Goal: Task Accomplishment & Management: Complete application form

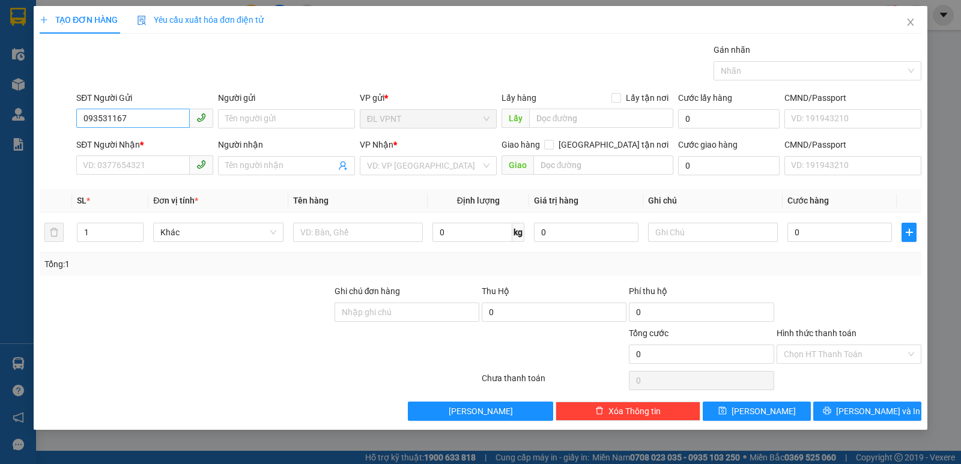
type input "0935311670"
click at [147, 144] on div "0935311670 - HÒA" at bounding box center [144, 142] width 122 height 13
type input "HÒA"
type input "0908073625"
type input "[PERSON_NAME]"
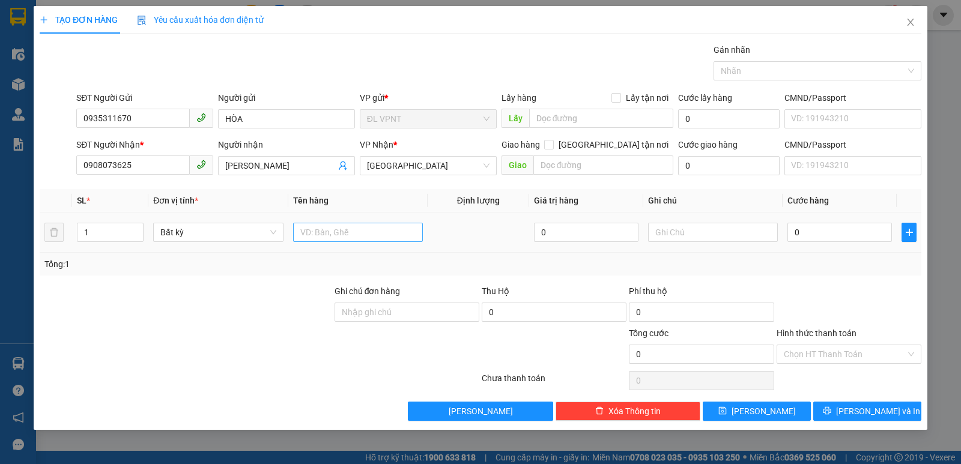
type input "0935311670"
click at [337, 235] on input "text" at bounding box center [358, 232] width 130 height 19
type input "1 BAO"
click at [844, 243] on div "0" at bounding box center [839, 232] width 104 height 24
click at [841, 232] on input "0" at bounding box center [839, 232] width 104 height 19
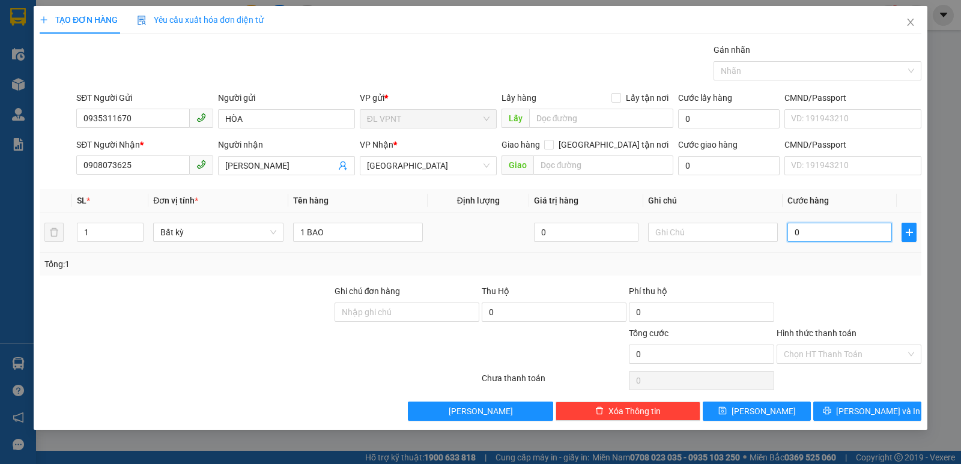
type input "1"
type input "10"
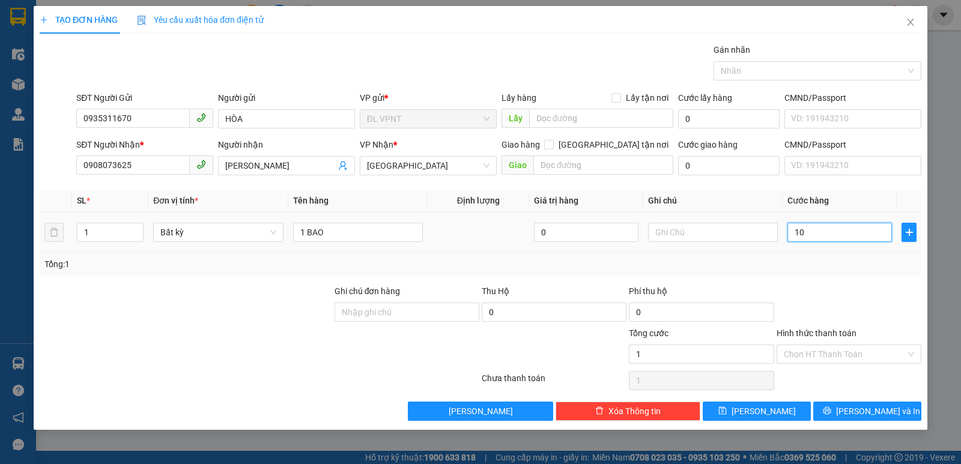
type input "10"
type input "100"
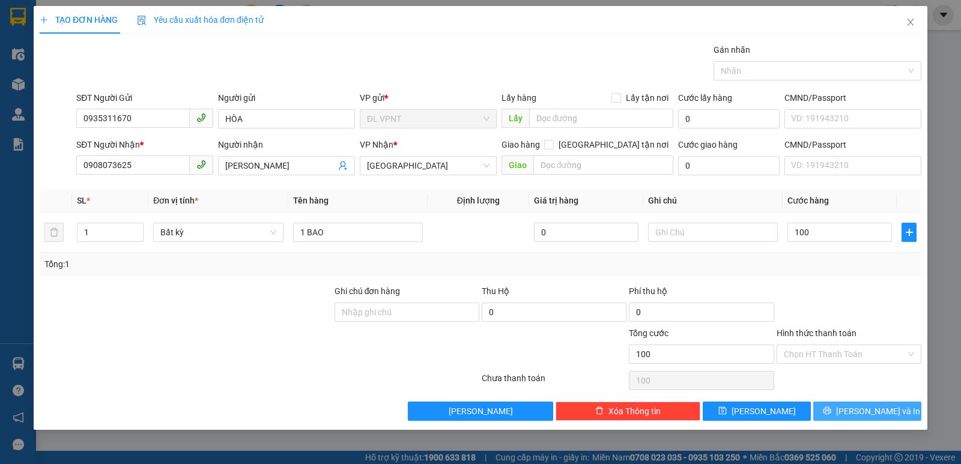
click at [857, 406] on span "[PERSON_NAME] và In" at bounding box center [878, 411] width 84 height 13
type input "100.000"
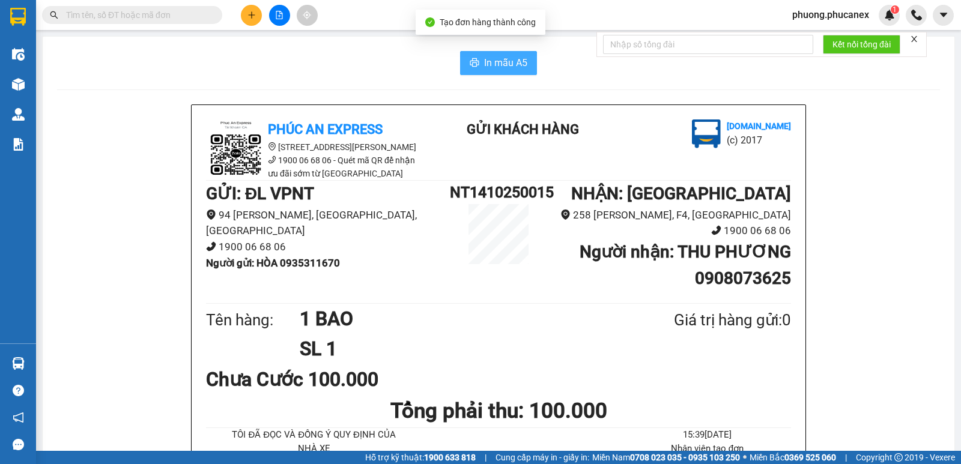
click at [515, 59] on span "In mẫu A5" at bounding box center [505, 62] width 43 height 15
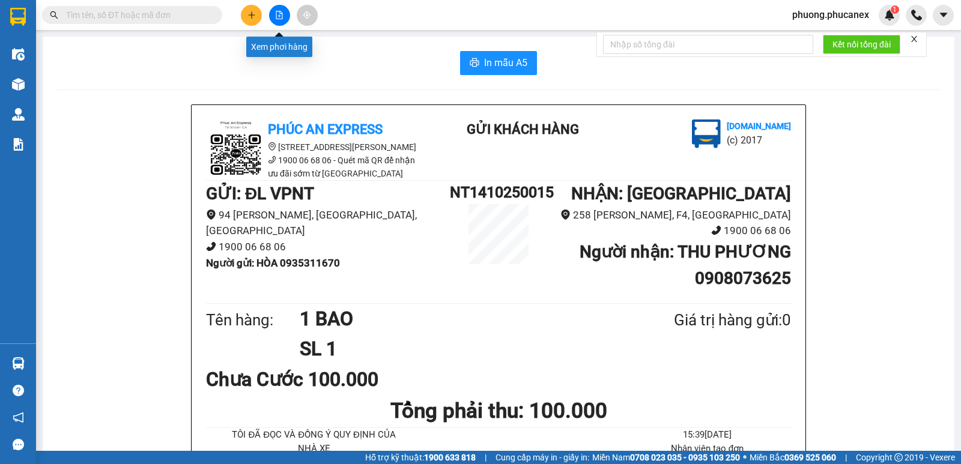
click at [252, 11] on icon "plus" at bounding box center [251, 15] width 8 height 8
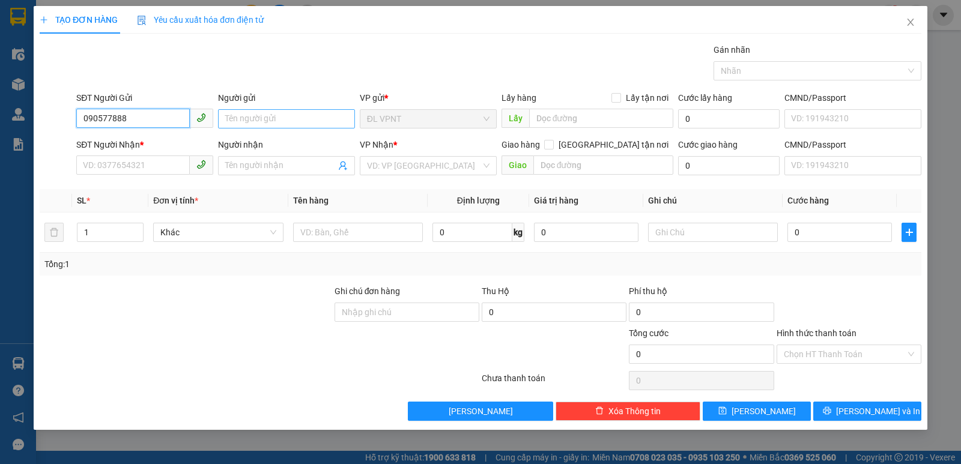
type input "0905778887"
click at [133, 139] on div "0905778887 - TRÍ" at bounding box center [144, 142] width 122 height 13
type input "TRÍ"
type input "0915684979"
type input "LUÂN"
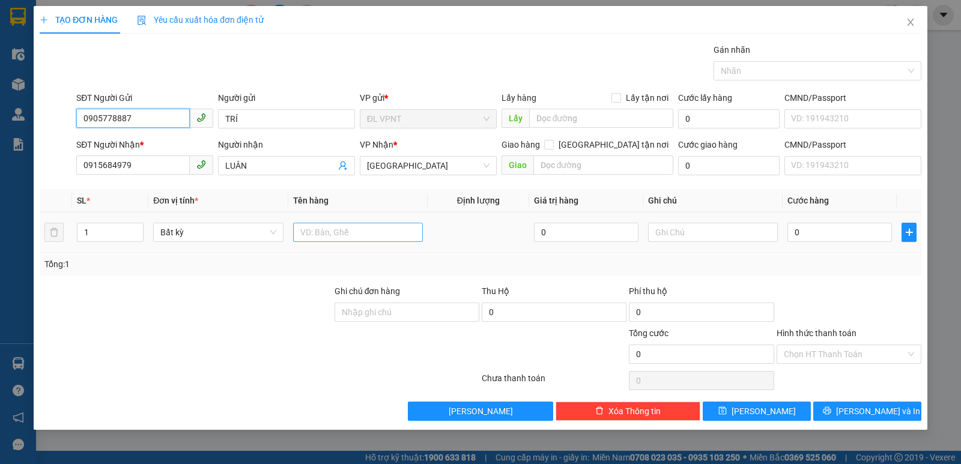
type input "0905778887"
click at [356, 234] on input "text" at bounding box center [358, 232] width 130 height 19
paste input "Â"
paste input "ẬP"
paste input "Ê"
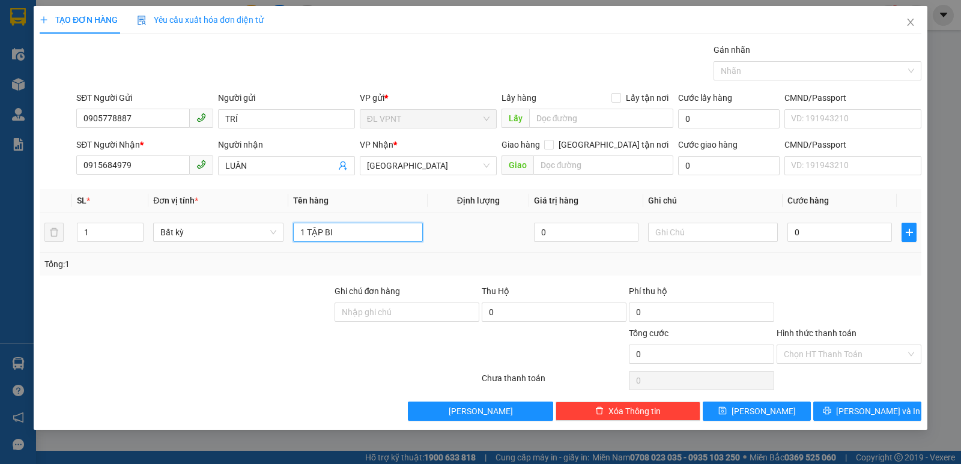
paste input "ỂN"
paste input "Ố"
type input "1 TẬP BIỂN SỐ"
click at [829, 228] on input "0" at bounding box center [839, 232] width 104 height 19
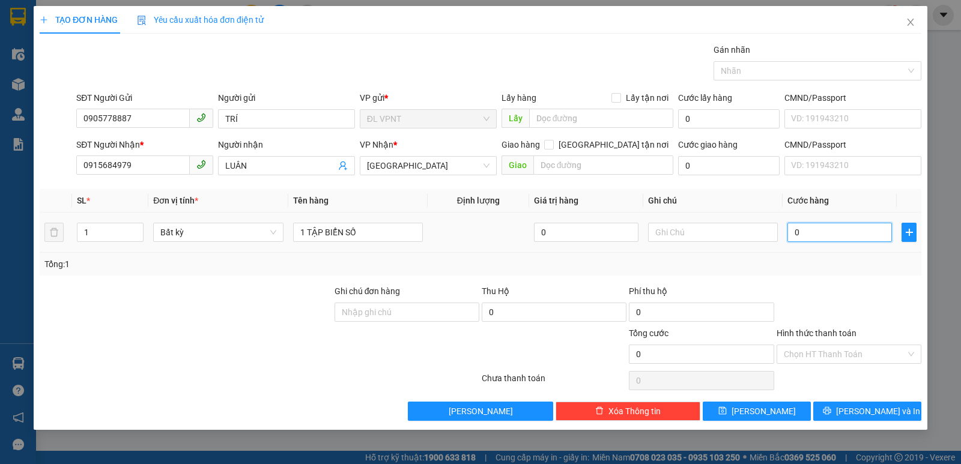
type input "3"
type input "30"
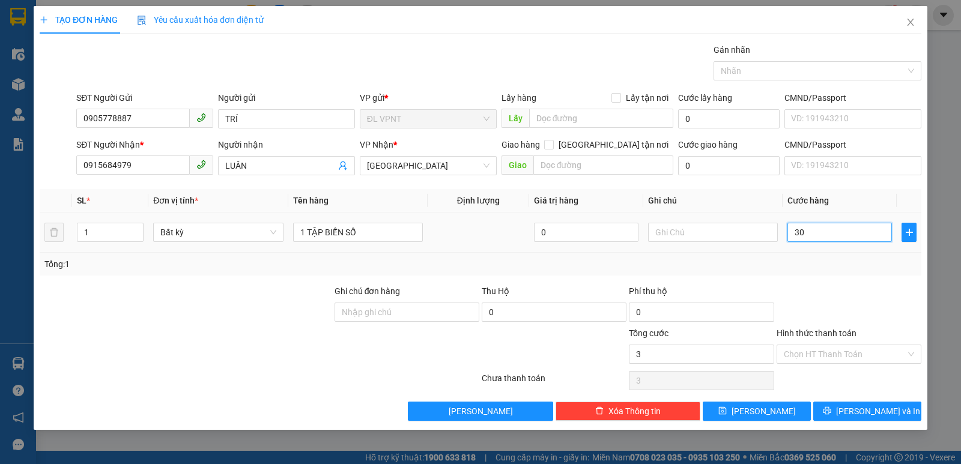
type input "30"
click at [823, 353] on input "Hình thức thanh toán" at bounding box center [845, 354] width 122 height 18
type input "30.000"
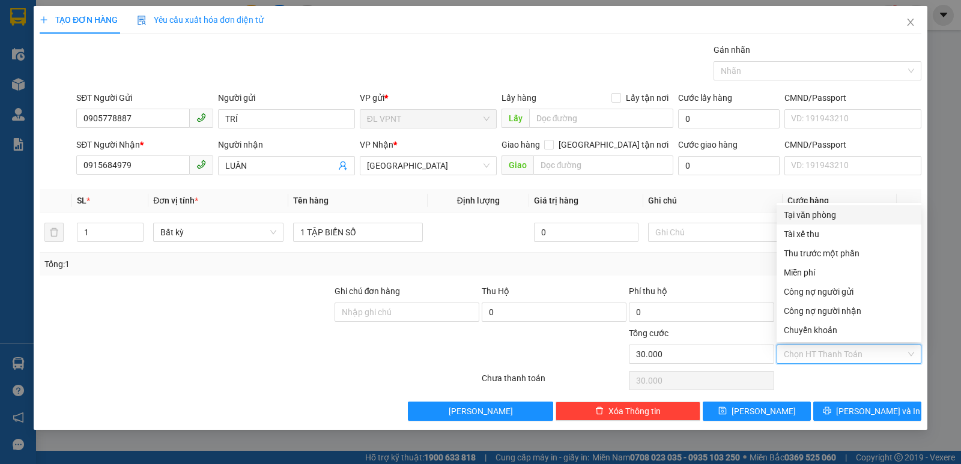
click at [806, 220] on div "Tại văn phòng" at bounding box center [849, 214] width 130 height 13
type input "0"
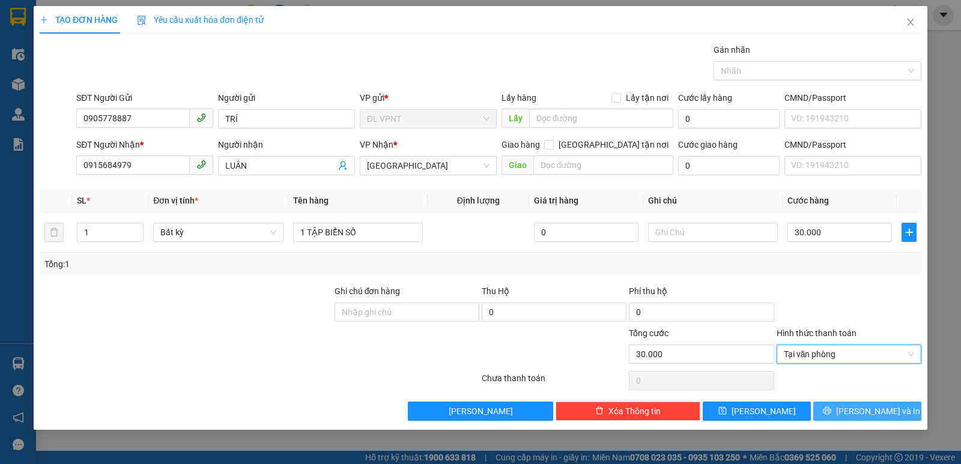
click at [856, 413] on button "[PERSON_NAME] và In" at bounding box center [867, 411] width 108 height 19
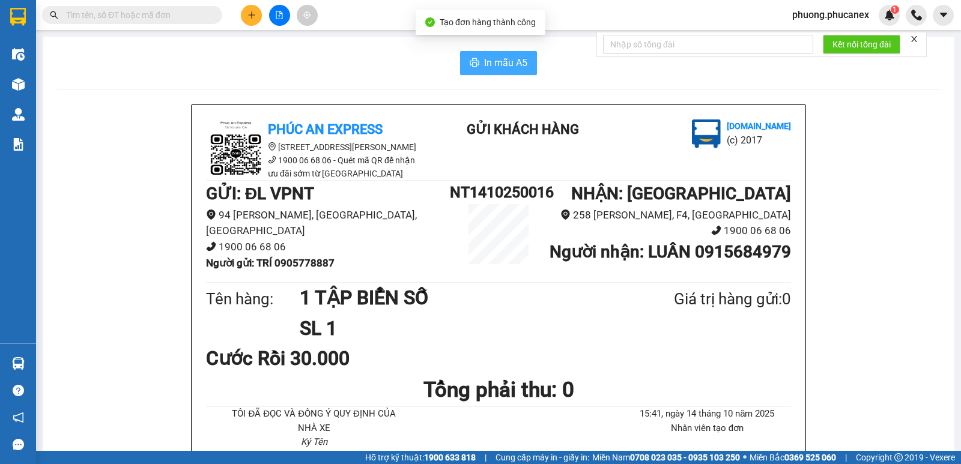
click at [516, 63] on span "In mẫu A5" at bounding box center [505, 62] width 43 height 15
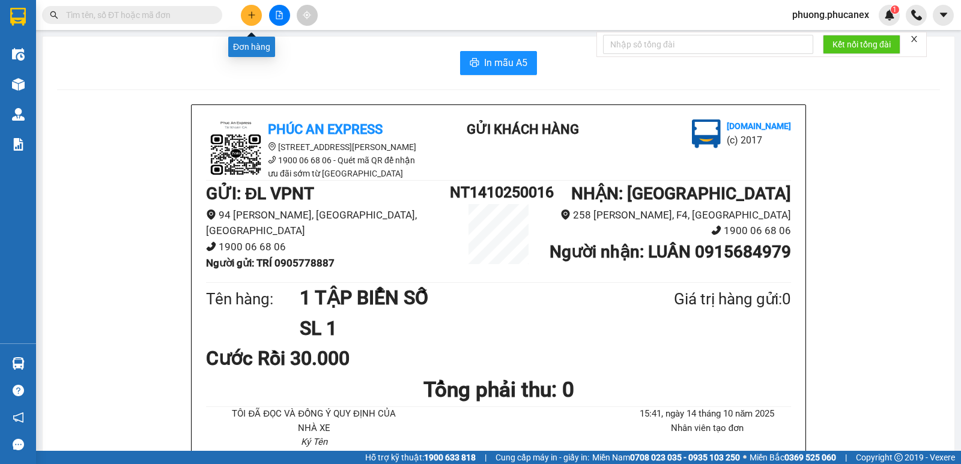
click at [251, 11] on icon "plus" at bounding box center [251, 15] width 8 height 8
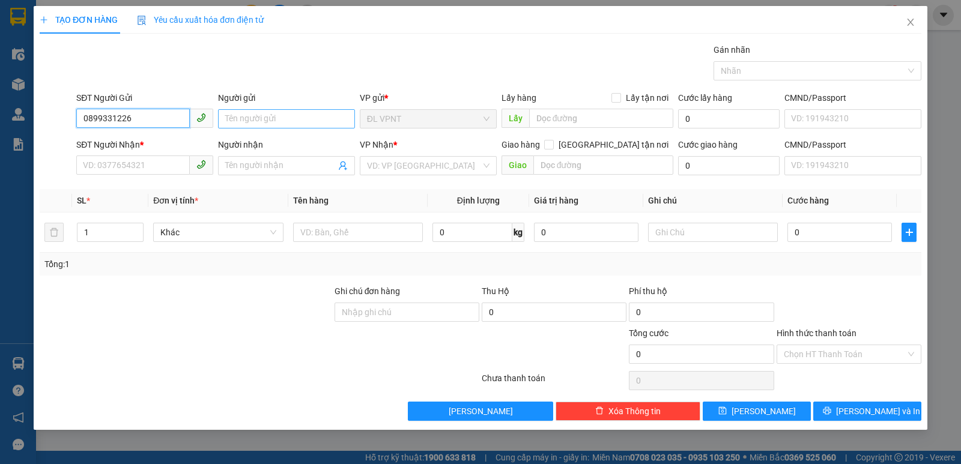
type input "0899331226"
click at [258, 121] on input "Người gửi" at bounding box center [286, 118] width 137 height 19
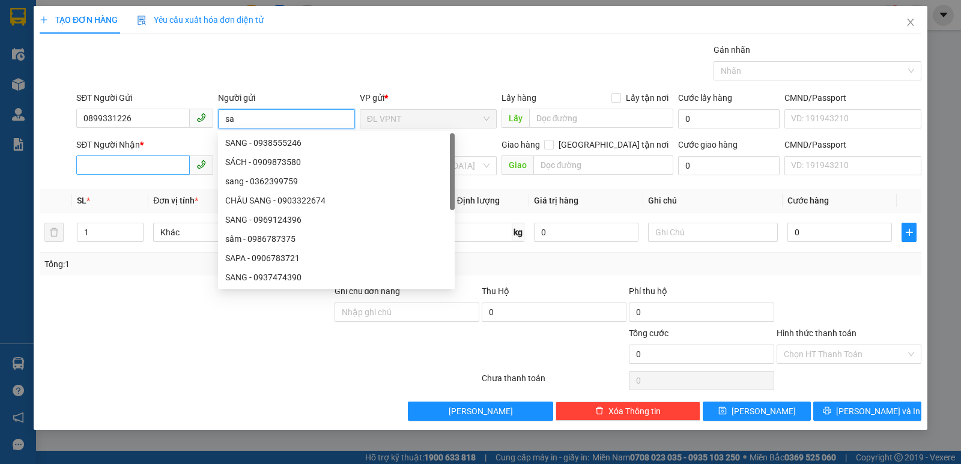
type input "sa"
click at [140, 171] on input "SĐT Người Nhận *" at bounding box center [132, 165] width 113 height 19
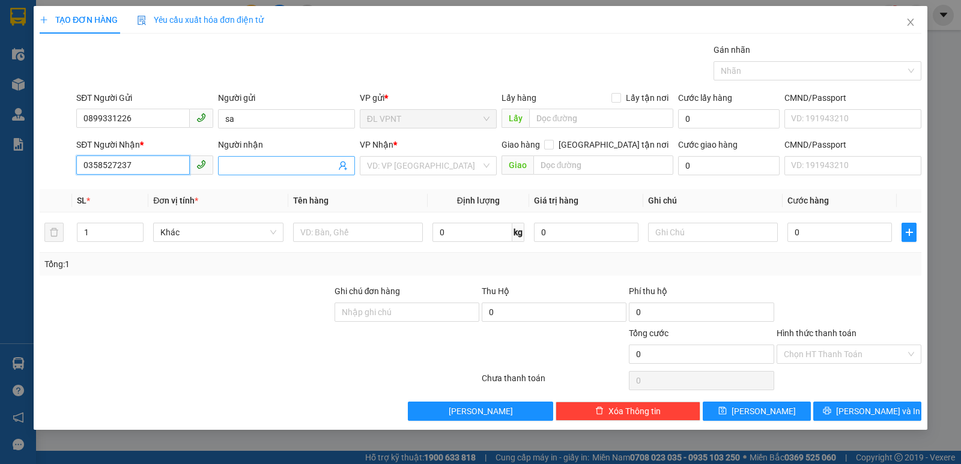
type input "0358527237"
click at [263, 167] on input "Người nhận" at bounding box center [280, 165] width 110 height 13
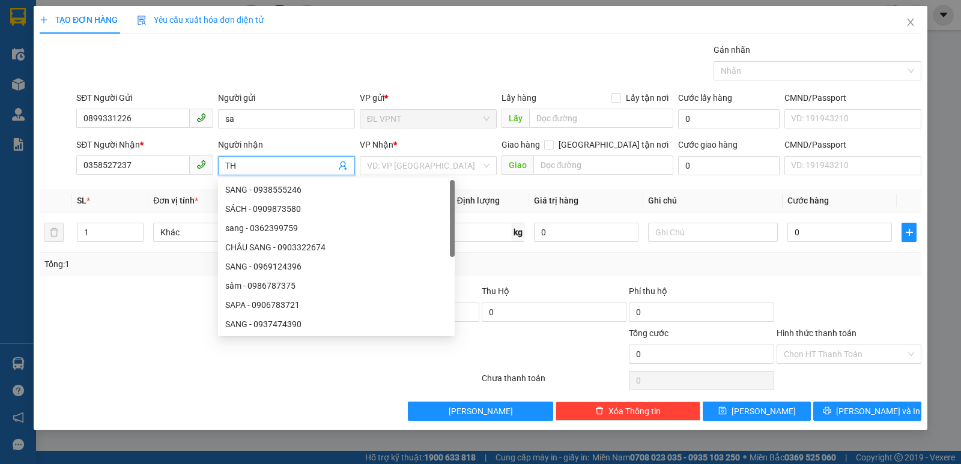
paste input "ẢO"
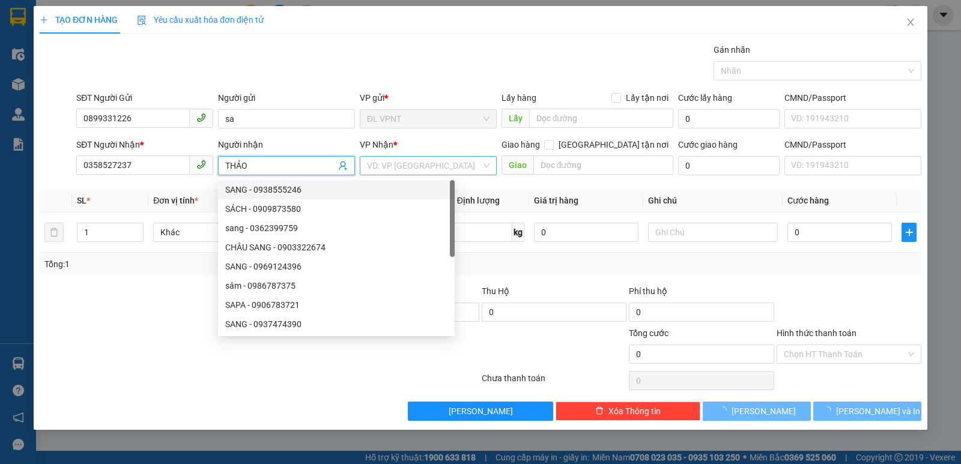
type input "THẢO"
click at [436, 168] on input "search" at bounding box center [424, 166] width 114 height 18
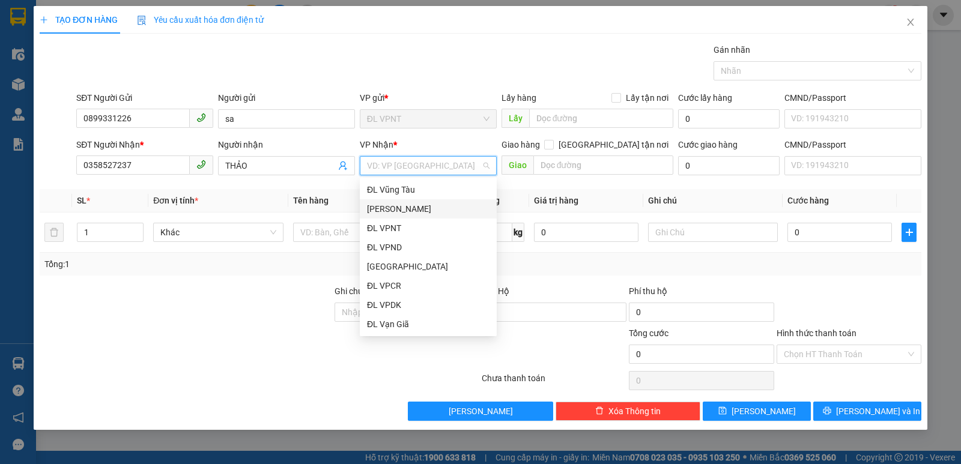
click at [393, 212] on div "[PERSON_NAME]" at bounding box center [428, 208] width 122 height 13
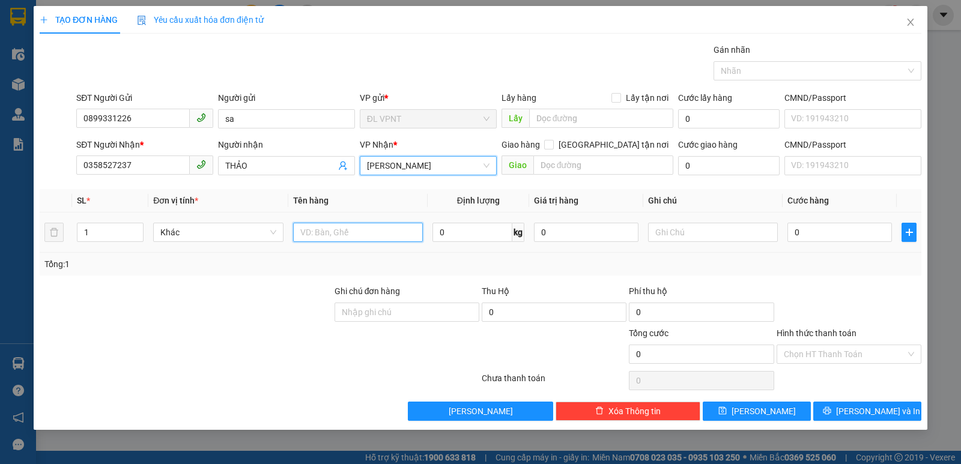
click at [326, 236] on input "text" at bounding box center [358, 232] width 130 height 19
paste input "ÚI"
paste input "Ê"
paste input "ỆN"
paste input "ÚI"
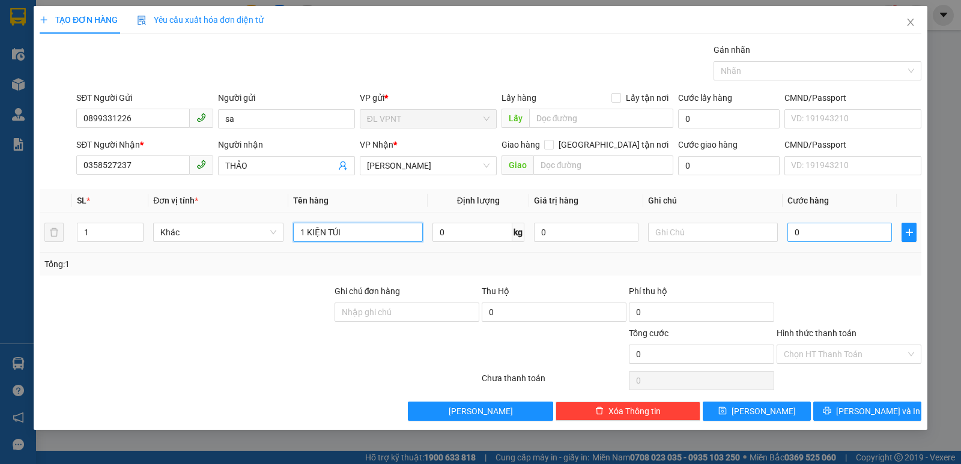
type input "1 KIỆN TÚI"
click at [821, 233] on input "0" at bounding box center [839, 232] width 104 height 19
type input "3"
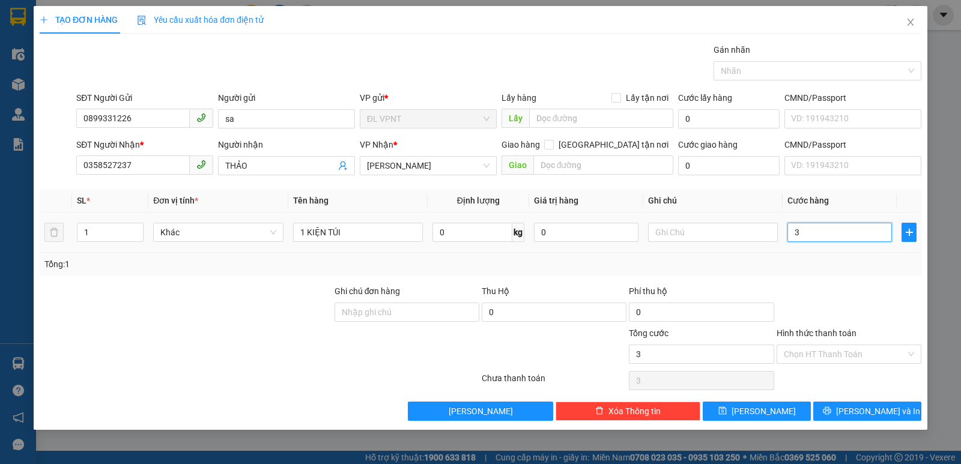
type input "30"
click at [841, 354] on input "Hình thức thanh toán" at bounding box center [845, 354] width 122 height 18
type input "30.000"
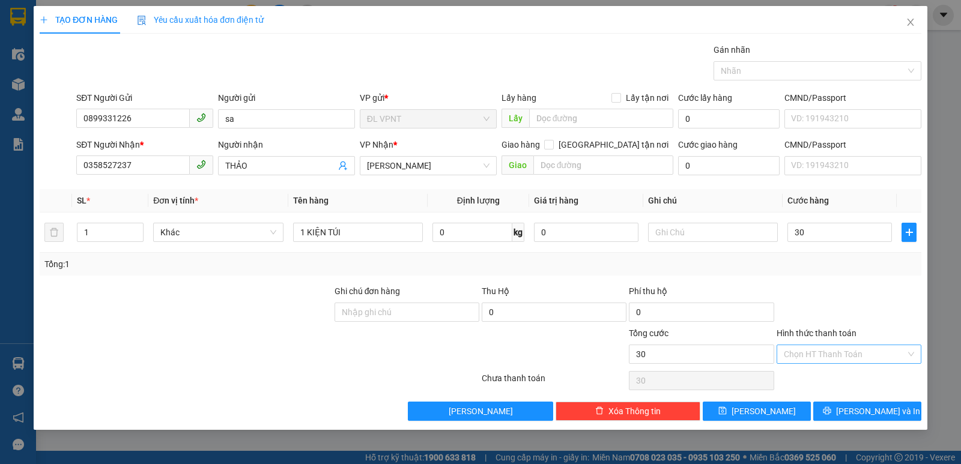
type input "30.000"
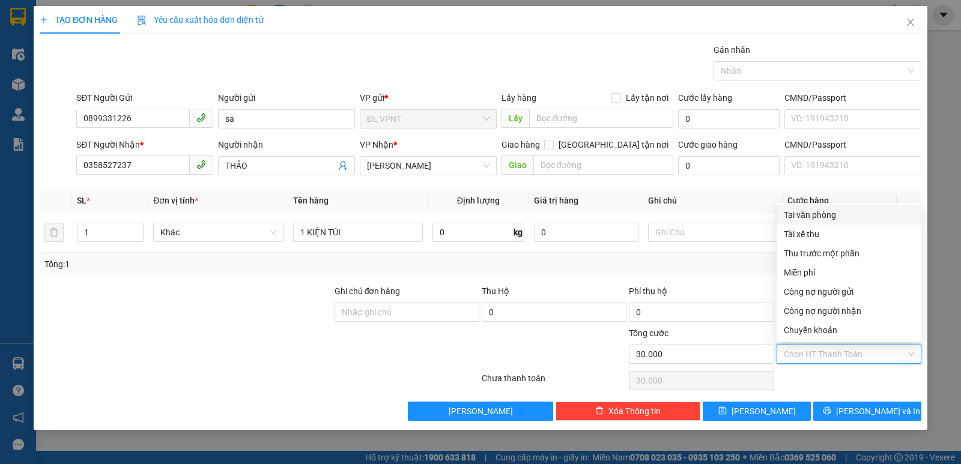
click at [818, 214] on div "Tại văn phòng" at bounding box center [849, 214] width 130 height 13
type input "0"
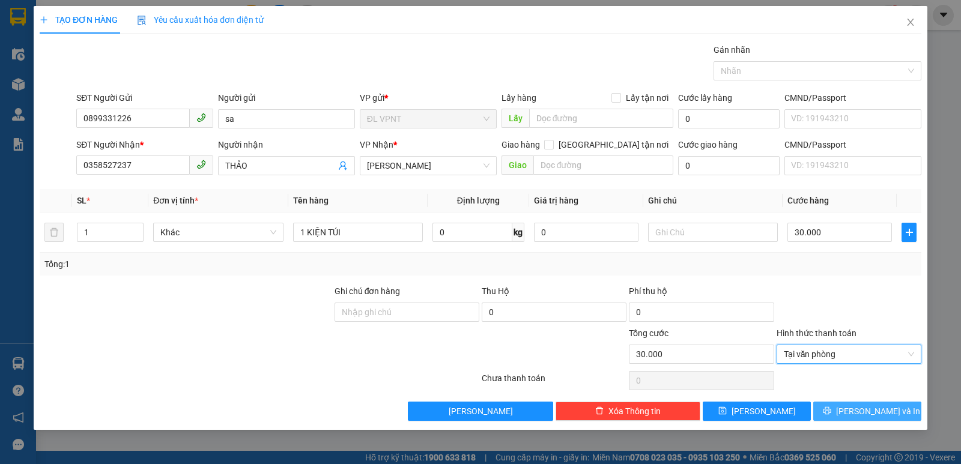
click at [856, 409] on button "[PERSON_NAME] và In" at bounding box center [867, 411] width 108 height 19
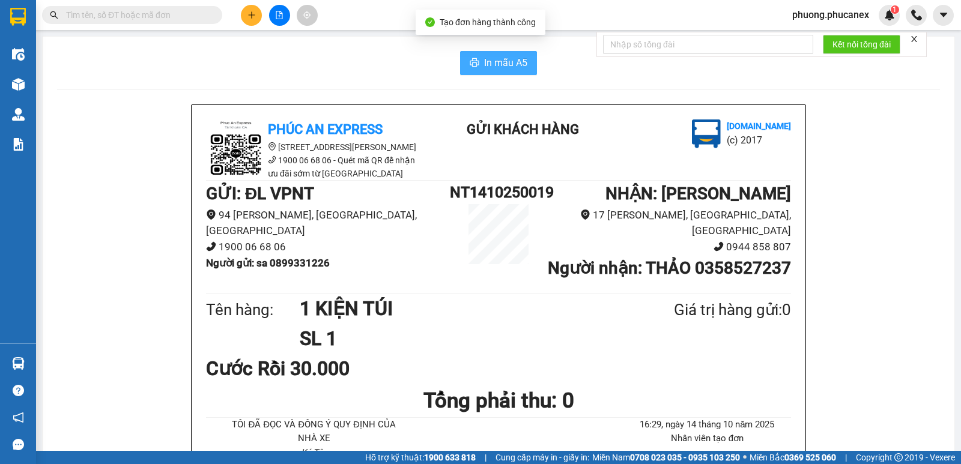
click at [492, 58] on span "In mẫu A5" at bounding box center [505, 62] width 43 height 15
click at [255, 7] on button at bounding box center [251, 15] width 21 height 21
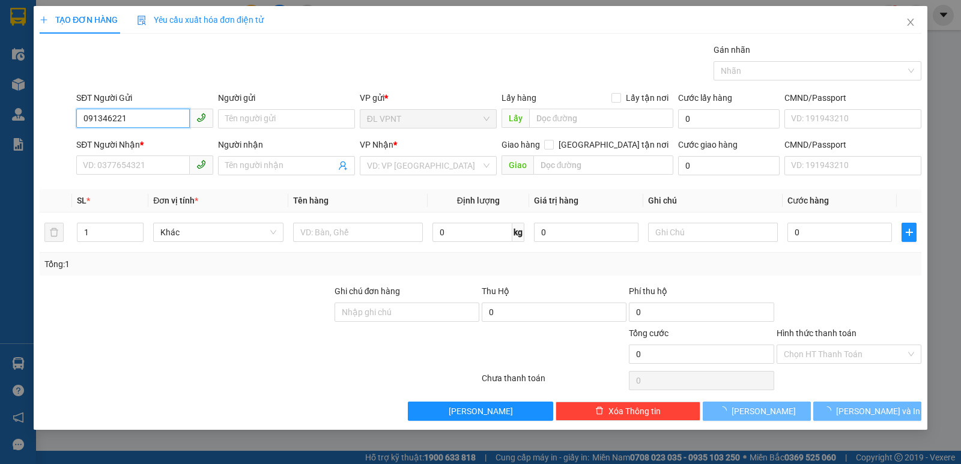
type input "0913462211"
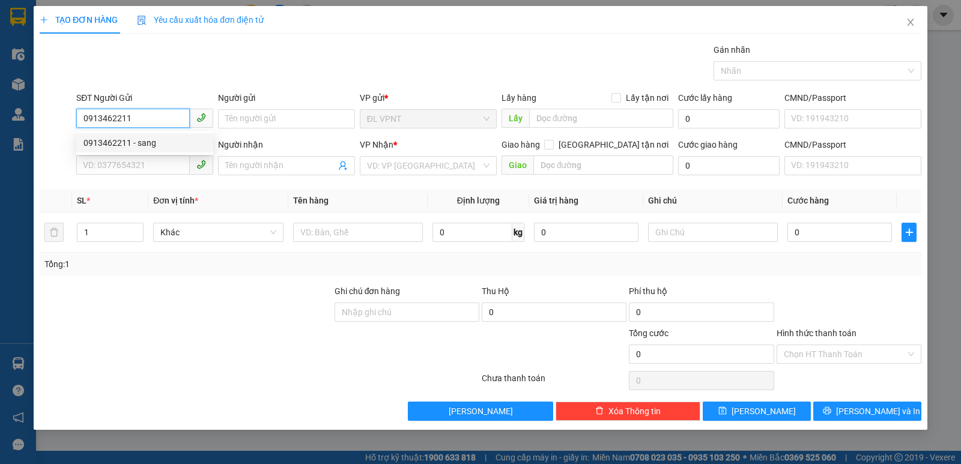
click at [135, 146] on div "0913462211 - sang" at bounding box center [144, 142] width 122 height 13
type input "sang"
type input "0946462449"
type input "trọng"
type input "gtn: 7/28 thành thái, p.14, q10"
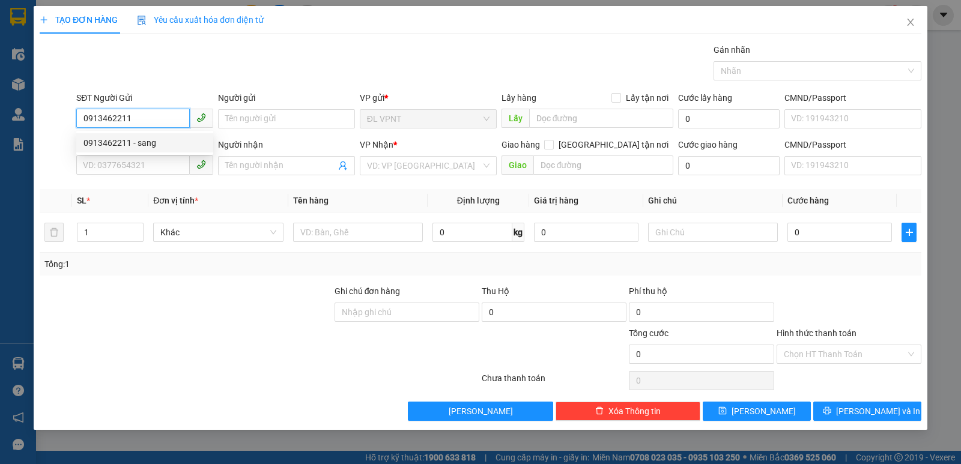
type input "50.000"
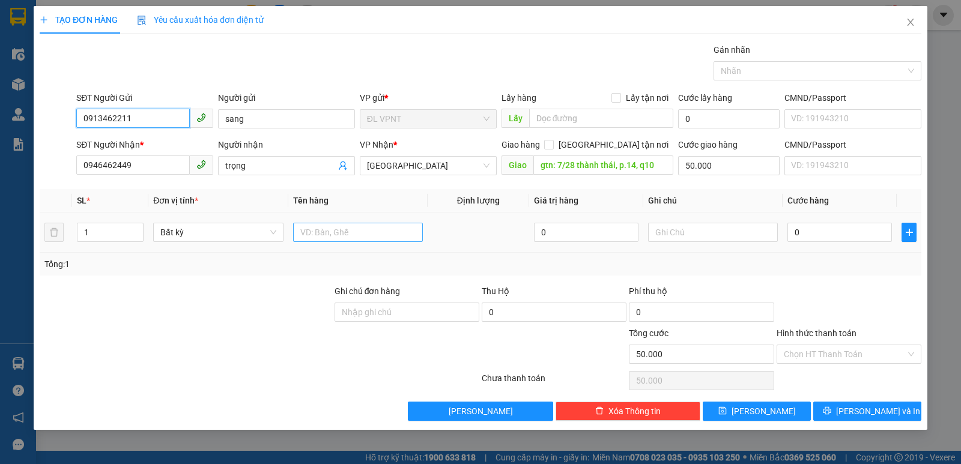
type input "0913462211"
click at [334, 234] on input "text" at bounding box center [358, 232] width 130 height 19
type input "1 TX"
click at [808, 234] on input "0" at bounding box center [839, 232] width 104 height 19
type input "3"
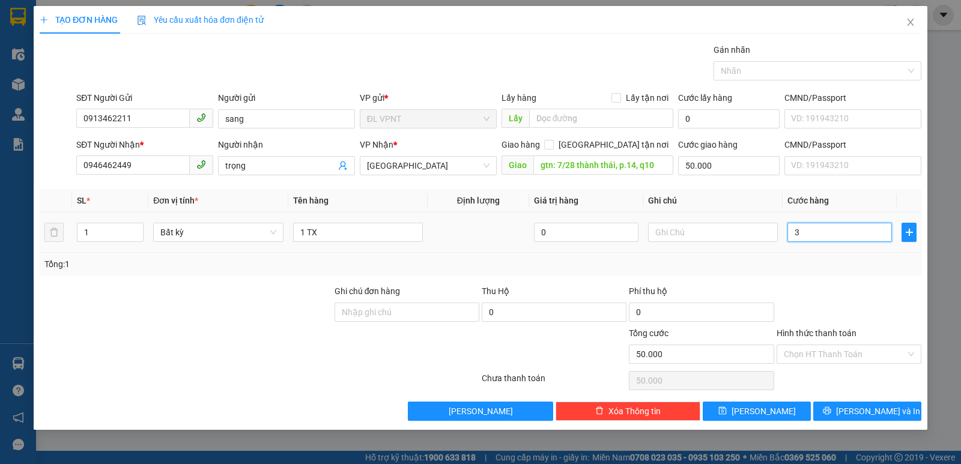
type input "50.003"
type input "30"
type input "50.030"
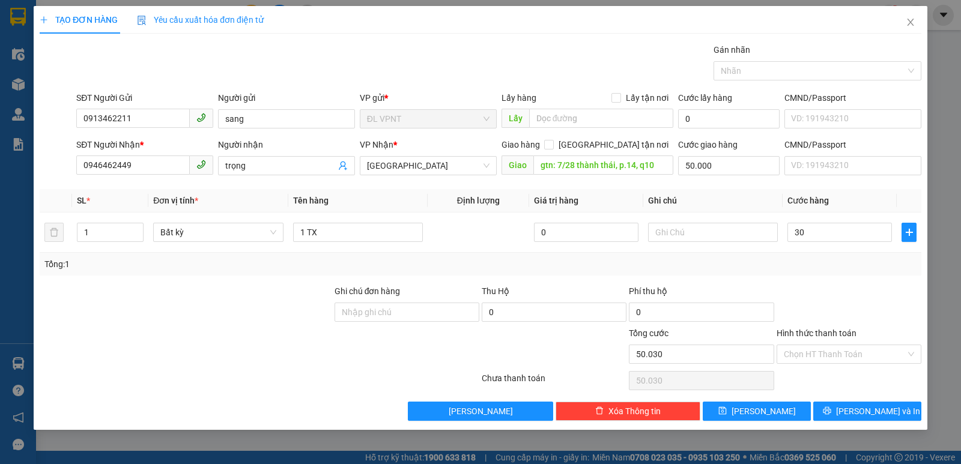
click at [833, 283] on div "Transit Pickup Surcharge Ids Transit Deliver Surcharge Ids Transit Deliver Surc…" at bounding box center [480, 232] width 881 height 378
type input "30.000"
type input "80.000"
click at [827, 353] on input "Hình thức thanh toán" at bounding box center [845, 354] width 122 height 18
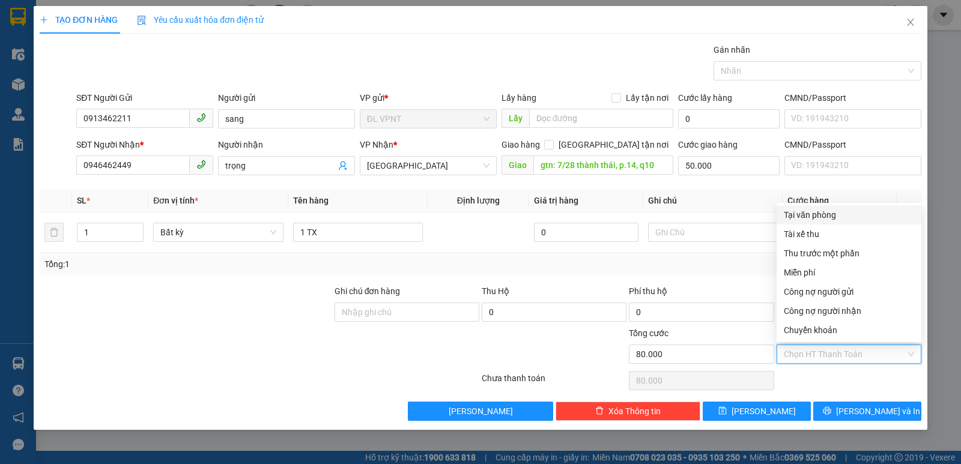
click at [819, 218] on div "Tại văn phòng" at bounding box center [849, 214] width 130 height 13
type input "0"
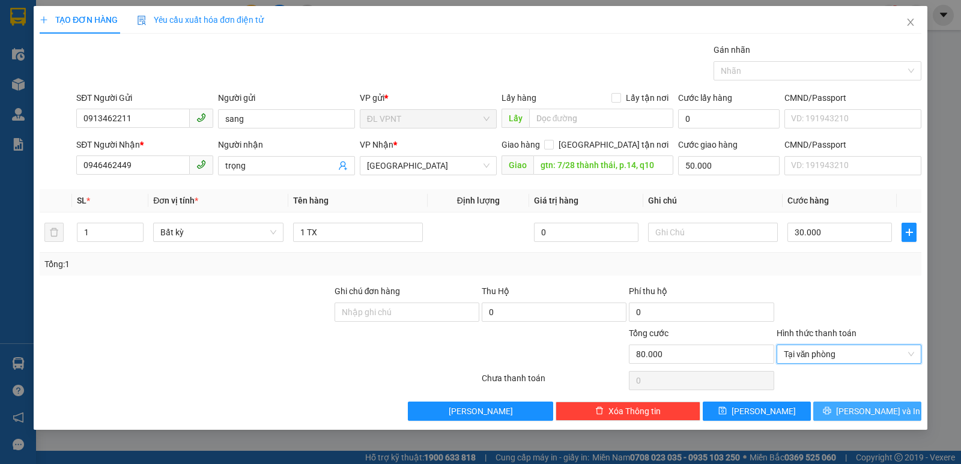
click at [856, 412] on button "[PERSON_NAME] và In" at bounding box center [867, 411] width 108 height 19
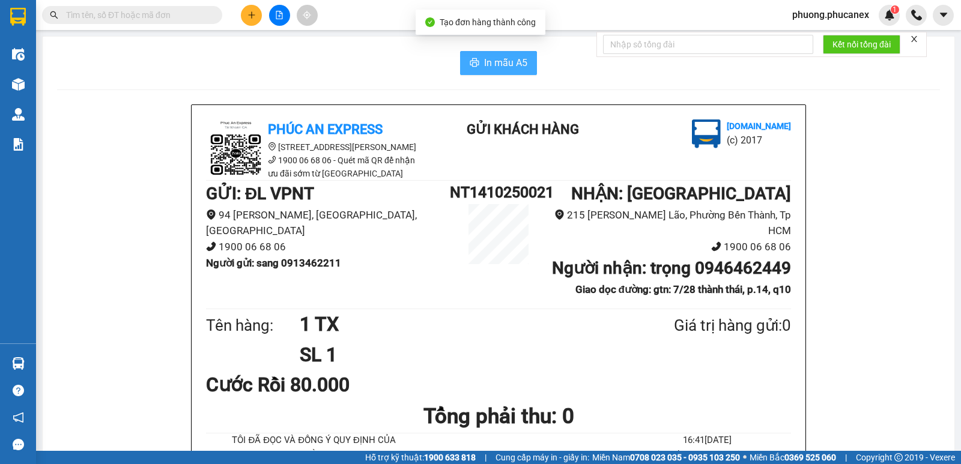
click at [485, 59] on span "In mẫu A5" at bounding box center [505, 62] width 43 height 15
click at [250, 11] on icon "plus" at bounding box center [251, 15] width 8 height 8
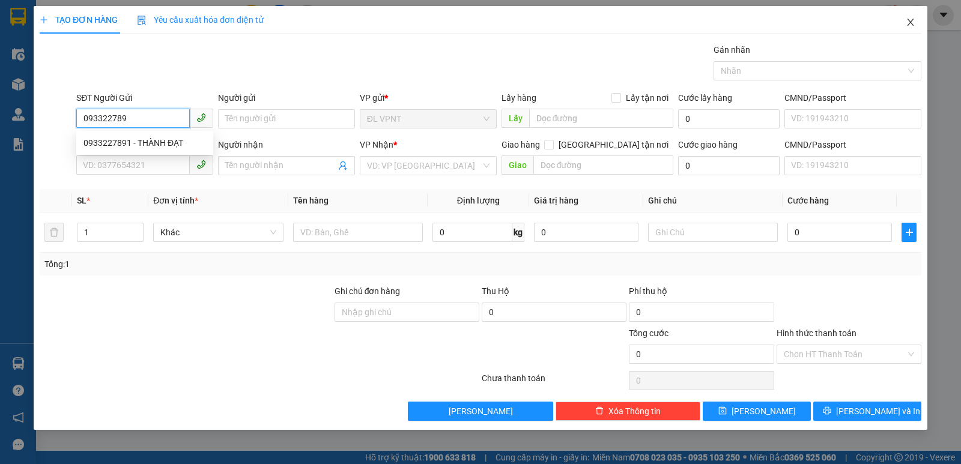
type input "0933227891"
click at [157, 139] on div "0933227891 - THÀNH ĐẠT" at bounding box center [144, 142] width 122 height 13
type input "THÀNH ĐẠT"
type input "0912952955"
type input "THỜI ĐẠI"
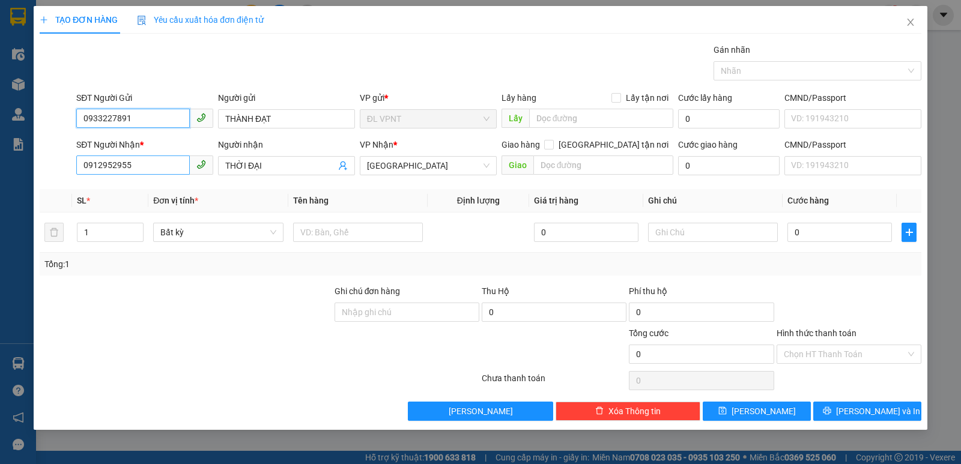
type input "0933227891"
drag, startPoint x: 139, startPoint y: 166, endPoint x: 48, endPoint y: 173, distance: 91.6
click at [48, 173] on div "SĐT Người Nhận * 0912952955 Người nhận THỜI ĐẠI VP Nhận * ĐL Quận 5 Giao hàng G…" at bounding box center [480, 159] width 884 height 42
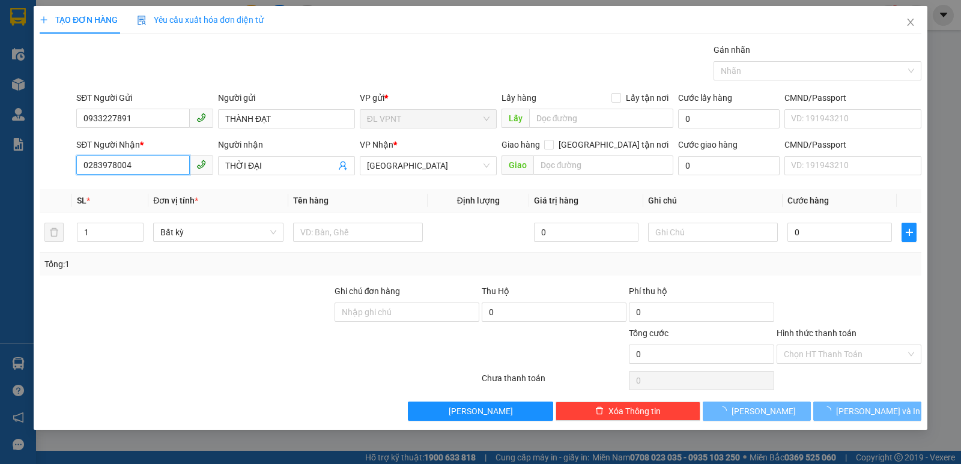
type input "02839780047"
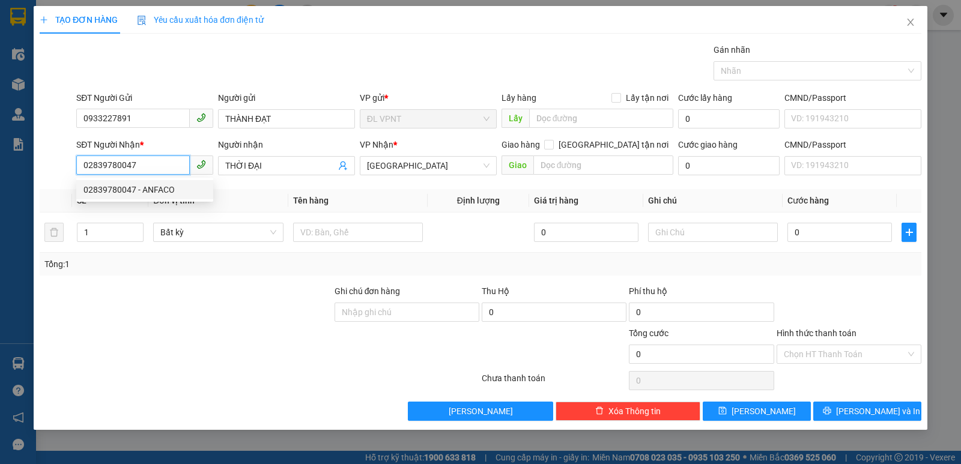
click at [159, 184] on div "02839780047 - ANFACO" at bounding box center [144, 189] width 122 height 13
type input "ANFACO"
type input "02839780047"
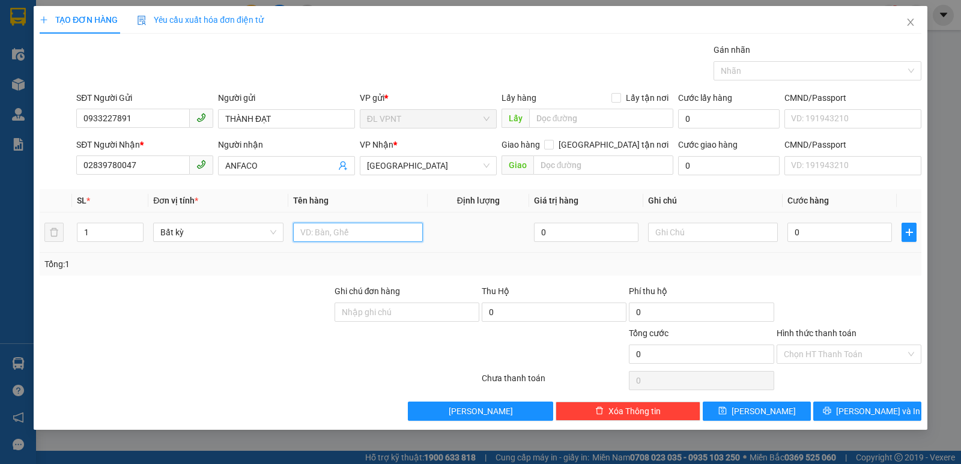
click at [325, 235] on input "text" at bounding box center [358, 232] width 130 height 19
type input "1 T"
click at [854, 237] on input "0" at bounding box center [839, 232] width 104 height 19
type input "3"
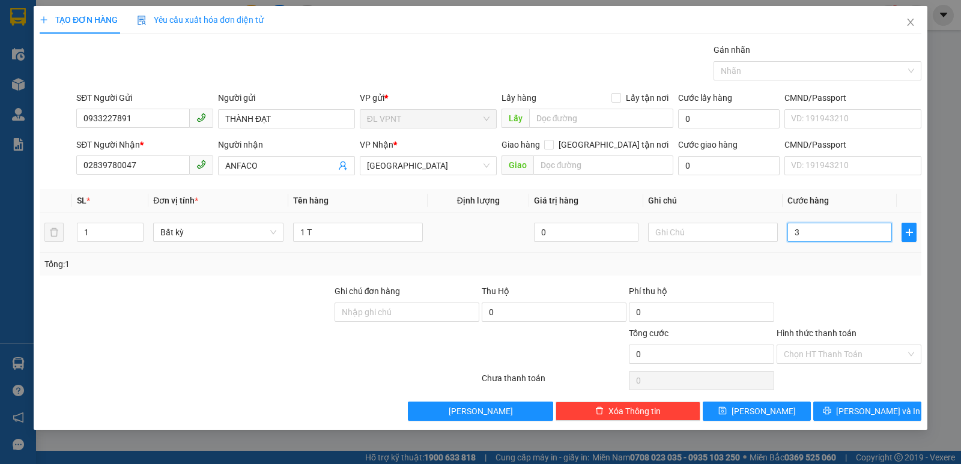
type input "3"
type input "30"
click at [866, 414] on span "[PERSON_NAME] và In" at bounding box center [878, 411] width 84 height 13
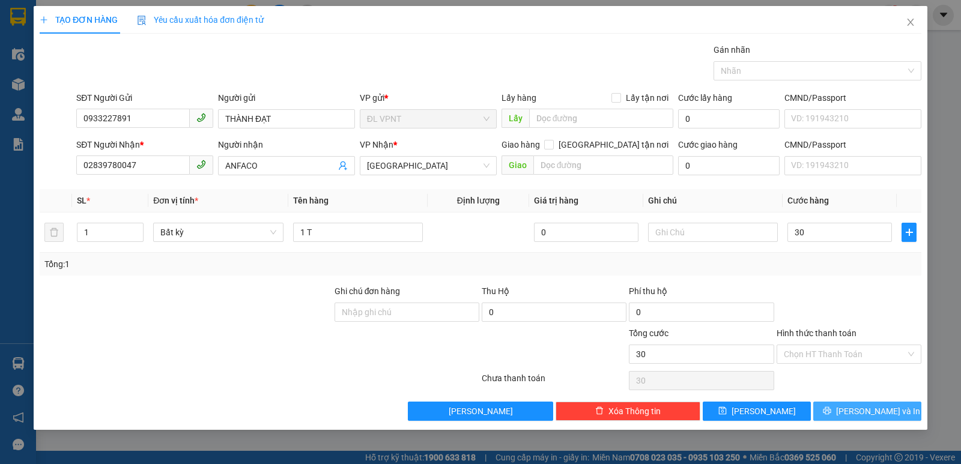
type input "30.000"
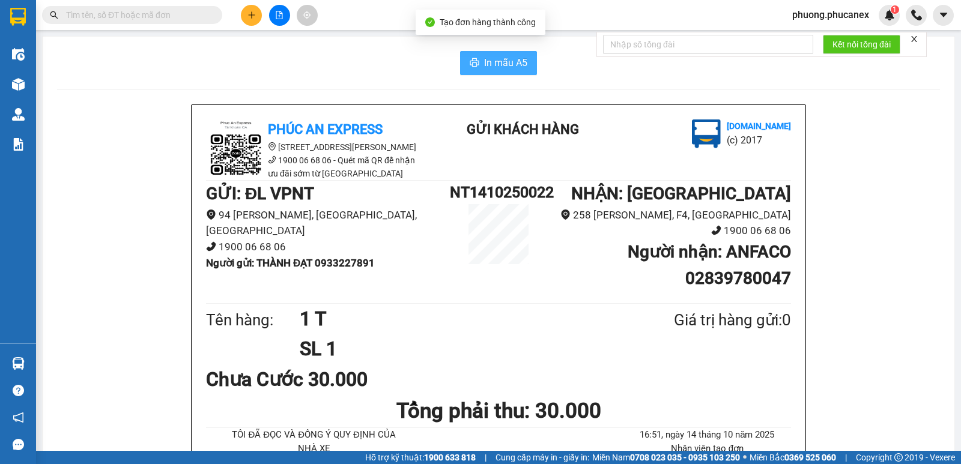
click at [484, 59] on span "In mẫu A5" at bounding box center [505, 62] width 43 height 15
drag, startPoint x: 381, startPoint y: 267, endPoint x: 319, endPoint y: 271, distance: 62.6
click at [319, 271] on li "Người gửi : THÀNH ĐẠT 0933227891" at bounding box center [328, 263] width 244 height 16
copy b "0933227891"
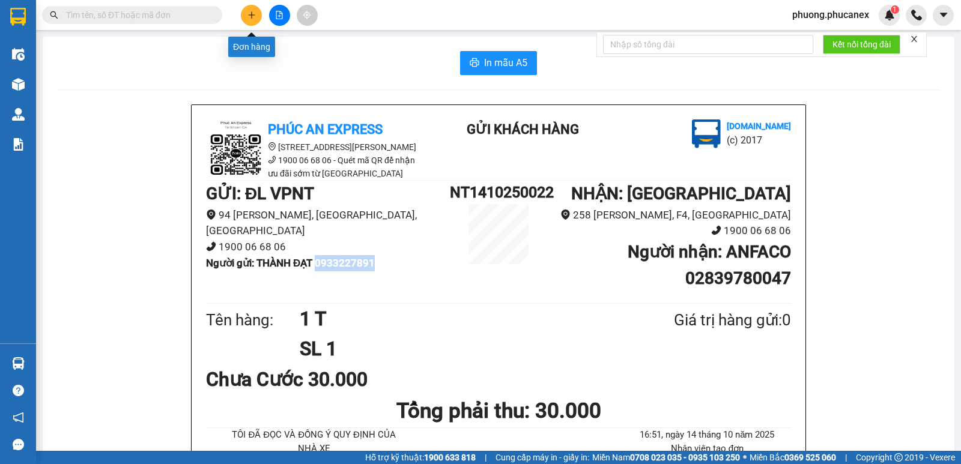
click at [246, 21] on button at bounding box center [251, 15] width 21 height 21
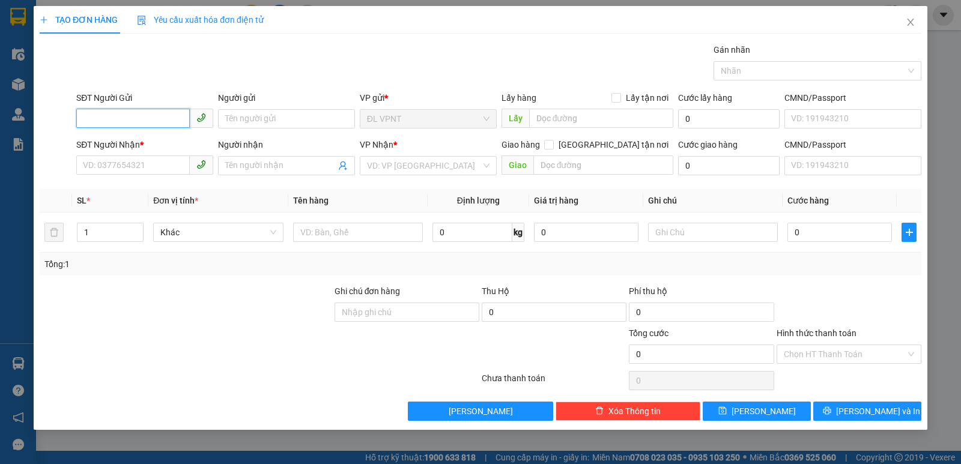
click at [122, 117] on input "SĐT Người Gửi" at bounding box center [132, 118] width 113 height 19
paste input "0933227891"
type input "0933227891"
click at [160, 144] on div "0933227891 - THÀNH ĐẠT" at bounding box center [144, 142] width 122 height 13
type input "THÀNH ĐẠT"
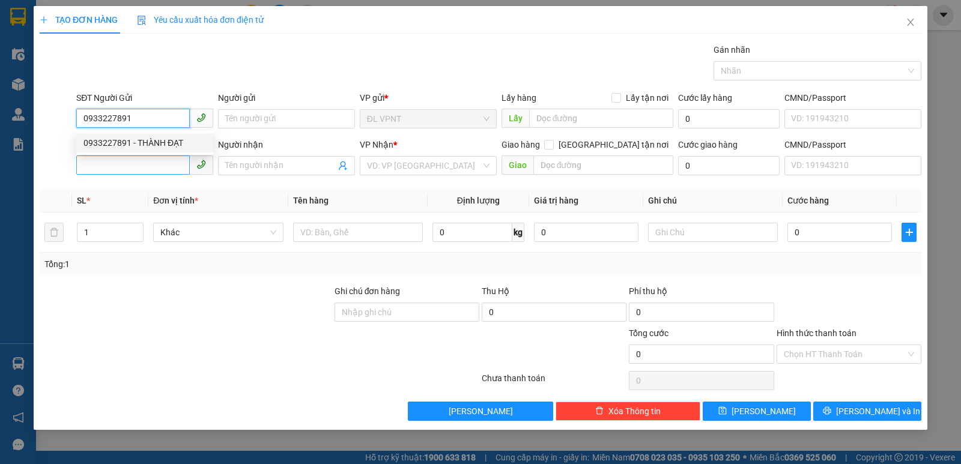
type input "02839780047"
type input "ANFACO"
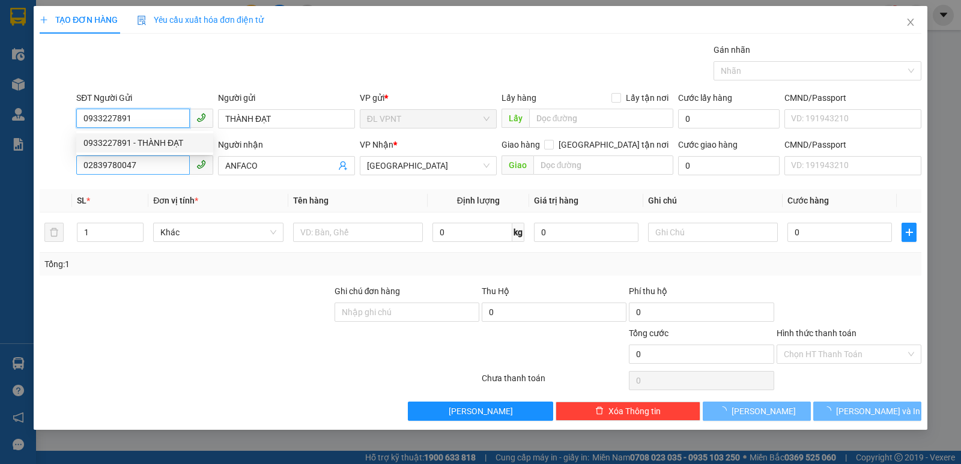
type input "0933227891"
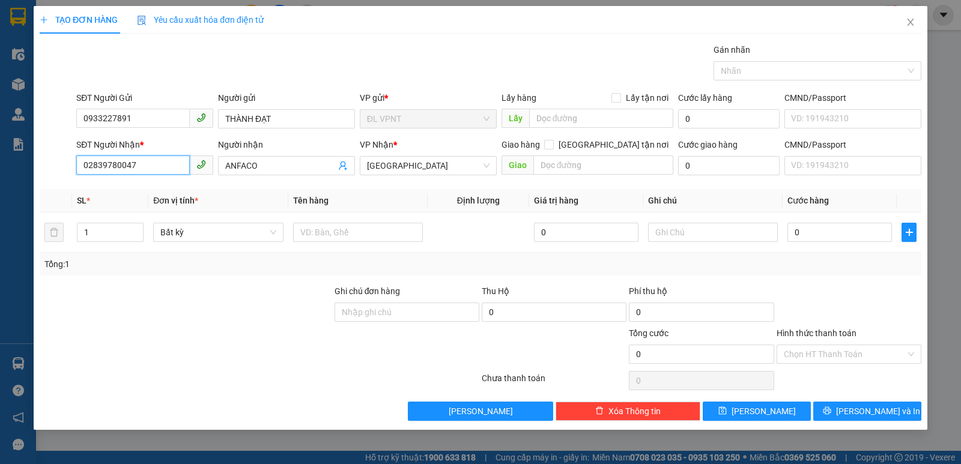
drag, startPoint x: 150, startPoint y: 170, endPoint x: 61, endPoint y: 181, distance: 89.0
click at [61, 181] on div "Transit Pickup Surcharge Ids Transit Deliver Surcharge Ids Transit Deliver Surc…" at bounding box center [480, 232] width 881 height 378
type input "02837550099"
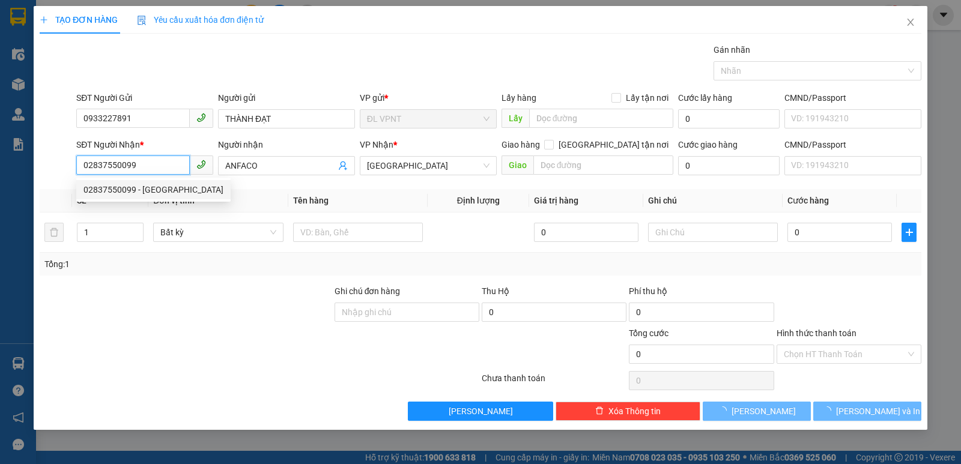
click at [148, 193] on div "02837550099 - [GEOGRAPHIC_DATA]" at bounding box center [153, 189] width 140 height 13
type input "KỲ HÒA"
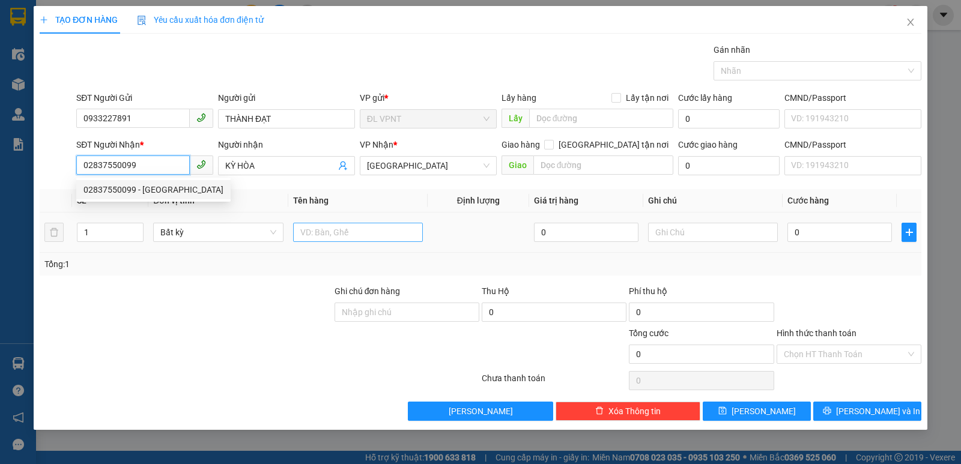
type input "02837550099"
click at [337, 226] on input "text" at bounding box center [358, 232] width 130 height 19
type input "1 T"
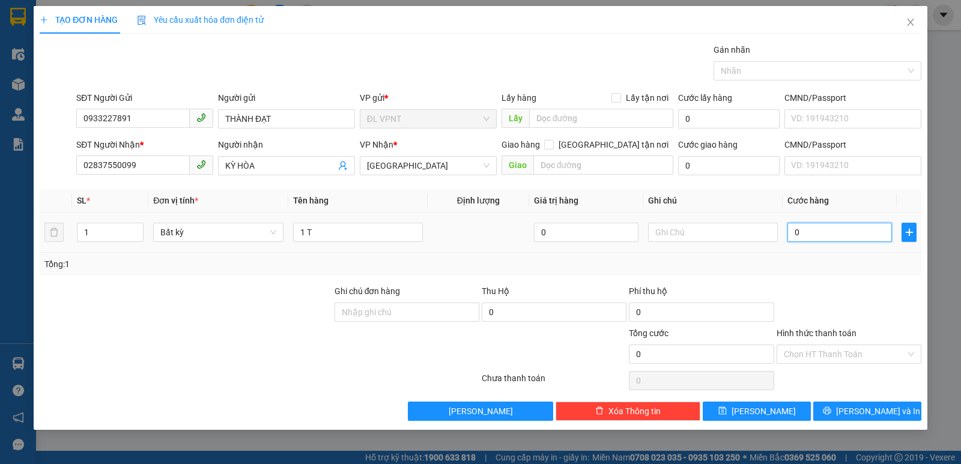
click at [817, 232] on input "0" at bounding box center [839, 232] width 104 height 19
type input "4"
type input "40"
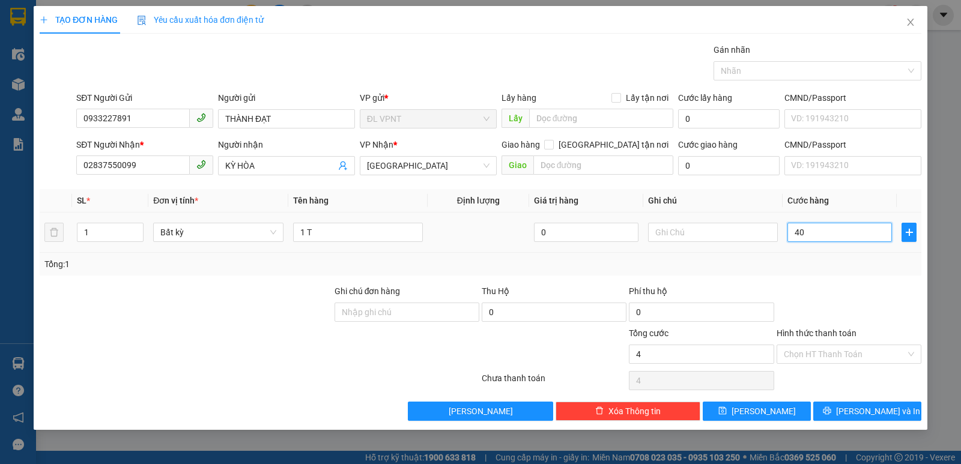
type input "40"
click at [883, 401] on div "Transit Pickup Surcharge Ids Transit Deliver Surcharge Ids Transit Deliver Surc…" at bounding box center [480, 232] width 881 height 378
type input "40.000"
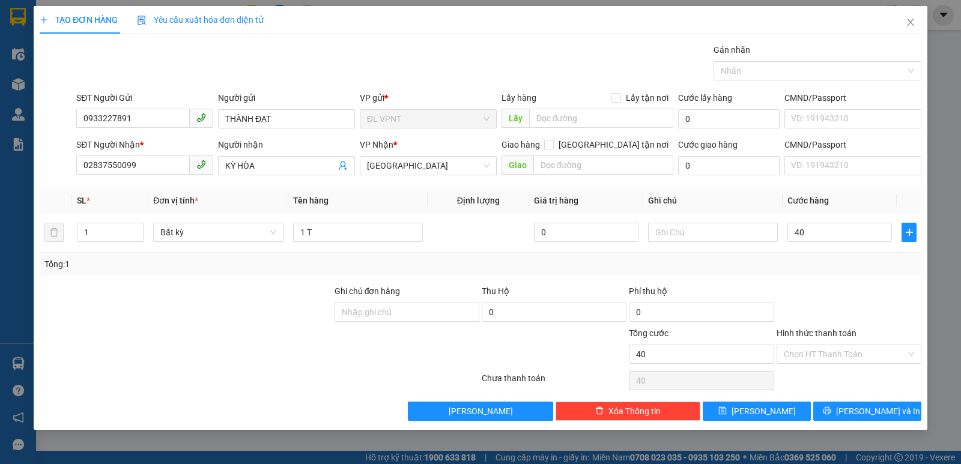
type input "40.000"
click at [874, 411] on span "[PERSON_NAME] và In" at bounding box center [878, 411] width 84 height 13
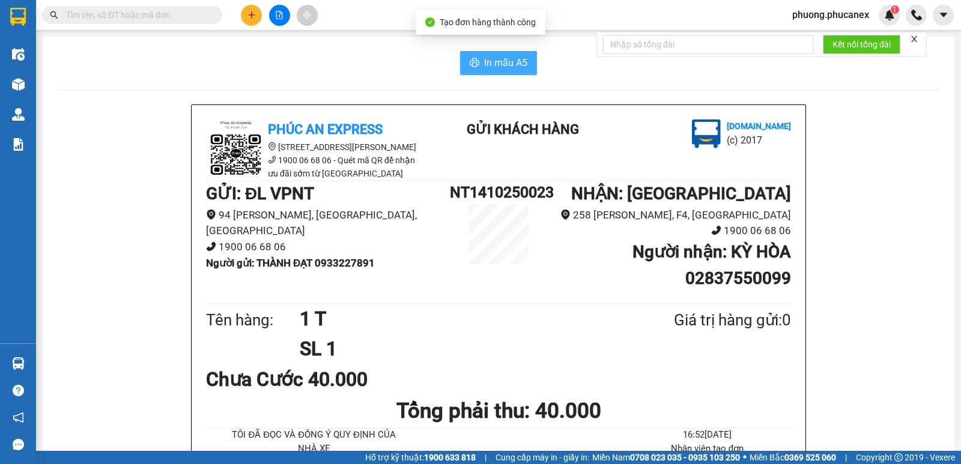
click at [490, 68] on span "In mẫu A5" at bounding box center [505, 62] width 43 height 15
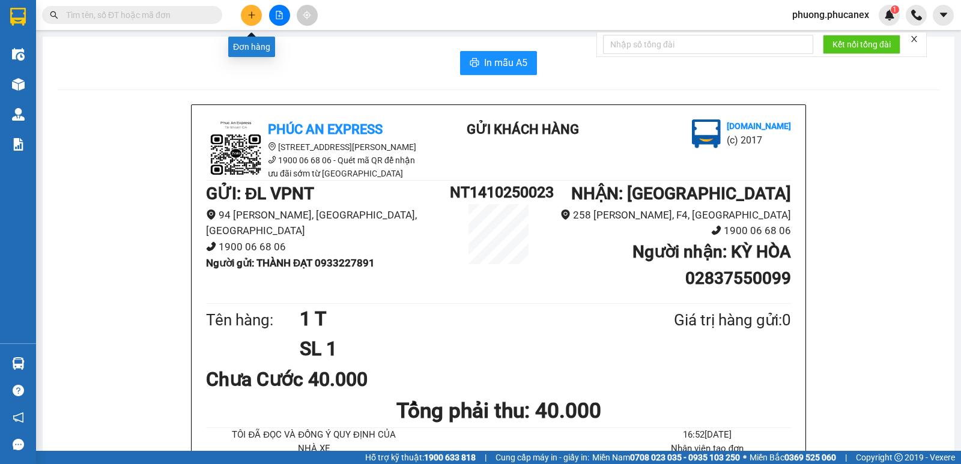
click at [247, 13] on icon "plus" at bounding box center [251, 15] width 8 height 8
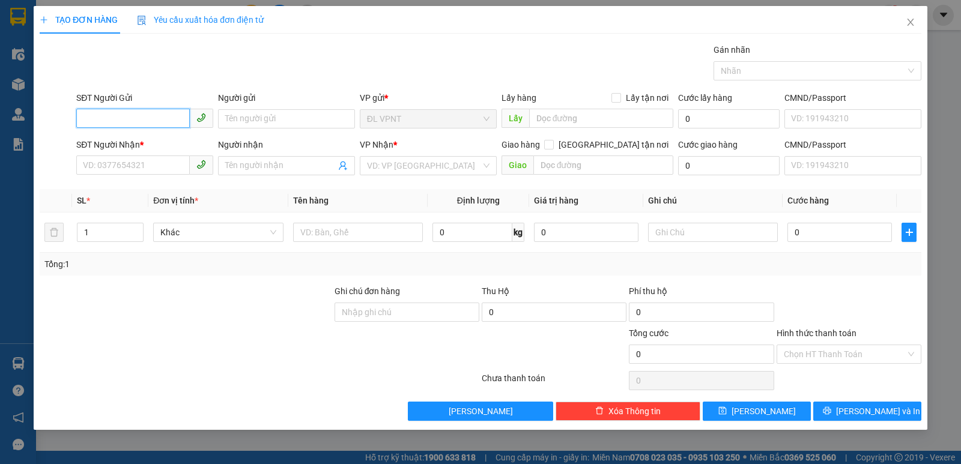
click at [110, 119] on input "SĐT Người Gửi" at bounding box center [132, 118] width 113 height 19
paste input "0933227891"
type input "0933227891"
click at [166, 144] on div "0933227891 - THÀNH ĐẠT" at bounding box center [144, 142] width 122 height 13
type input "THÀNH ĐẠT"
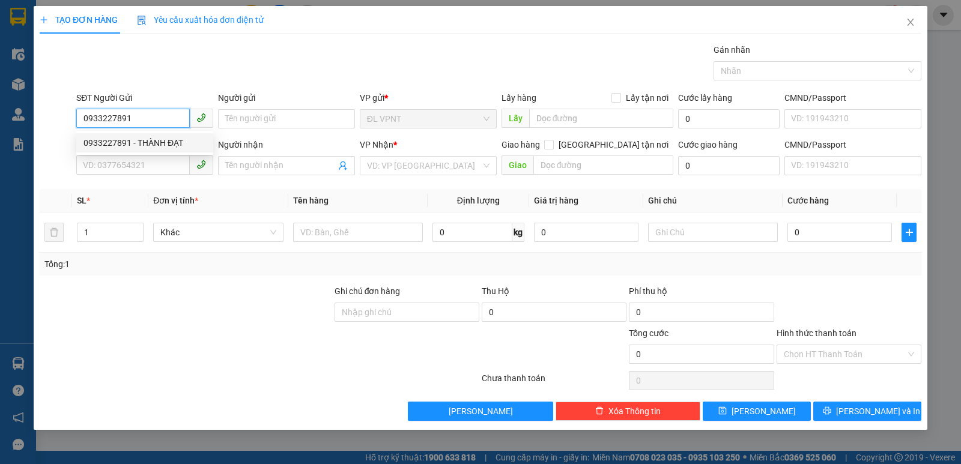
type input "02837550099"
type input "KỲ HÒA"
type input "0933227891"
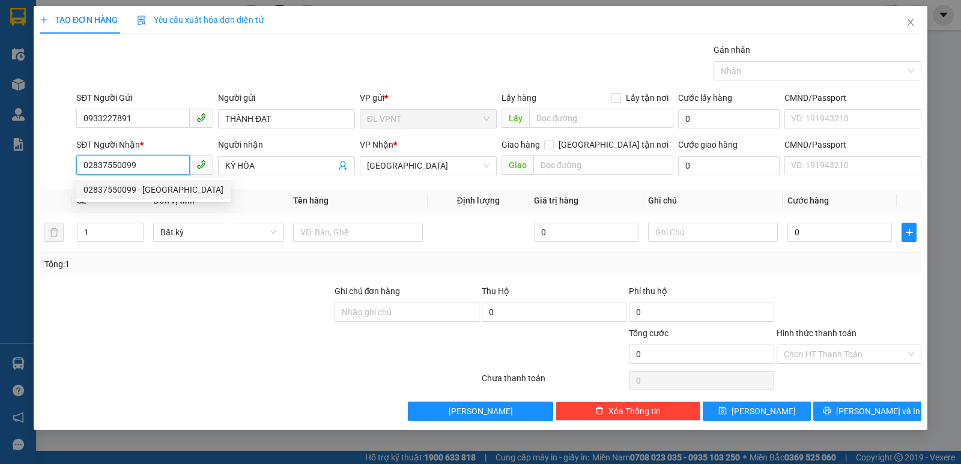
drag, startPoint x: 151, startPoint y: 168, endPoint x: 49, endPoint y: 174, distance: 102.9
click at [50, 174] on div "SĐT Người Nhận * 02837550099 Người nhận KỲ HÒA VP Nhận * ĐL Quận 5 Giao hàng [G…" at bounding box center [480, 159] width 884 height 42
type input "0909023093"
click at [108, 186] on div "0909023093 - VIRGO" at bounding box center [144, 189] width 122 height 13
type input "VIRGO"
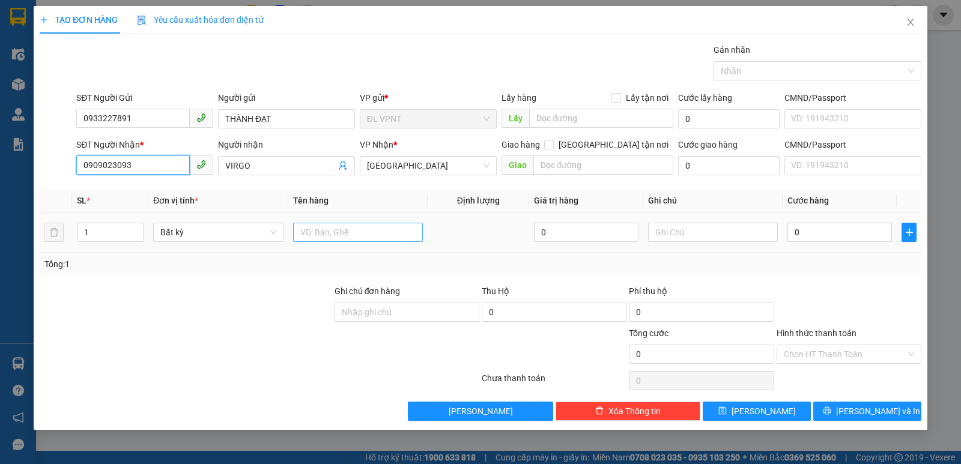
type input "0909023093"
click at [337, 232] on input "text" at bounding box center [358, 232] width 130 height 19
type input "1 T"
click at [818, 240] on input "0" at bounding box center [839, 232] width 104 height 19
type input "6"
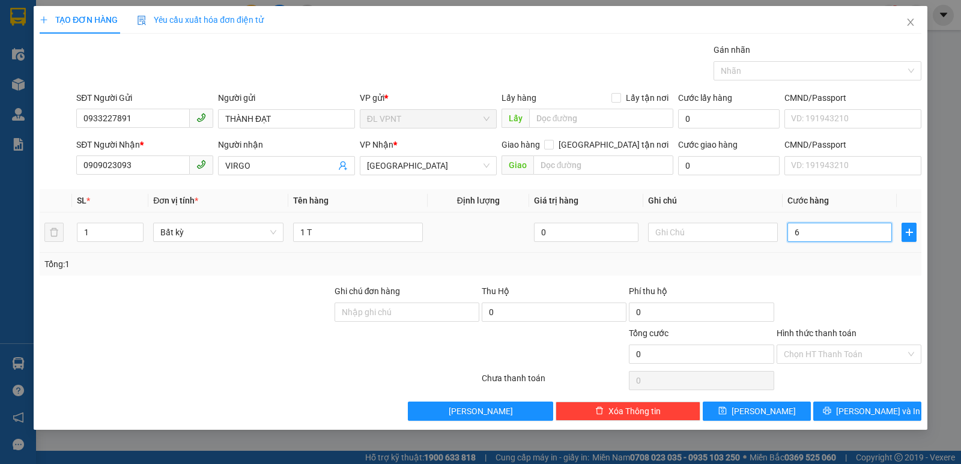
type input "6"
click at [862, 405] on span "[PERSON_NAME] và In" at bounding box center [878, 411] width 84 height 13
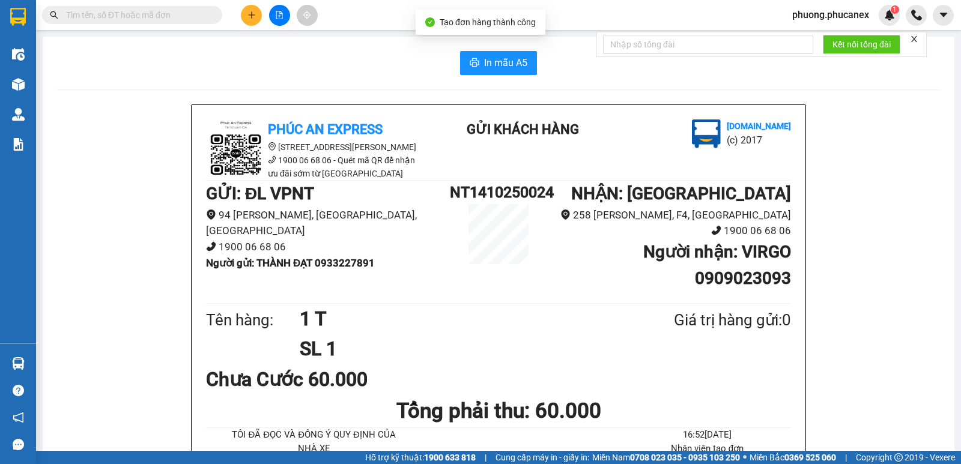
click at [505, 59] on span "In mẫu A5" at bounding box center [505, 62] width 43 height 15
click at [250, 14] on icon "plus" at bounding box center [251, 15] width 8 height 8
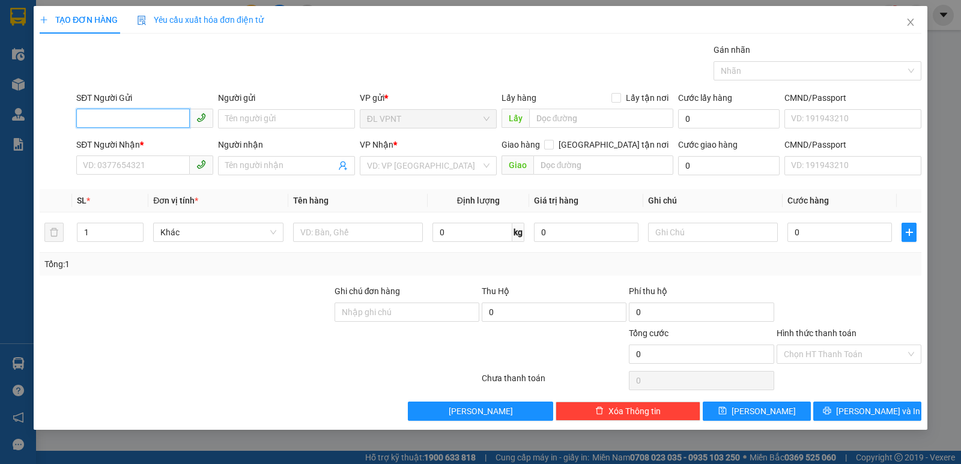
click at [122, 120] on input "SĐT Người Gửi" at bounding box center [132, 118] width 113 height 19
paste input "0933227891"
type input "0933227891"
click at [155, 141] on div "0933227891 - THÀNH ĐẠT" at bounding box center [144, 142] width 122 height 13
type input "THÀNH ĐẠT"
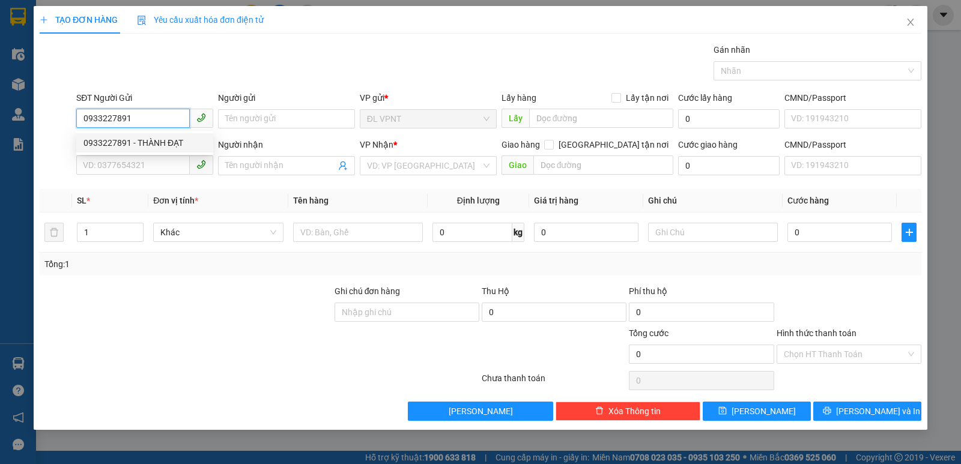
type input "0909023093"
type input "VIRGO"
type input "0933227891"
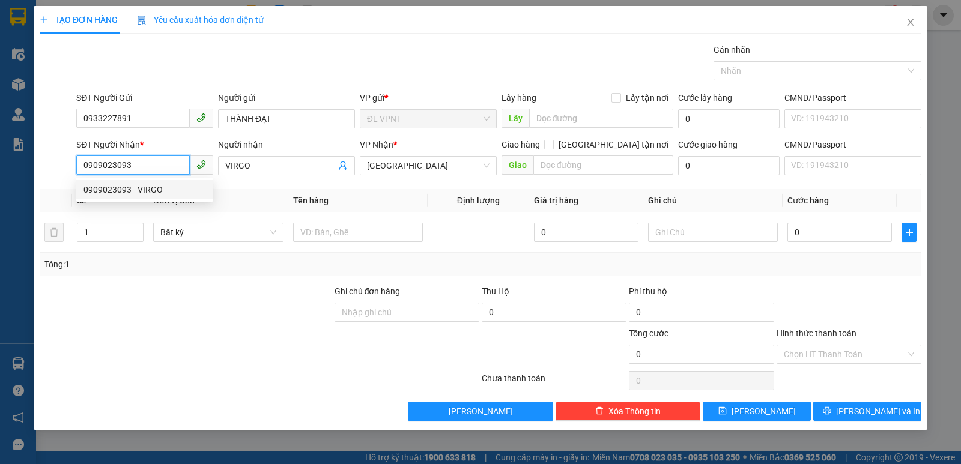
drag, startPoint x: 148, startPoint y: 167, endPoint x: 58, endPoint y: 174, distance: 89.7
click at [58, 174] on div "SĐT Người Nhận * 0909023093 Người nhận VIRGO VP Nhận * [GEOGRAPHIC_DATA] tận nơ…" at bounding box center [480, 159] width 884 height 42
type input "0906332017"
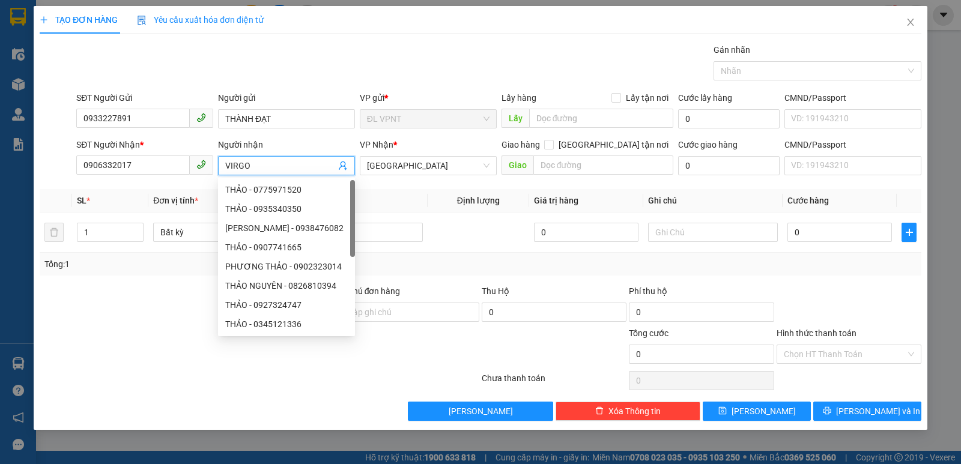
drag, startPoint x: 274, startPoint y: 163, endPoint x: 222, endPoint y: 165, distance: 52.3
click at [222, 165] on span "VIRGO" at bounding box center [286, 165] width 137 height 19
click at [156, 172] on input "0906332017" at bounding box center [132, 165] width 113 height 19
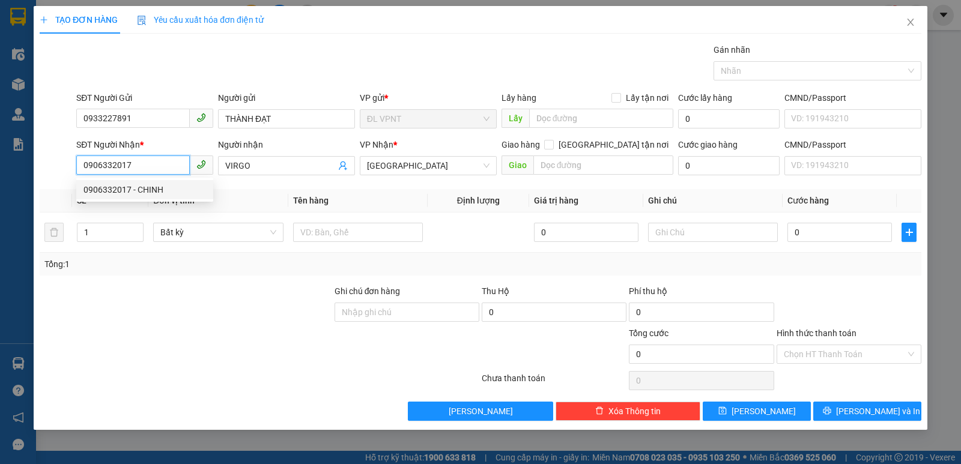
click at [150, 187] on div "0906332017 - CHINH" at bounding box center [144, 189] width 122 height 13
type input "CHINH"
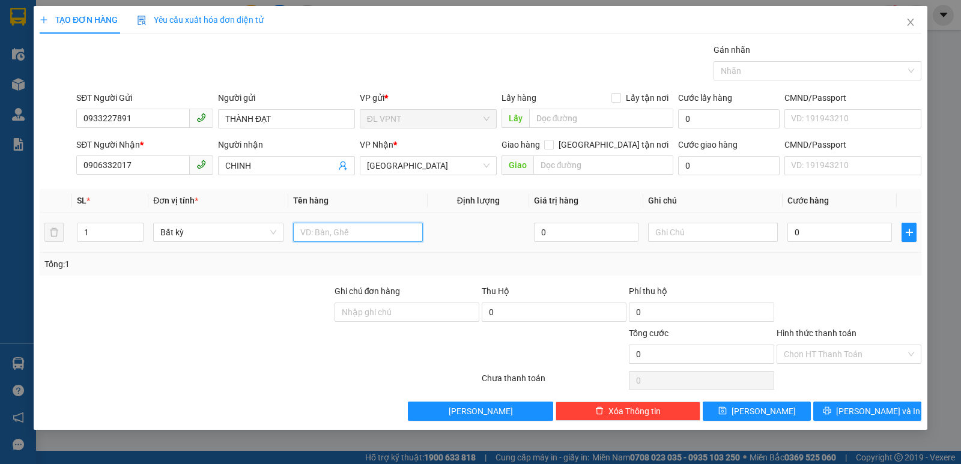
click at [327, 227] on input "text" at bounding box center [358, 232] width 130 height 19
type input "1 T"
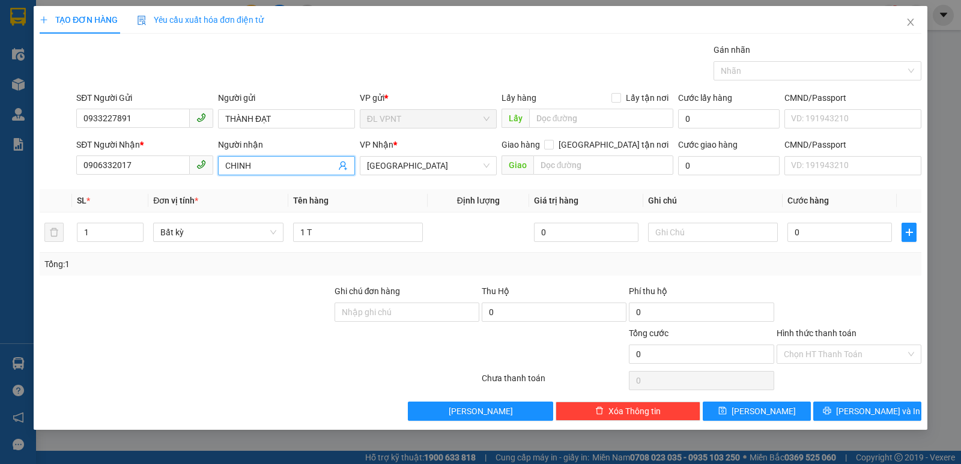
click at [235, 167] on input "CHINH" at bounding box center [280, 165] width 110 height 13
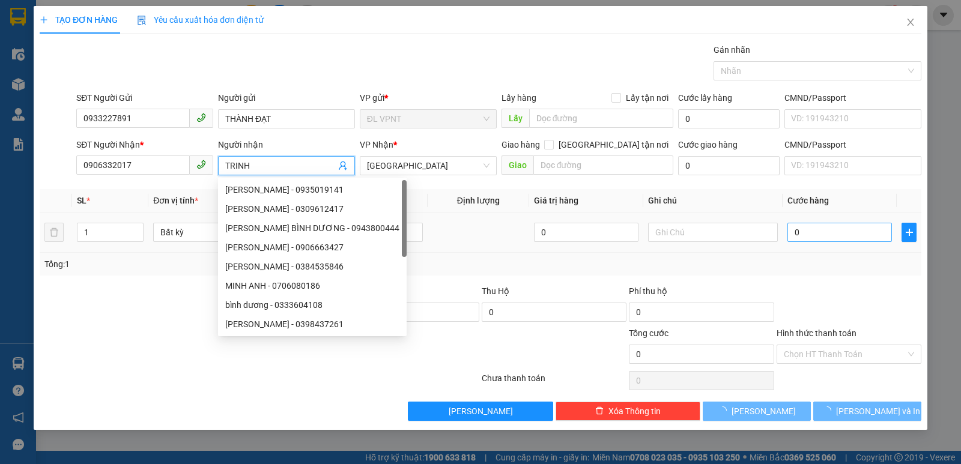
type input "TRINH"
click at [828, 232] on input "0" at bounding box center [839, 232] width 104 height 19
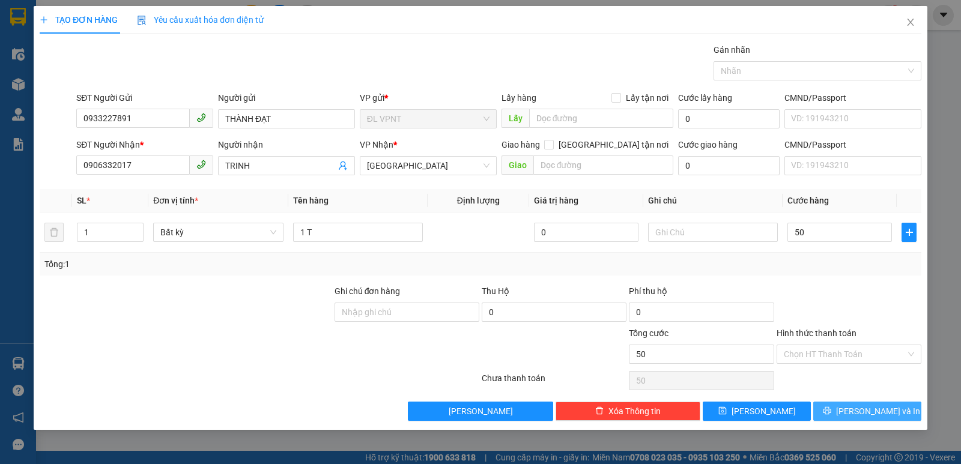
click at [848, 404] on button "[PERSON_NAME] và In" at bounding box center [867, 411] width 108 height 19
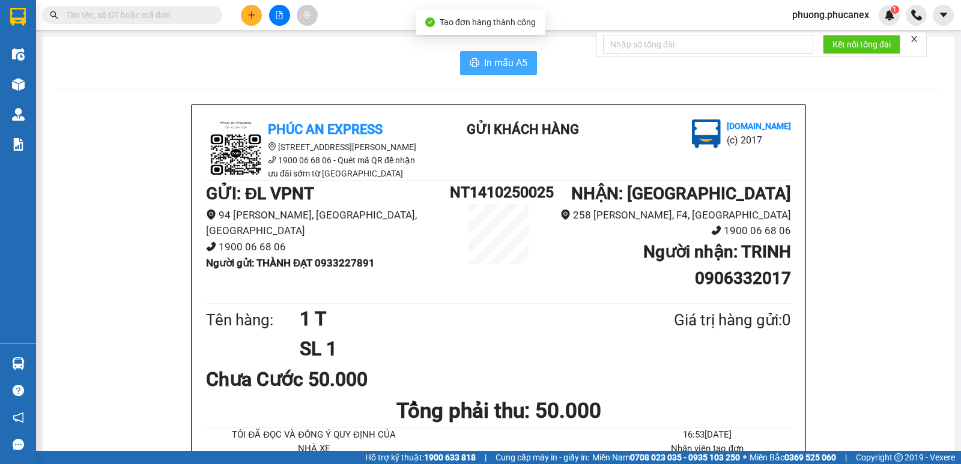
click at [513, 69] on span "In mẫu A5" at bounding box center [505, 62] width 43 height 15
click at [246, 14] on button at bounding box center [251, 15] width 21 height 21
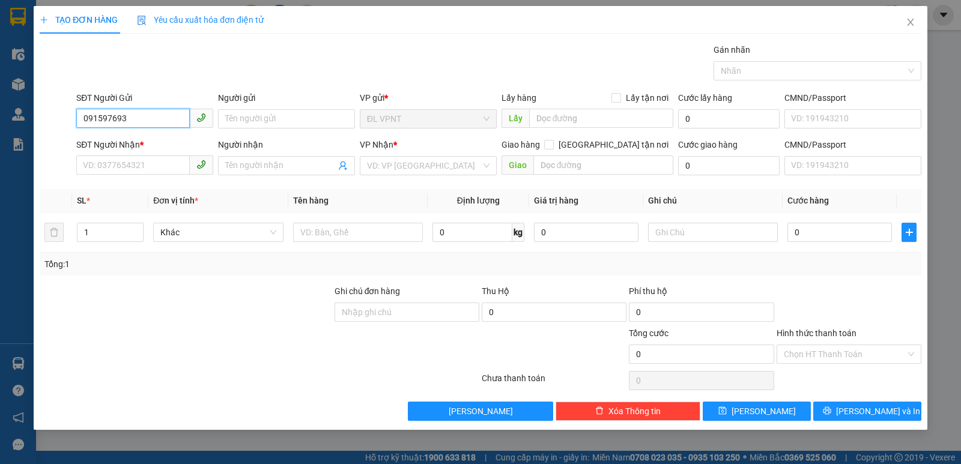
type input "0915976939"
click at [172, 145] on div "0915976939 - [GEOGRAPHIC_DATA]" at bounding box center [150, 142] width 135 height 13
type input "ANH CHÂU"
type input "0788402040"
type input "KHOA"
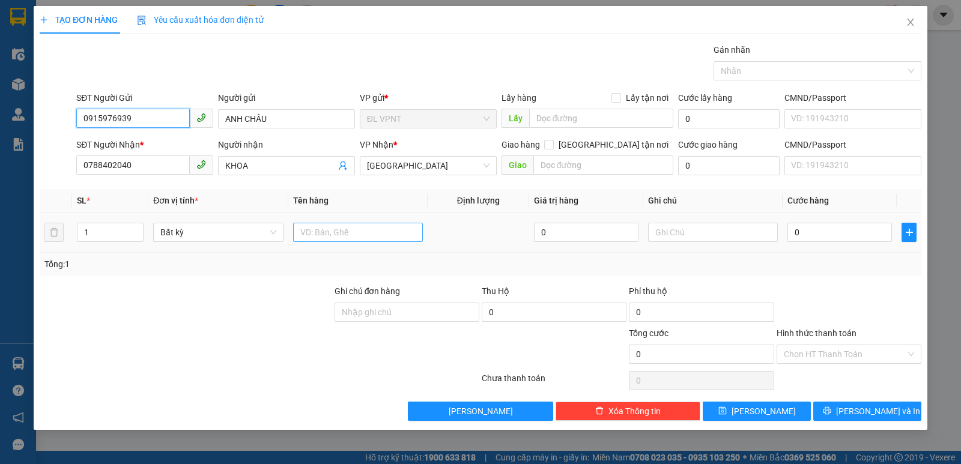
type input "0915976939"
click at [319, 233] on input "text" at bounding box center [358, 232] width 130 height 19
type input "1 T"
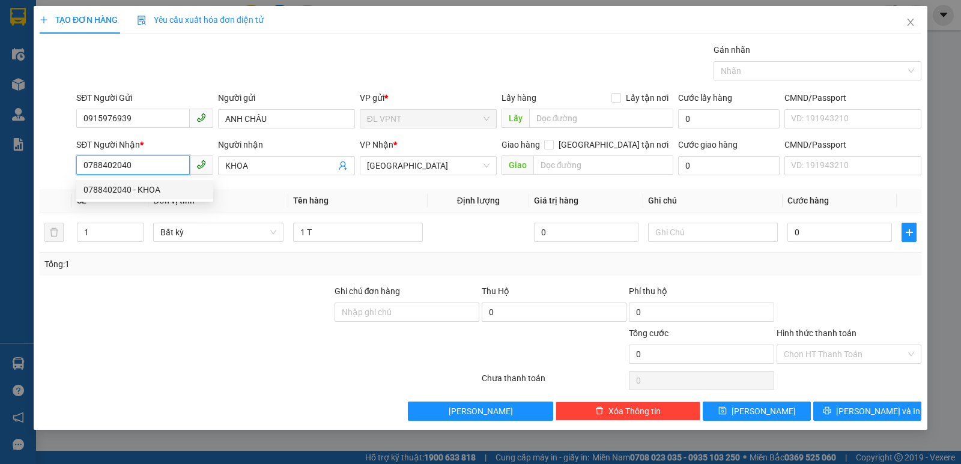
drag, startPoint x: 146, startPoint y: 169, endPoint x: 41, endPoint y: 179, distance: 105.5
click at [41, 179] on div "SĐT Người Nhận * 0788402040 Người nhận KHOA VP Nhận * [GEOGRAPHIC_DATA] tận nơi…" at bounding box center [480, 159] width 884 height 42
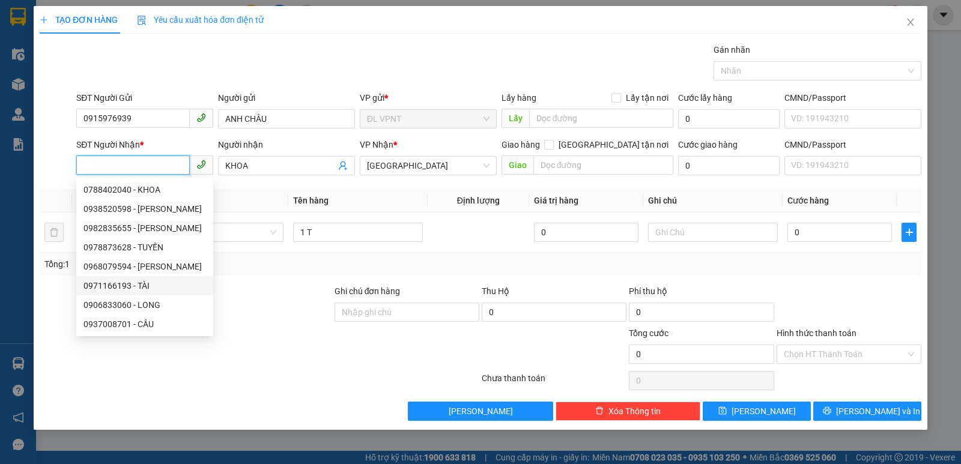
drag, startPoint x: 112, startPoint y: 284, endPoint x: 286, endPoint y: 334, distance: 181.7
click at [112, 284] on div "0971166193 - TÀI" at bounding box center [144, 285] width 122 height 13
type input "0971166193"
type input "TÀI"
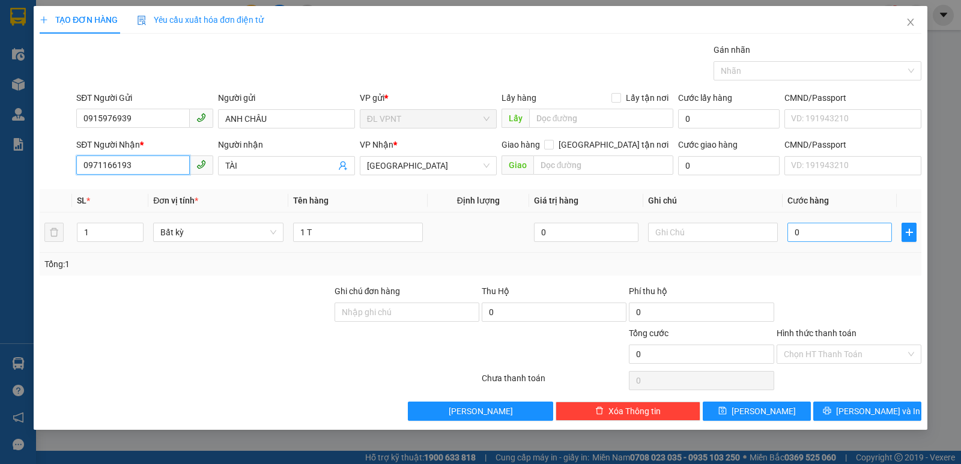
type input "0971166193"
click at [817, 241] on input "0" at bounding box center [839, 232] width 104 height 19
type input "3"
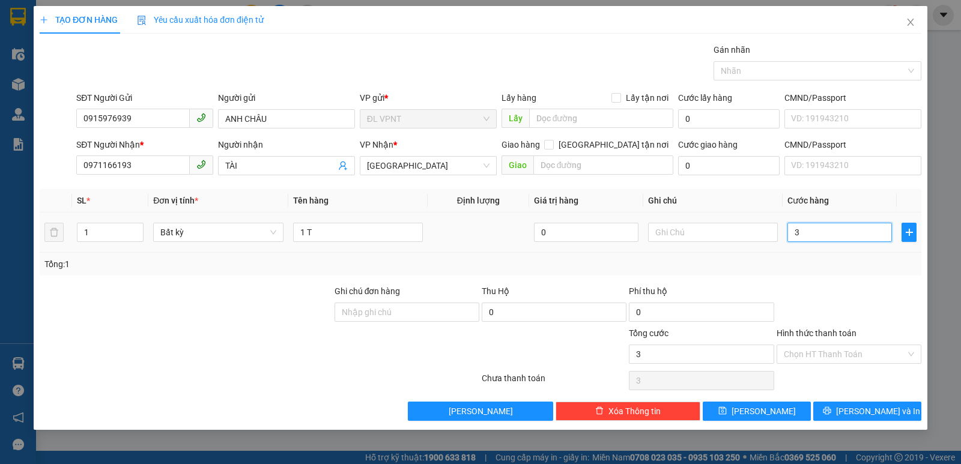
type input "30"
click at [841, 289] on div at bounding box center [848, 306] width 147 height 42
type input "30.000"
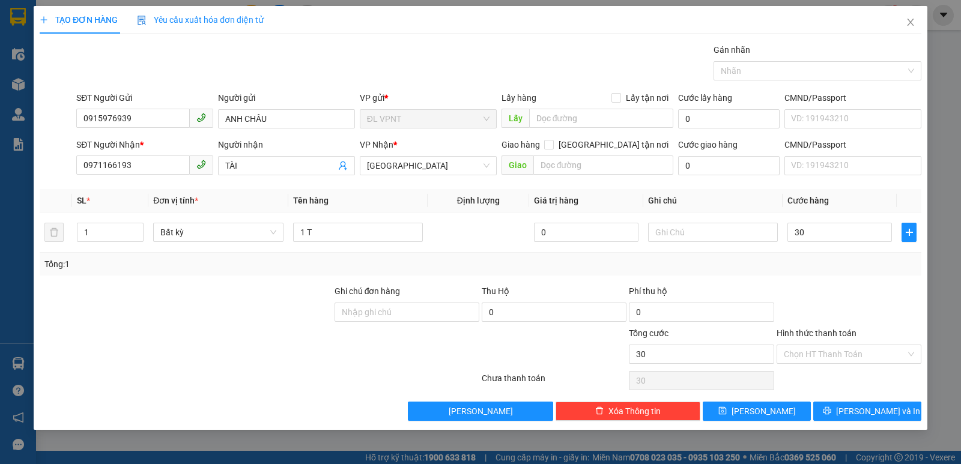
type input "30.000"
click at [826, 342] on div "Hình thức thanh toán" at bounding box center [848, 336] width 145 height 18
click at [829, 361] on input "Hình thức thanh toán" at bounding box center [845, 354] width 122 height 18
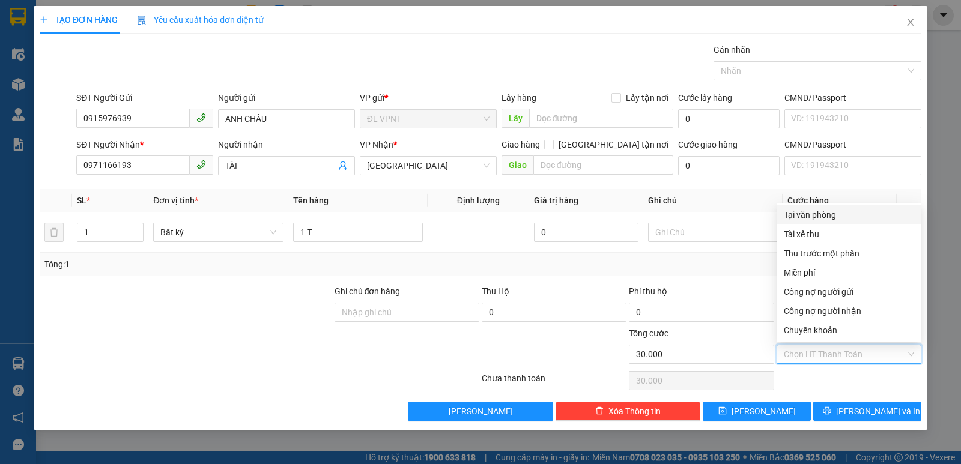
click at [818, 207] on div "Tại văn phòng" at bounding box center [848, 214] width 145 height 19
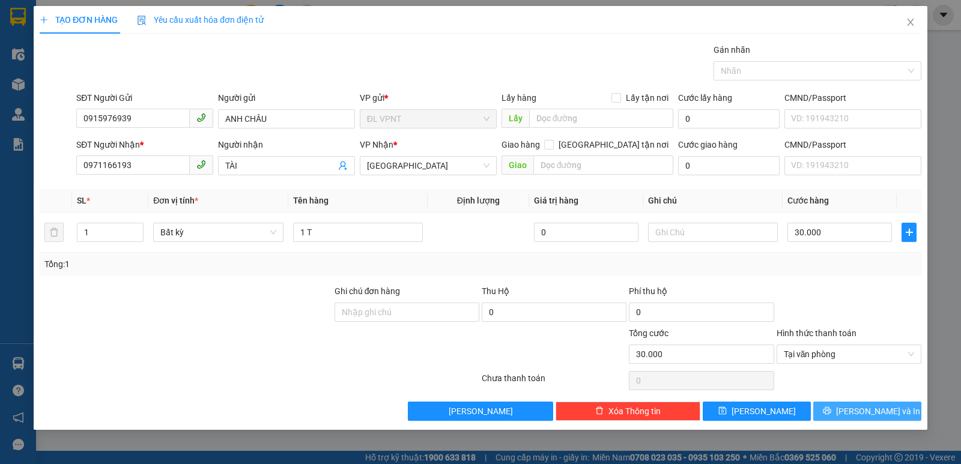
click at [856, 409] on button "[PERSON_NAME] và In" at bounding box center [867, 411] width 108 height 19
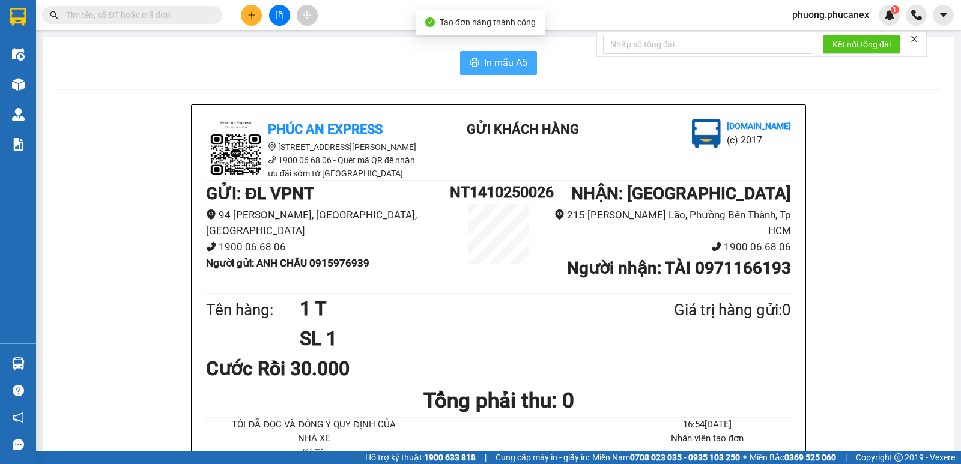
click at [497, 64] on span "In mẫu A5" at bounding box center [505, 62] width 43 height 15
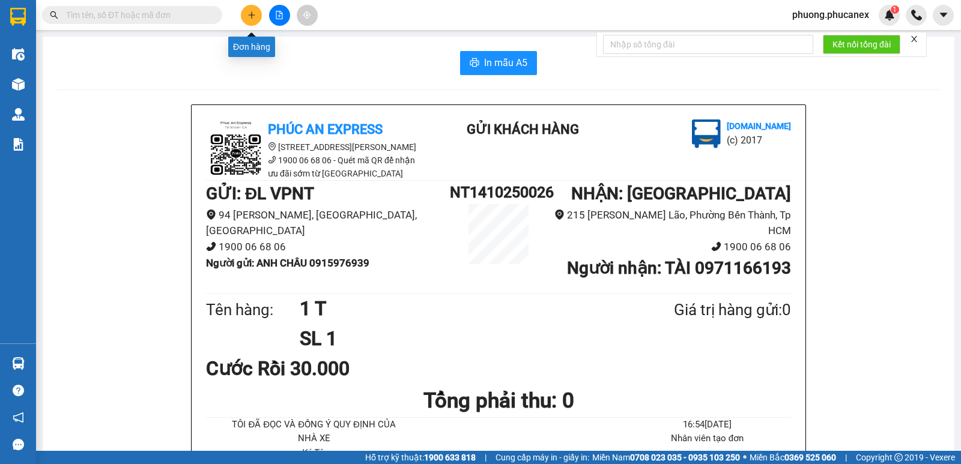
click at [256, 14] on button at bounding box center [251, 15] width 21 height 21
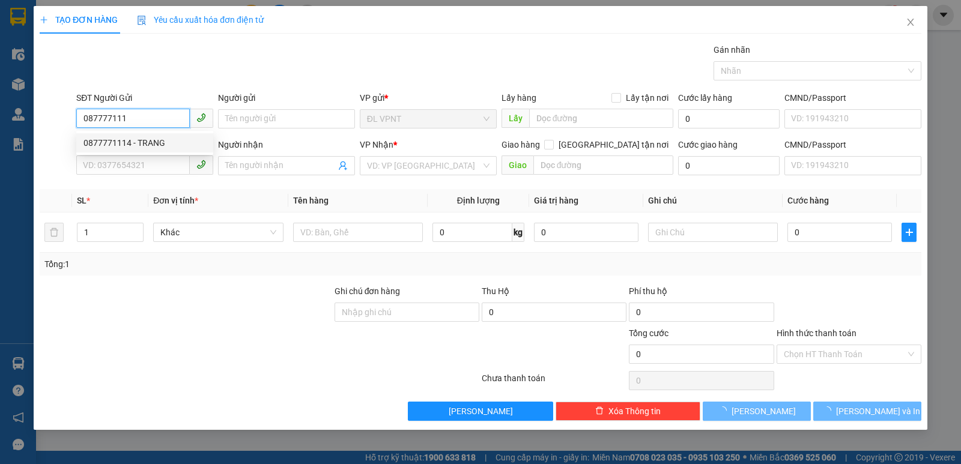
click at [142, 148] on div "0877771114 - TRANG" at bounding box center [144, 142] width 122 height 13
type input "0877771114"
type input "TRANG"
type input "221431271"
type input "0938441606"
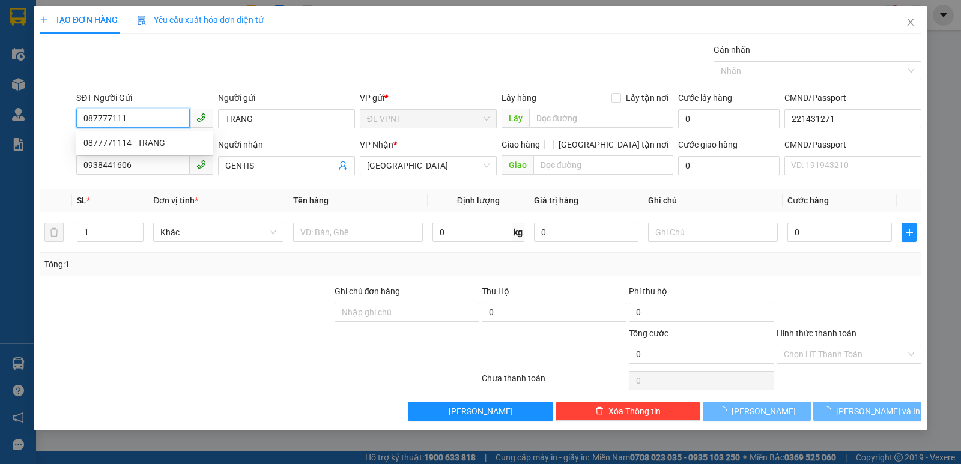
type input "GENTIS"
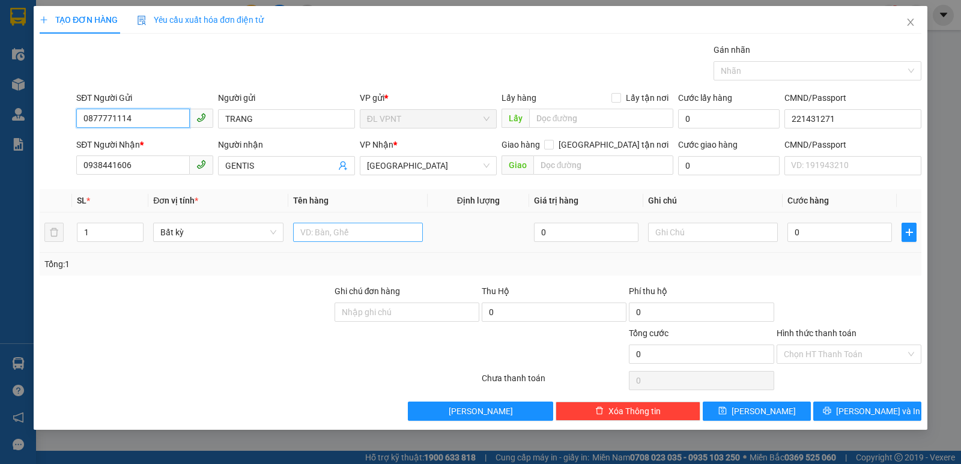
type input "0877771114"
click at [336, 234] on input "text" at bounding box center [358, 232] width 130 height 19
paste input "Ô"
paste input "ỐP"
type input "1 H XỐP"
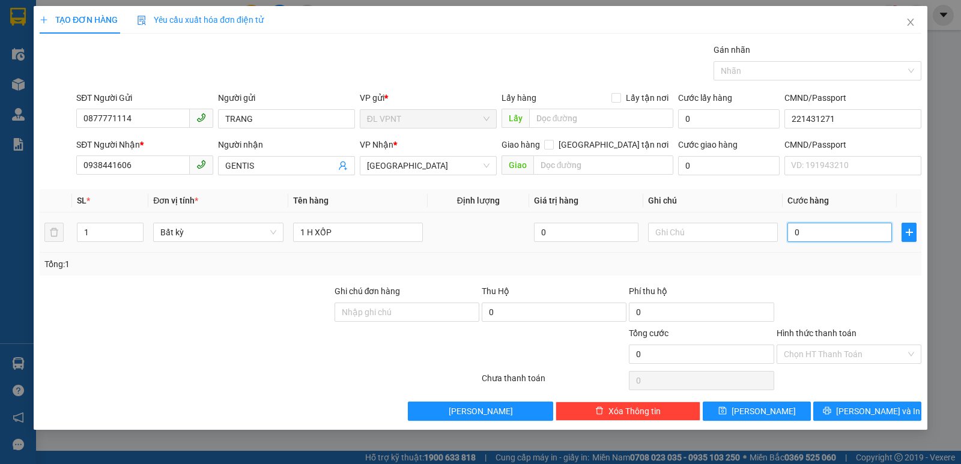
click at [841, 228] on input "0" at bounding box center [839, 232] width 104 height 19
type input "2"
type input "20"
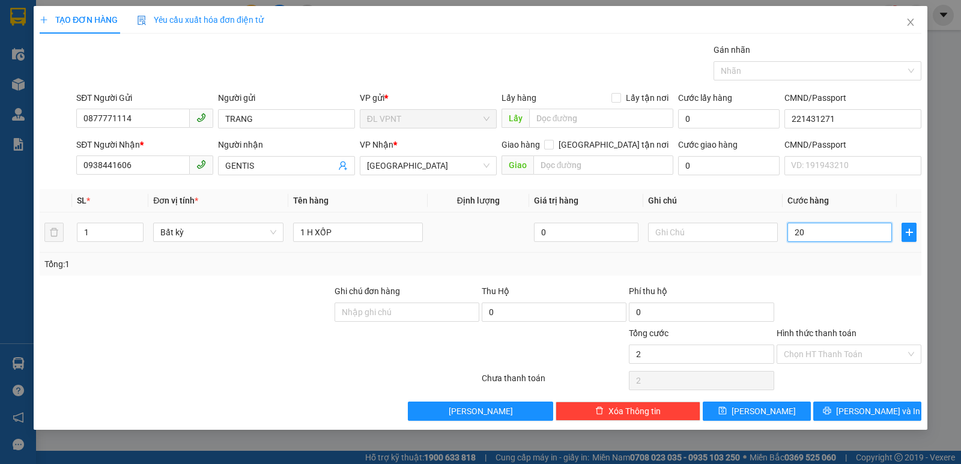
type input "20"
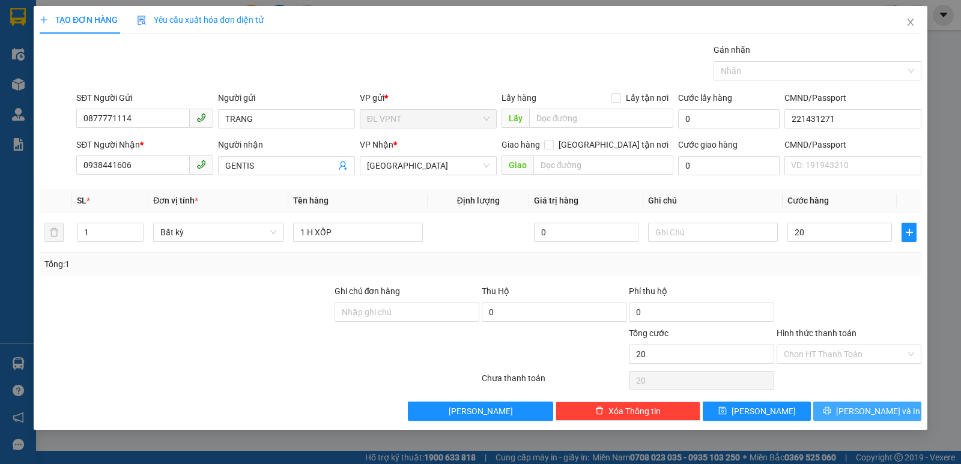
click at [873, 407] on span "[PERSON_NAME] và In" at bounding box center [878, 411] width 84 height 13
type input "20.000"
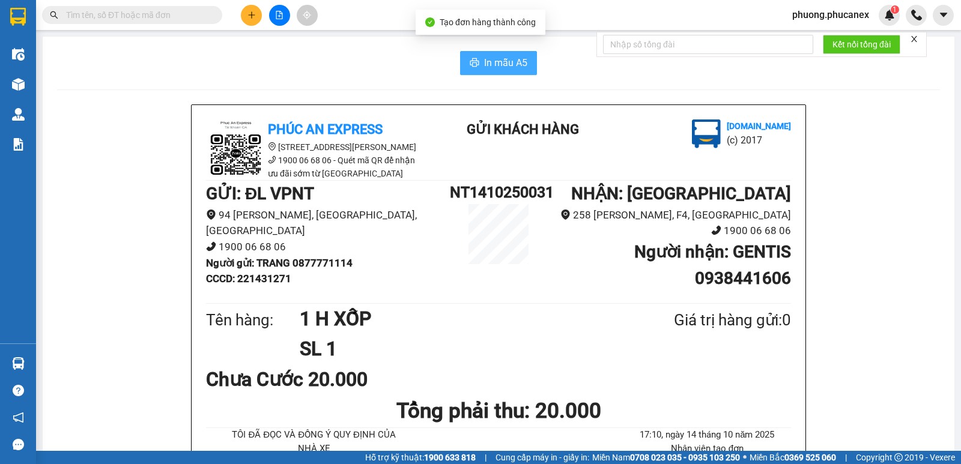
click at [500, 62] on span "In mẫu A5" at bounding box center [505, 62] width 43 height 15
click at [253, 62] on div "In mẫu A5" at bounding box center [498, 63] width 883 height 24
click at [265, 7] on div at bounding box center [279, 15] width 90 height 21
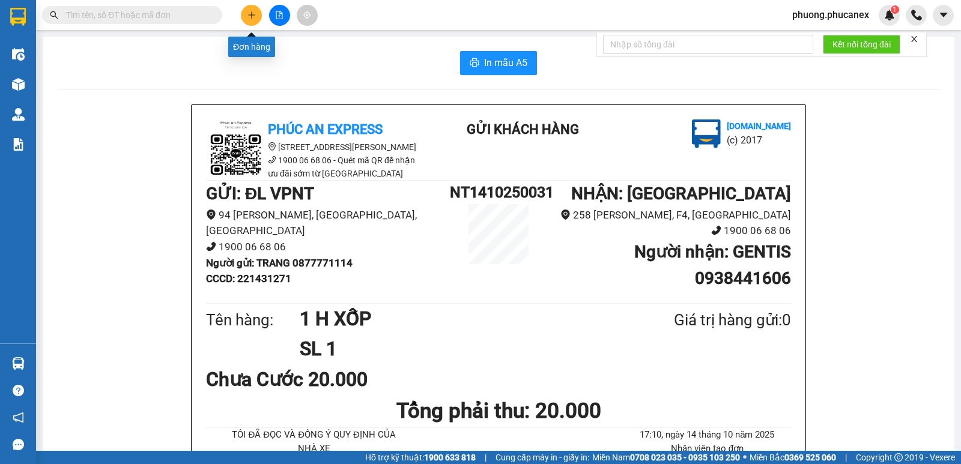
click at [257, 11] on button at bounding box center [251, 15] width 21 height 21
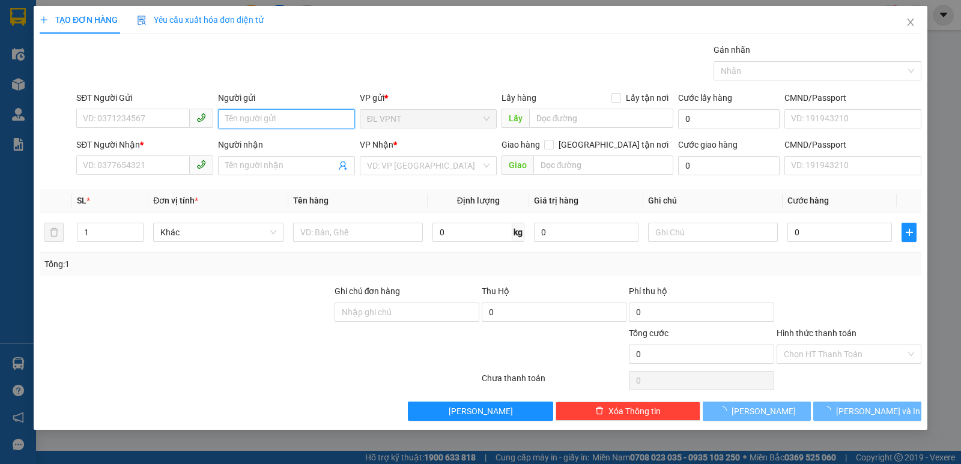
click at [249, 121] on input "Người gửi" at bounding box center [286, 118] width 137 height 19
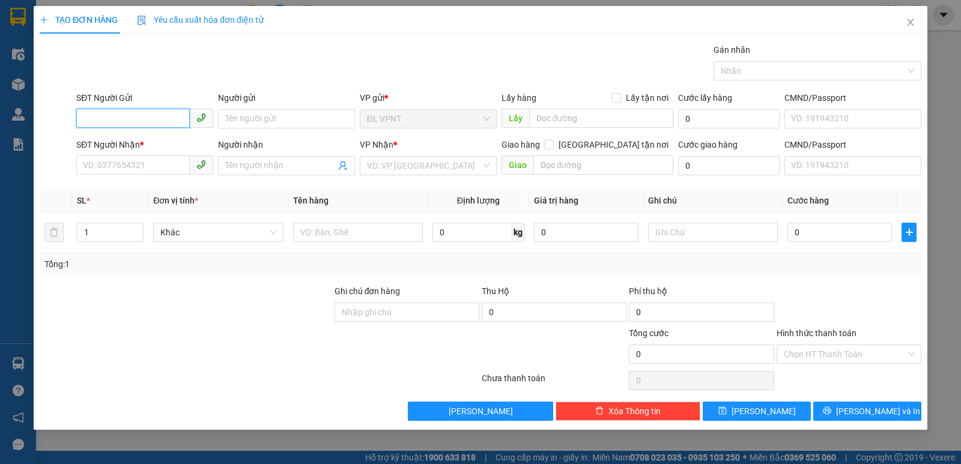
click at [149, 118] on input "SĐT Người Gửi" at bounding box center [132, 118] width 113 height 19
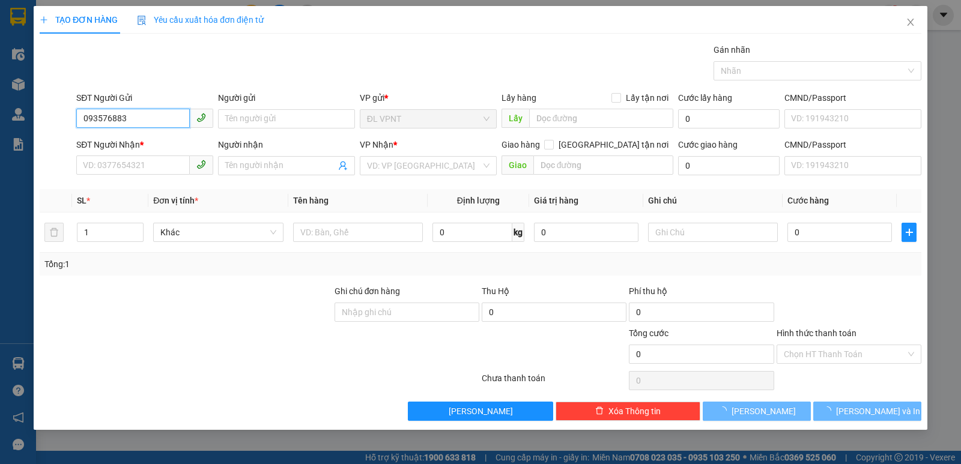
type input "0935768838"
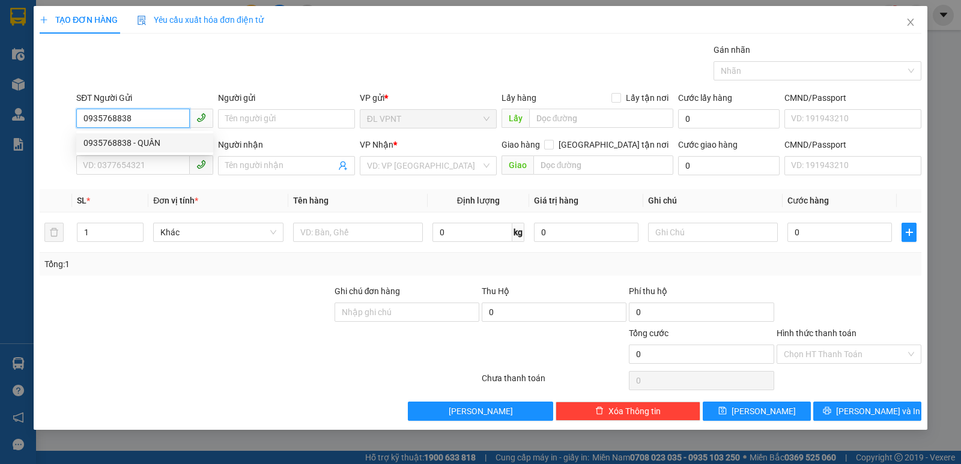
click at [130, 139] on div "0935768838 - QUÂN" at bounding box center [144, 142] width 122 height 13
type input "QUÂN"
type input "0909335275"
type input "DANH"
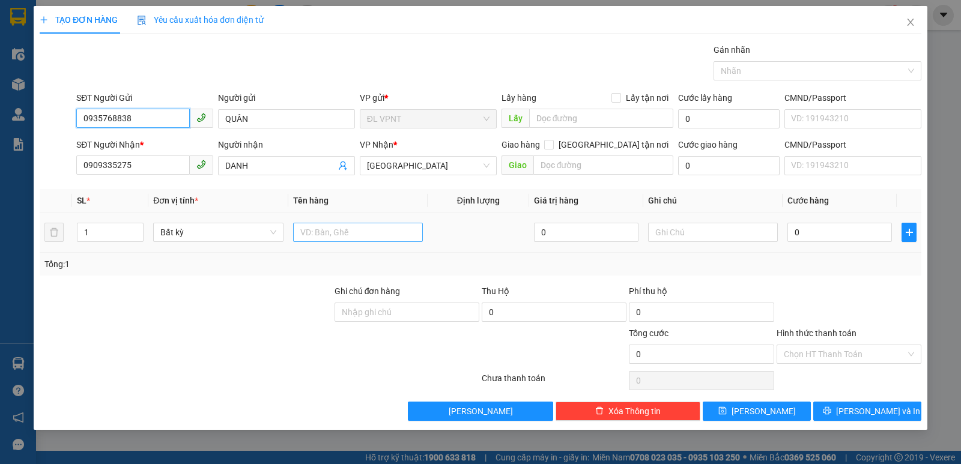
type input "0935768838"
click at [340, 231] on input "text" at bounding box center [358, 232] width 130 height 19
paste input "Đ"
paste input "ẢM"
paste input "ẢO"
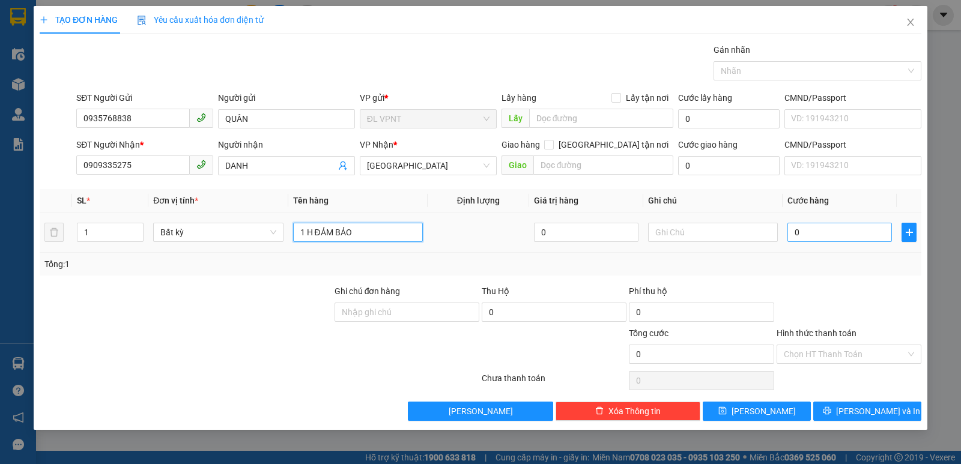
type input "1 H ĐẢM BẢO"
click at [811, 224] on input "0" at bounding box center [839, 232] width 104 height 19
type input "2"
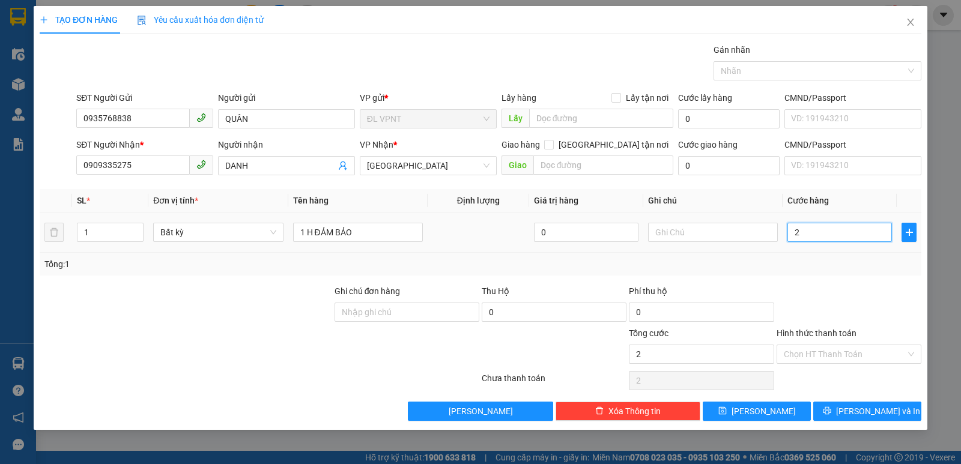
type input "20"
type input "200"
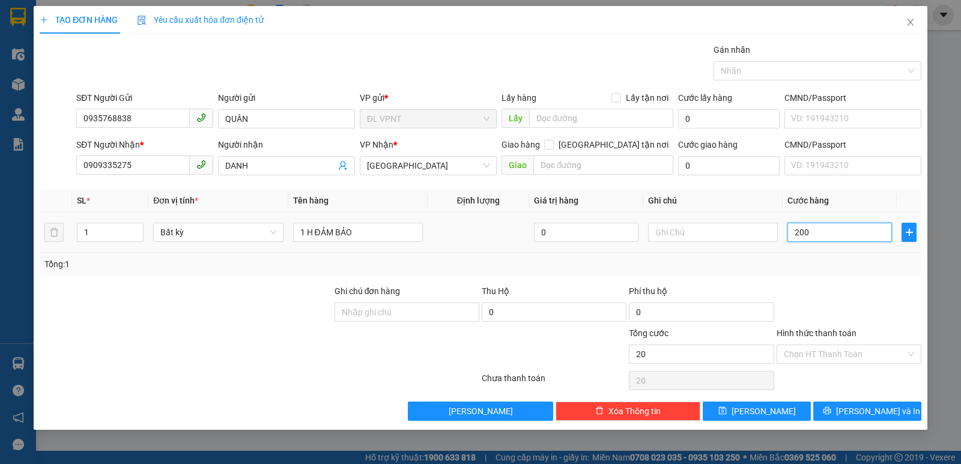
type input "200"
click at [702, 229] on input "text" at bounding box center [713, 232] width 130 height 19
type input "200.000"
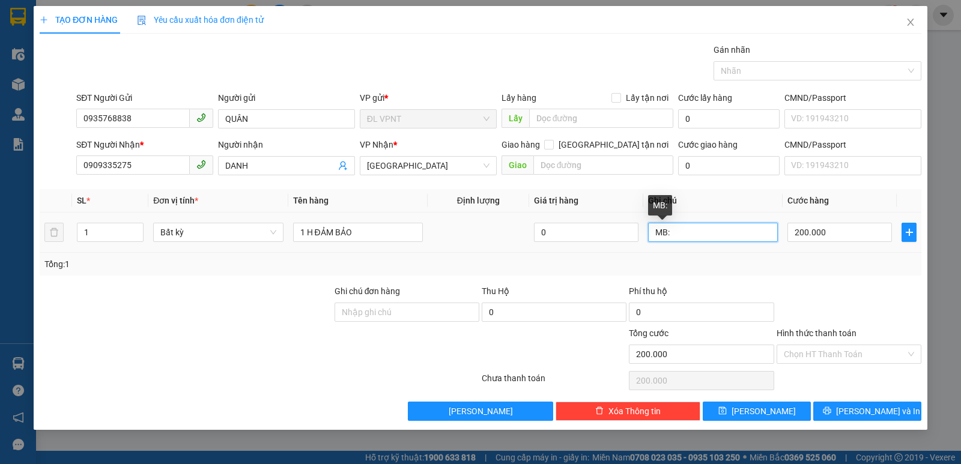
click at [685, 231] on input "MB:" at bounding box center [713, 232] width 130 height 19
paste input "[DATE] 17:20"
type input "MB:[DATE] 17:20"
drag, startPoint x: 847, startPoint y: 410, endPoint x: 530, endPoint y: 226, distance: 365.9
click at [831, 410] on icon "printer" at bounding box center [827, 411] width 8 height 8
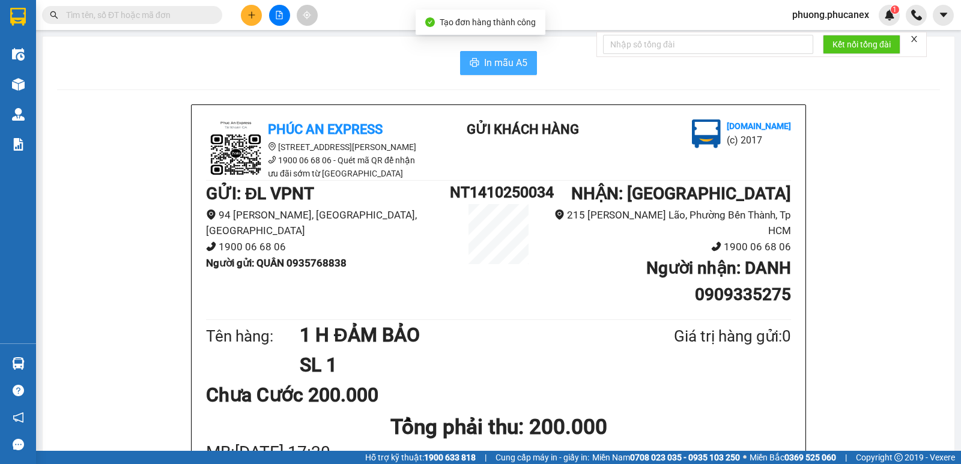
click at [501, 63] on span "In mẫu A5" at bounding box center [505, 62] width 43 height 15
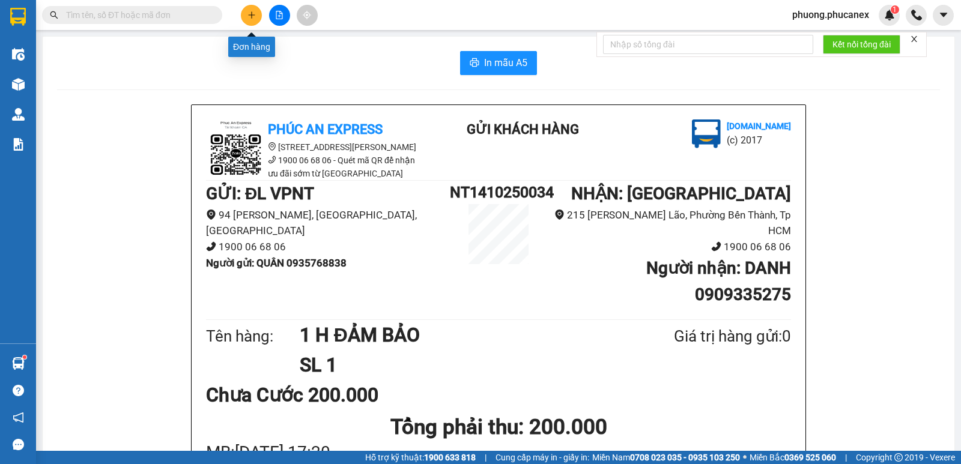
click at [247, 16] on icon "plus" at bounding box center [251, 15] width 8 height 8
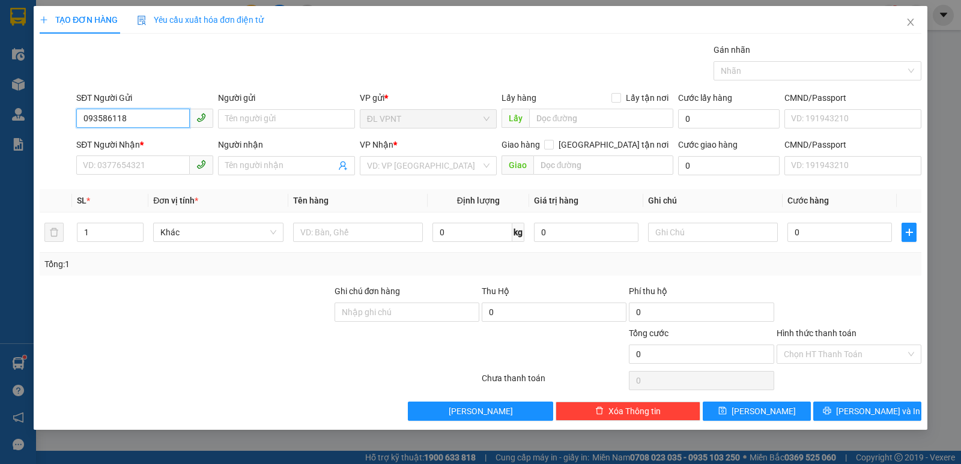
type input "0935861186"
click at [130, 143] on div "0935861186 - vinh" at bounding box center [144, 142] width 122 height 13
type input "vinh"
type input "0918435500"
type input "TÂN"
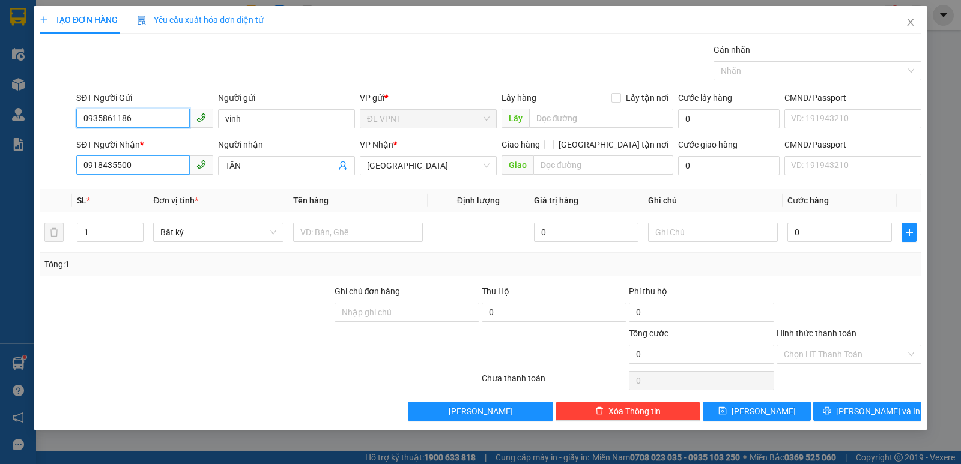
type input "0935861186"
drag, startPoint x: 150, startPoint y: 163, endPoint x: 121, endPoint y: 174, distance: 30.6
click at [121, 174] on input "0918435500" at bounding box center [132, 165] width 113 height 19
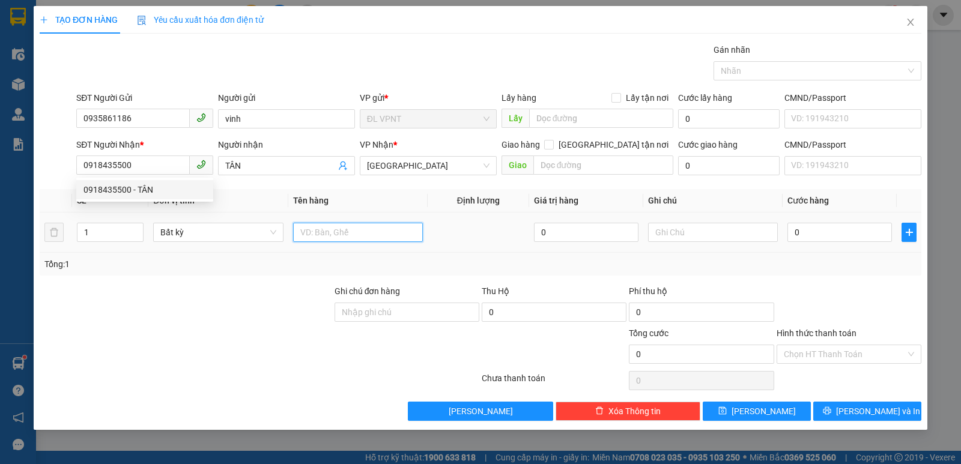
click at [322, 232] on input "text" at bounding box center [358, 232] width 130 height 19
type input "1 T"
click at [825, 226] on input "0" at bounding box center [839, 232] width 104 height 19
type input "3"
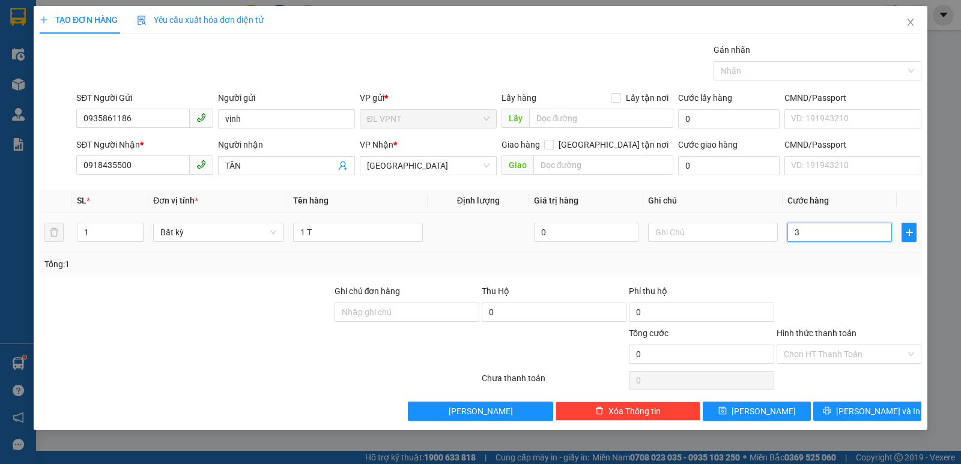
type input "3"
type input "30"
click at [841, 360] on input "Hình thức thanh toán" at bounding box center [845, 354] width 122 height 18
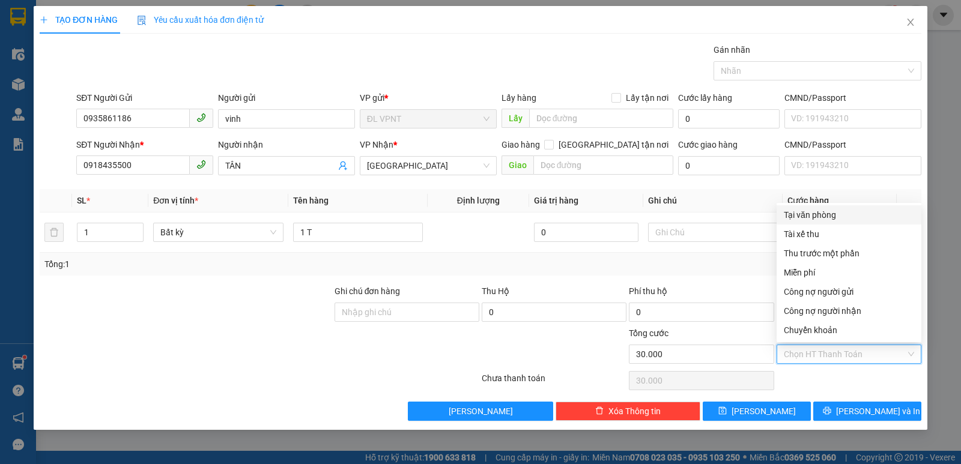
click at [804, 212] on div "Tại văn phòng" at bounding box center [849, 214] width 130 height 13
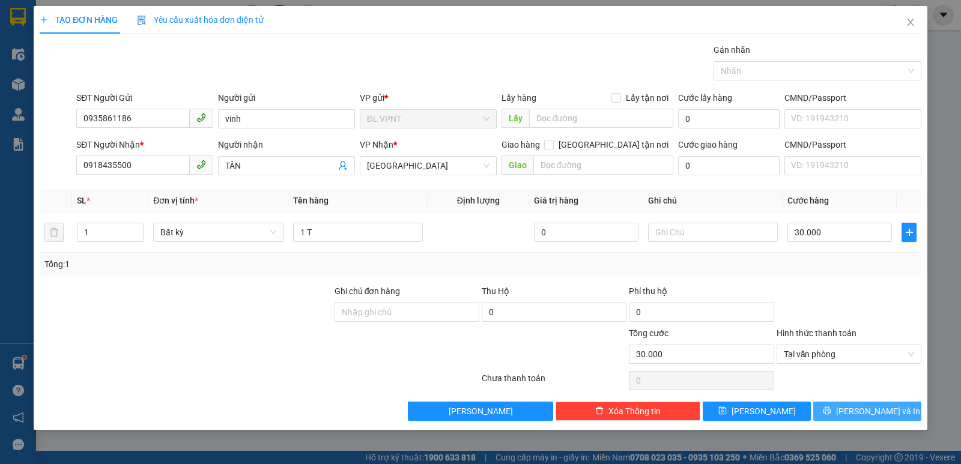
click at [861, 408] on span "[PERSON_NAME] và In" at bounding box center [878, 411] width 84 height 13
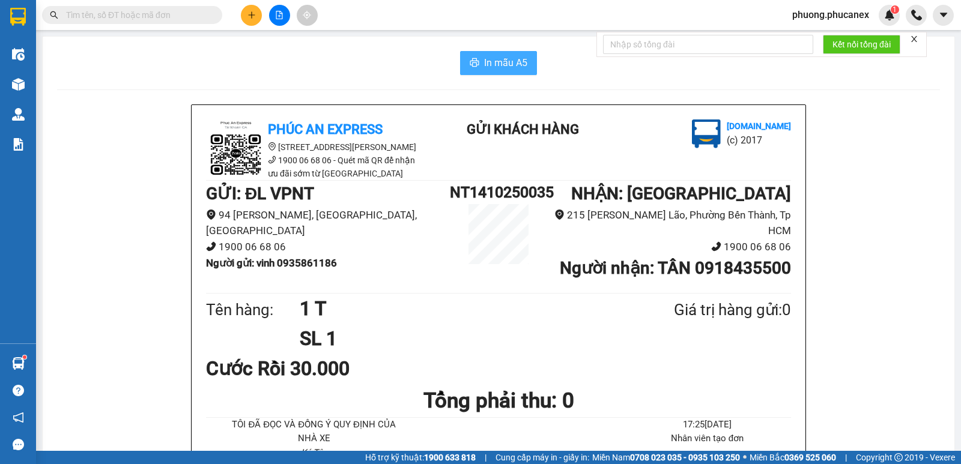
click at [484, 59] on span "In mẫu A5" at bounding box center [505, 62] width 43 height 15
click at [217, 69] on div "In mẫu A5" at bounding box center [498, 63] width 883 height 24
click at [244, 13] on button at bounding box center [251, 15] width 21 height 21
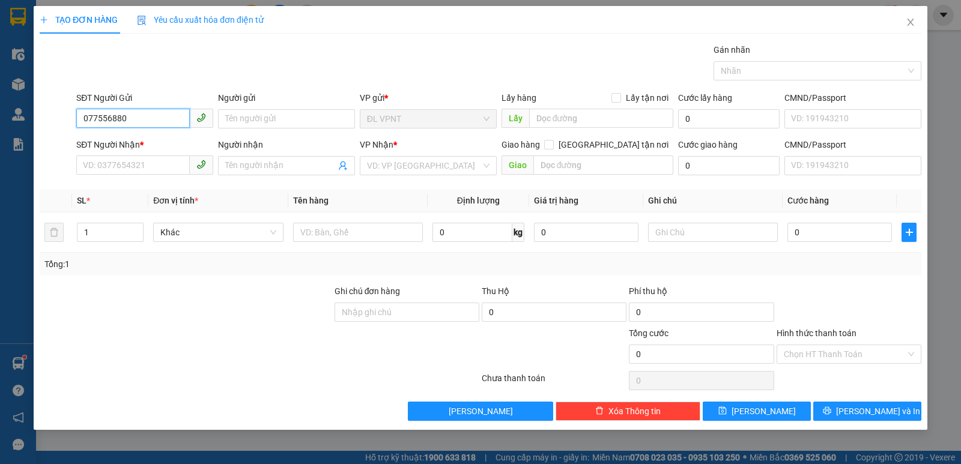
type input "0775568804"
click at [141, 139] on div "0775568804 - trâm" at bounding box center [144, 142] width 122 height 13
type input "trâm"
type input "ltn"
type input "150.000"
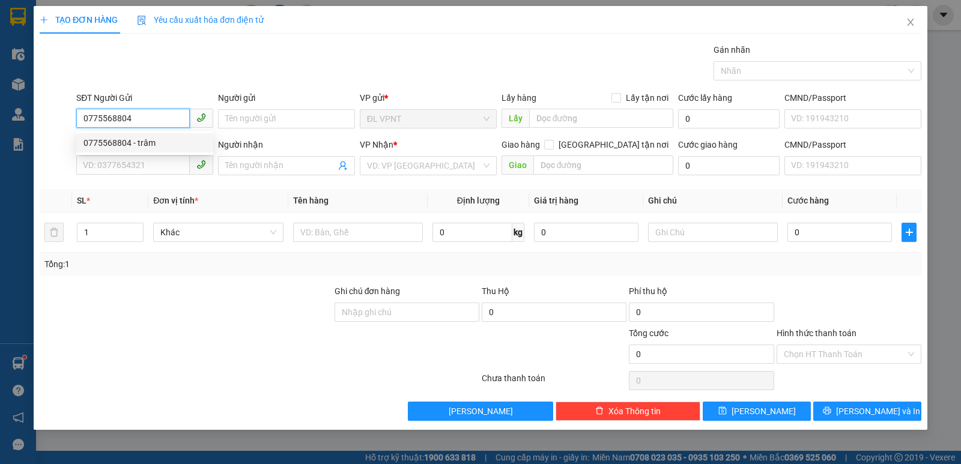
type input "0399464337"
type input "HỢI"
type input "150.000"
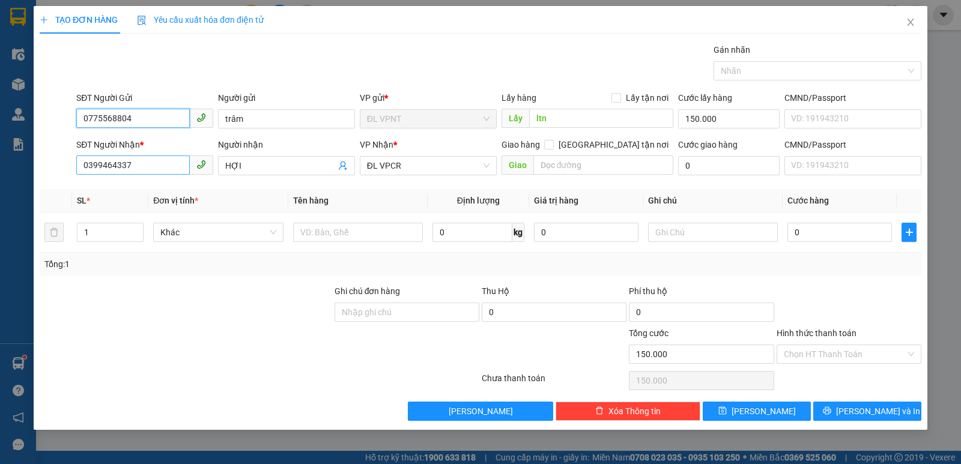
type input "0775568804"
drag, startPoint x: 92, startPoint y: 165, endPoint x: 56, endPoint y: 165, distance: 35.4
click at [56, 165] on div "SĐT Người Nhận * 0399464337 Người nhận HỢI VP Nhận * ĐL VPCR Giao hàng Giao tận…" at bounding box center [480, 159] width 884 height 42
type input "0916503803"
drag, startPoint x: 254, startPoint y: 165, endPoint x: 189, endPoint y: 180, distance: 67.0
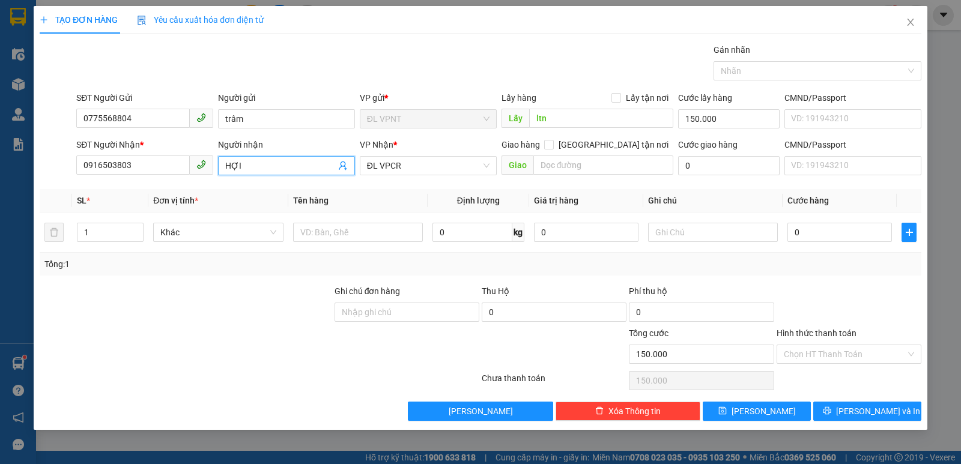
click at [197, 179] on div "SĐT Người Nhận * 0916503803 Người nhận HỢI VP Nhận * ĐL VPCR Giao hàng Giao tận…" at bounding box center [499, 159] width 850 height 42
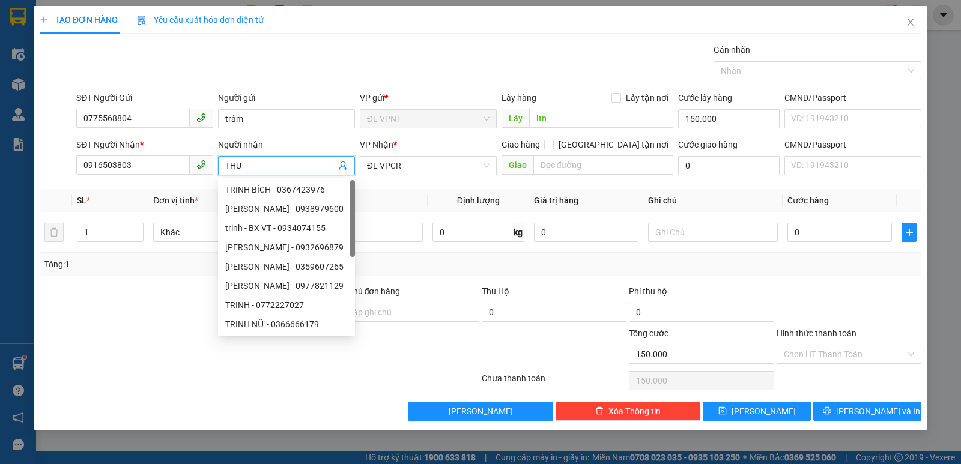
paste input "Ơ"
paste input "ƯƠN"
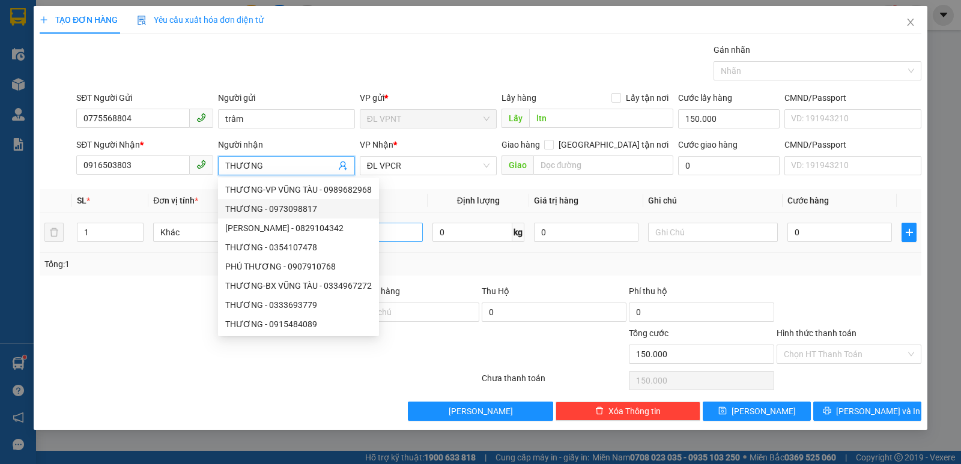
type input "THƯƠNG"
click at [407, 227] on input "text" at bounding box center [358, 232] width 130 height 19
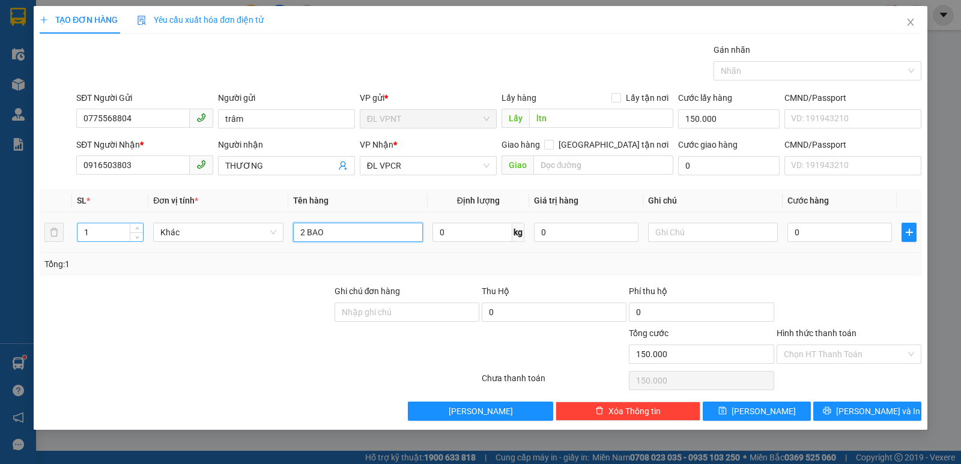
type input "2 BAO"
click at [121, 237] on input "1" at bounding box center [109, 232] width 65 height 18
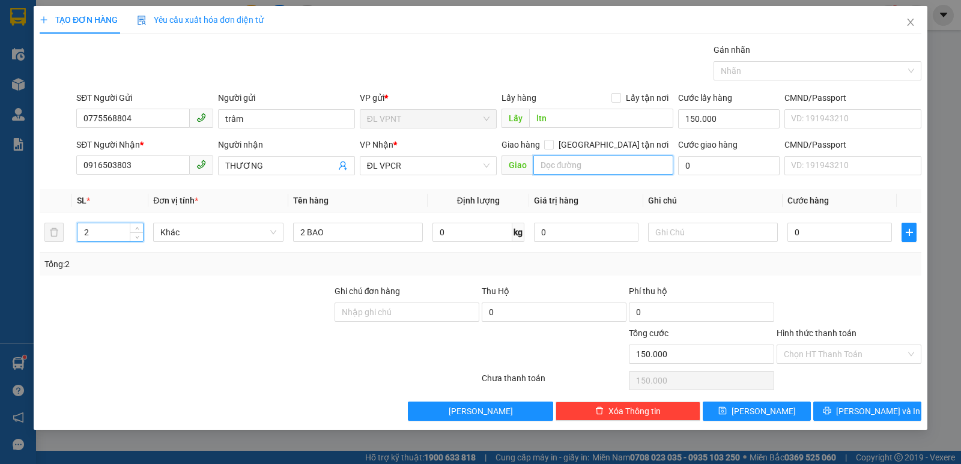
click at [552, 171] on input "text" at bounding box center [603, 165] width 141 height 19
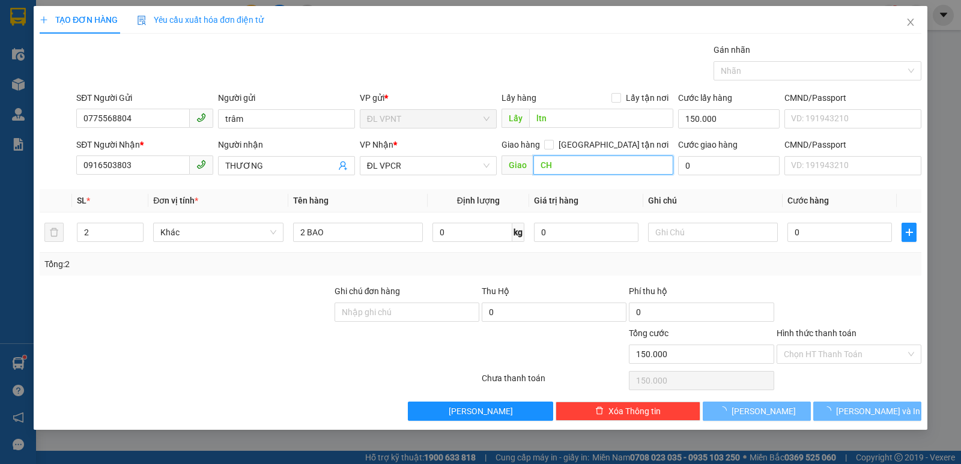
paste input "ÀNH"
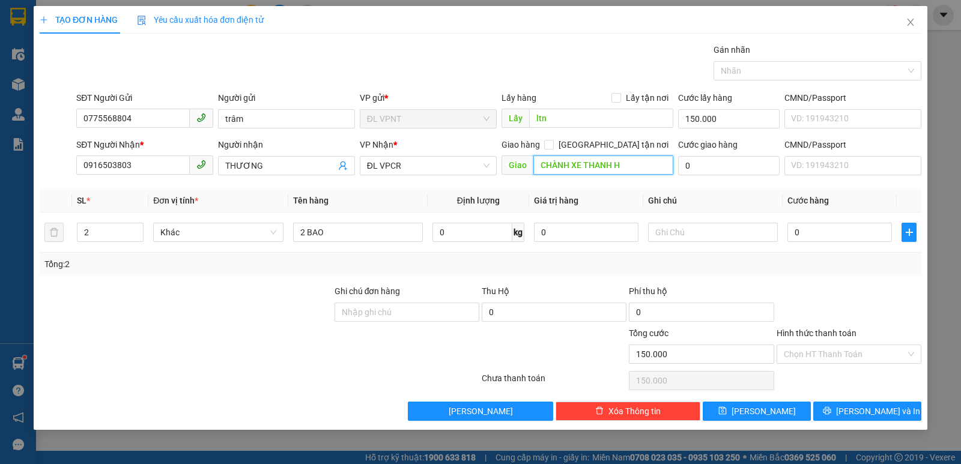
paste input "Ư"
paste input "ỪNG"
paste input "Õ"
paste input "Ă"
paste input "ẠC"
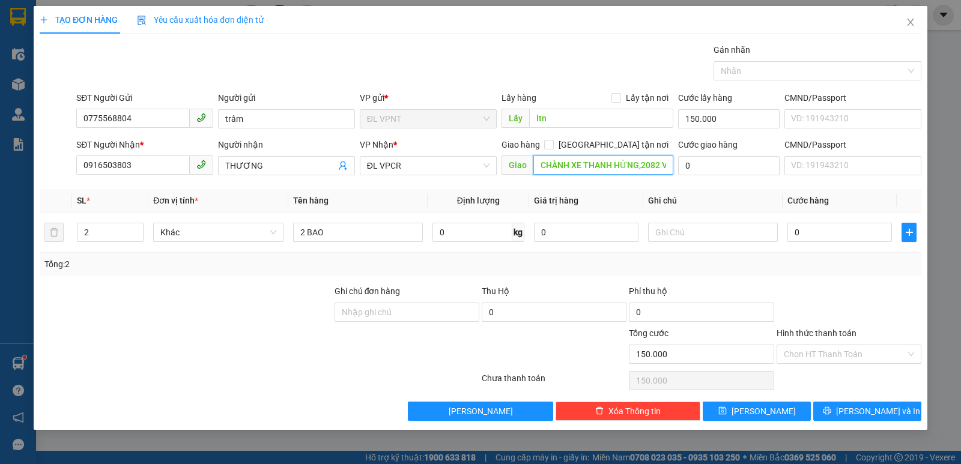
drag, startPoint x: 584, startPoint y: 166, endPoint x: 634, endPoint y: 168, distance: 50.5
click at [634, 168] on input "CHÀNH XE THANH HỪNG,2082 VÕ VAWNKIEETJ,AN LẠC," at bounding box center [603, 165] width 141 height 19
paste input "Ă"
paste input "Ê"
paste input "ỆT"
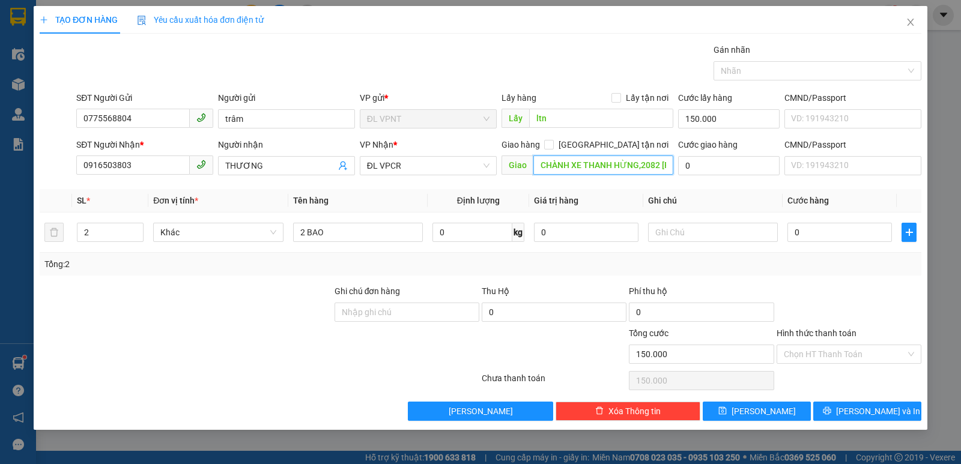
click at [634, 166] on input "CHÀNH XE THANH HỪNG,2082 [PERSON_NAME] LẠC," at bounding box center [603, 165] width 141 height 19
paste input "ÌNH"
paste input "Â"
click at [702, 169] on input "0" at bounding box center [728, 165] width 101 height 19
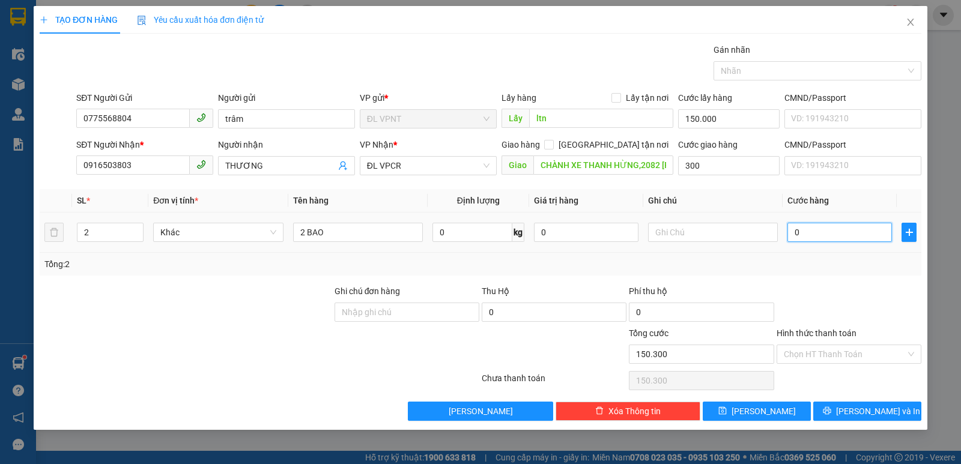
click at [826, 234] on input "0" at bounding box center [839, 232] width 104 height 19
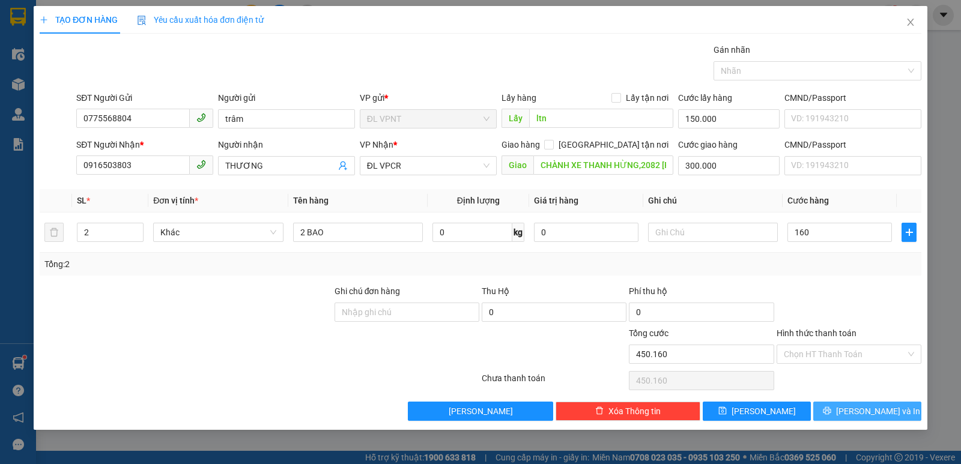
drag, startPoint x: 860, startPoint y: 409, endPoint x: 378, endPoint y: 17, distance: 622.0
click at [860, 409] on span "[PERSON_NAME] và In" at bounding box center [878, 411] width 84 height 13
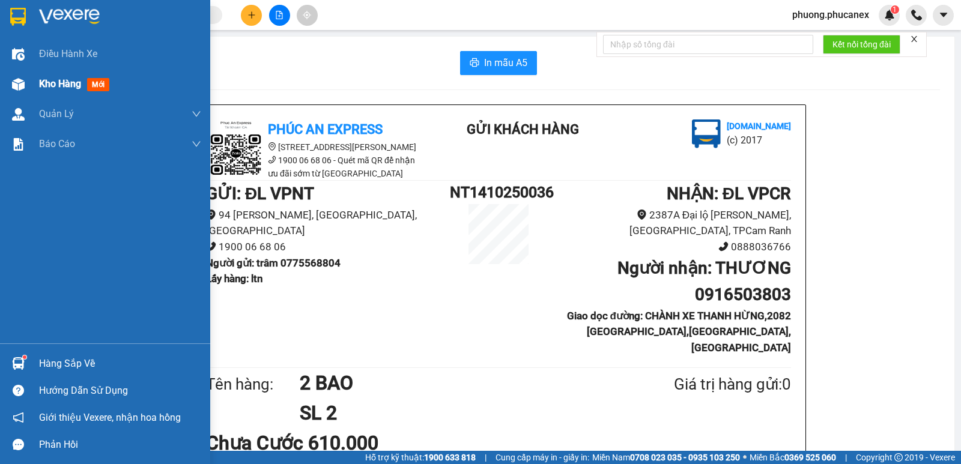
click at [62, 83] on span "Kho hàng" at bounding box center [60, 83] width 42 height 11
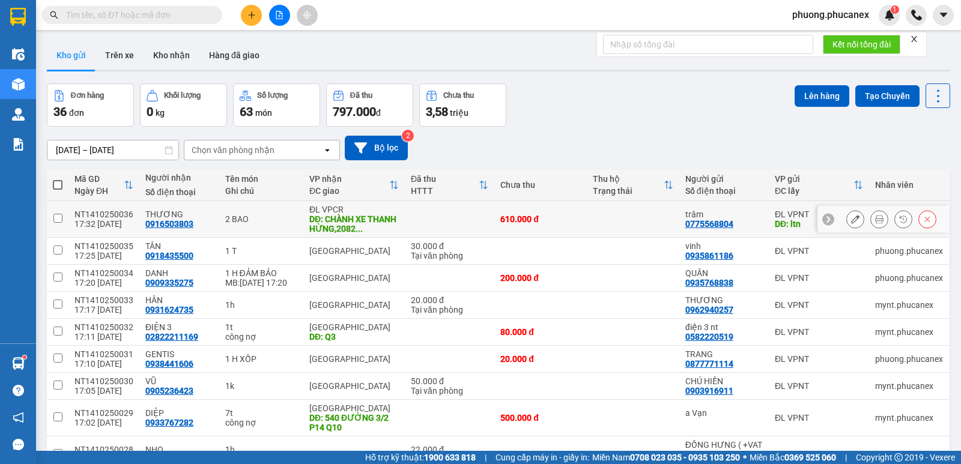
click at [851, 218] on icon at bounding box center [855, 219] width 8 height 8
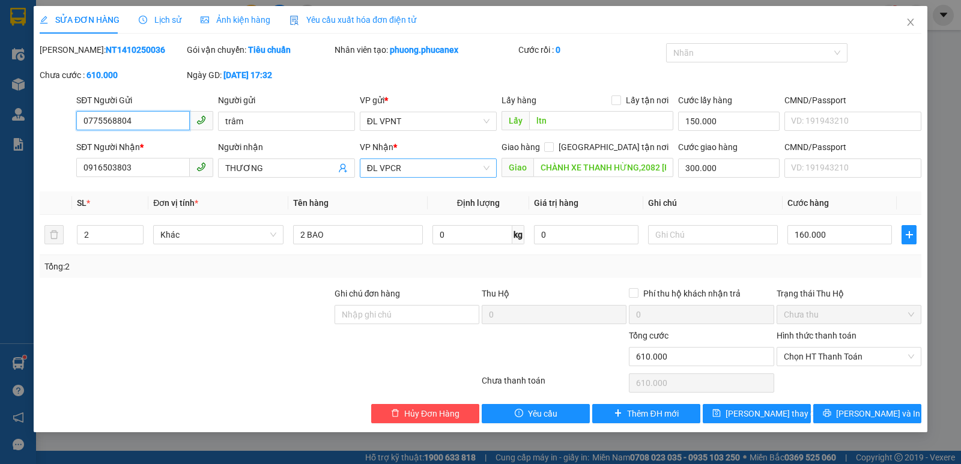
click at [450, 167] on span "ĐL VPCR" at bounding box center [428, 168] width 122 height 18
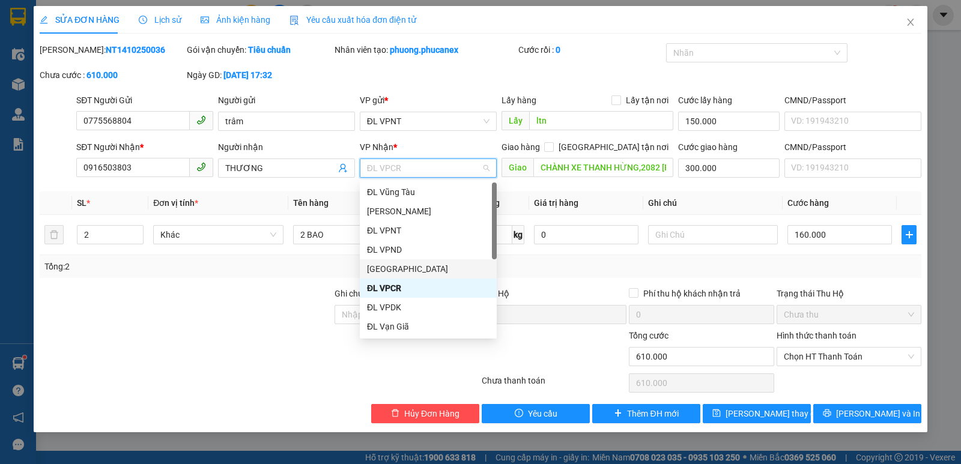
click at [401, 268] on div "[GEOGRAPHIC_DATA]" at bounding box center [428, 268] width 122 height 13
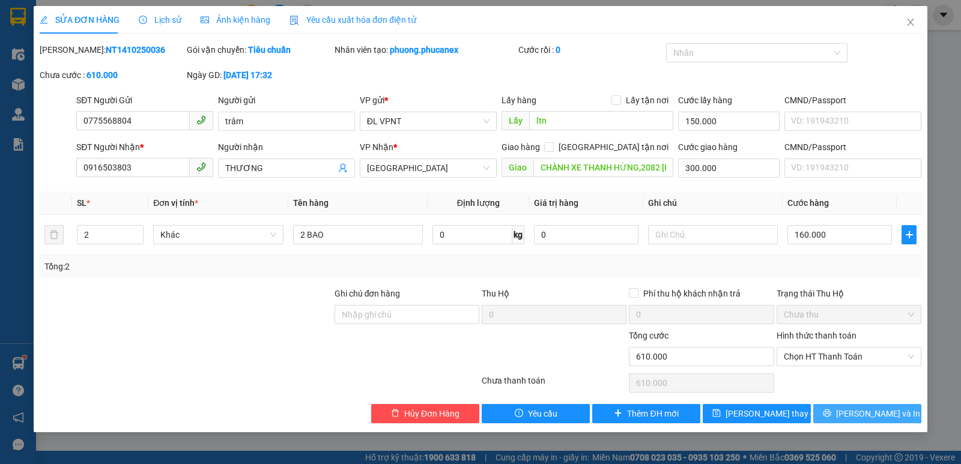
click at [857, 414] on span "[PERSON_NAME] và In" at bounding box center [878, 413] width 84 height 13
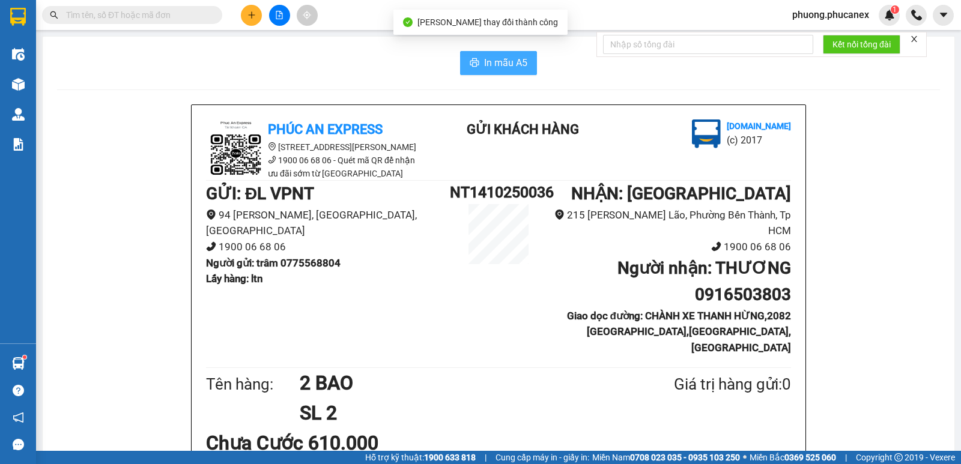
click at [497, 59] on span "In mẫu A5" at bounding box center [505, 62] width 43 height 15
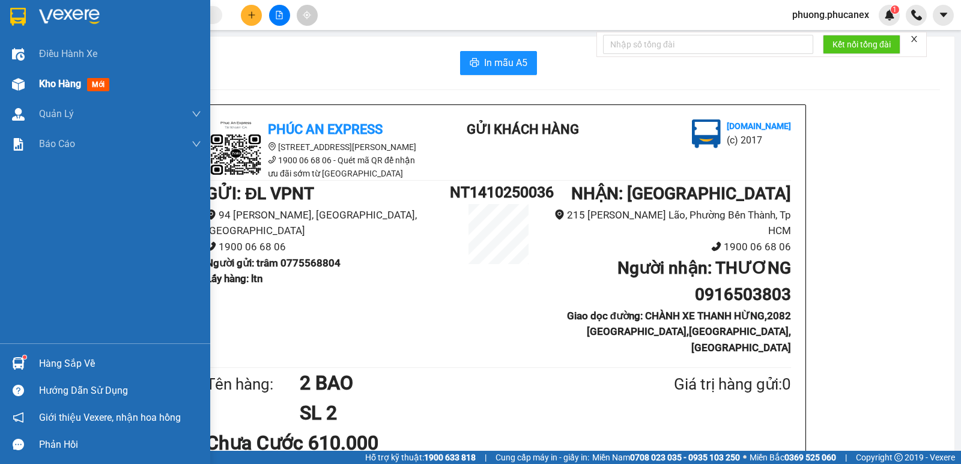
click at [73, 82] on span "Kho hàng" at bounding box center [60, 83] width 42 height 11
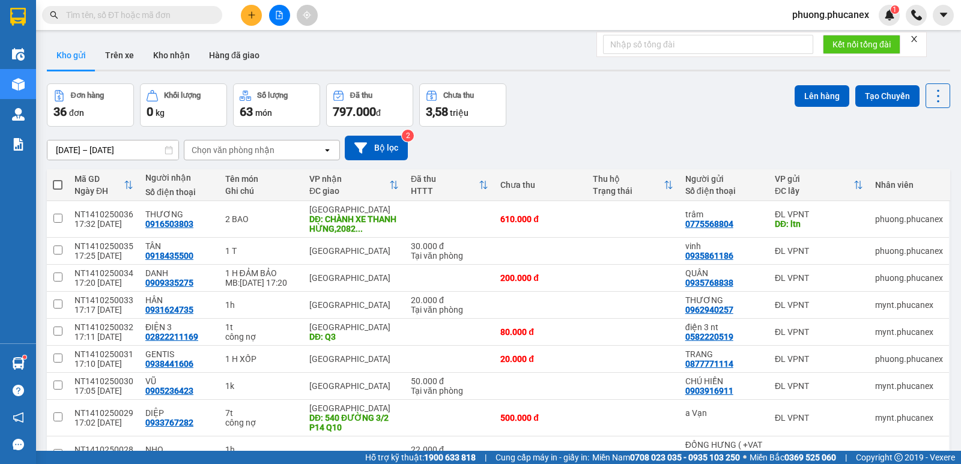
click at [107, 19] on input "text" at bounding box center [137, 14] width 142 height 13
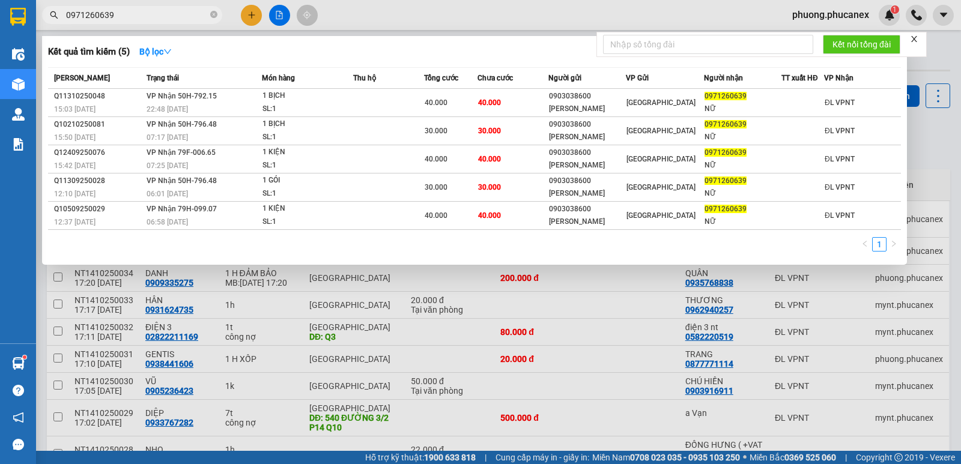
click at [925, 141] on div at bounding box center [480, 232] width 961 height 464
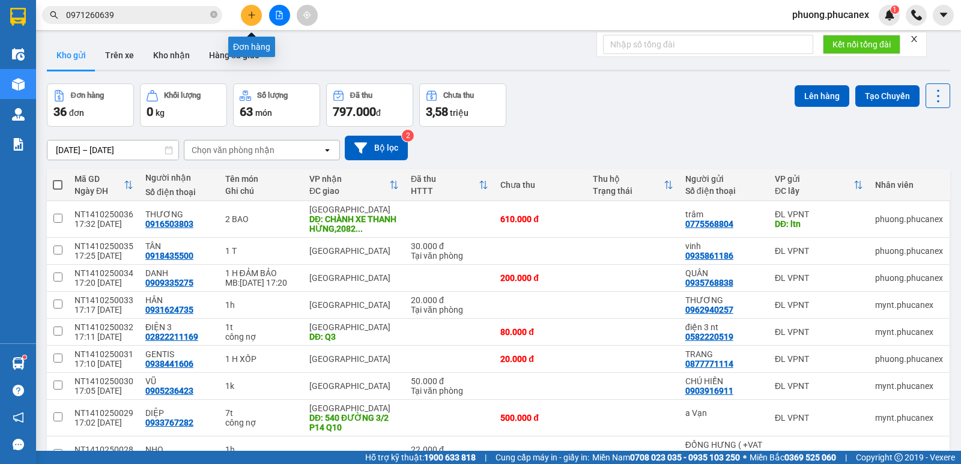
click at [253, 21] on button at bounding box center [251, 15] width 21 height 21
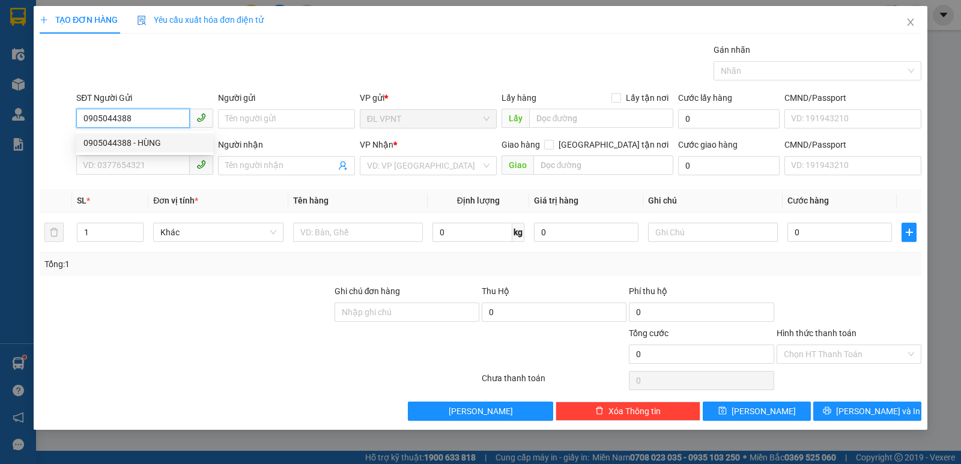
click at [150, 145] on div "0905044388 - HÙNG" at bounding box center [144, 142] width 122 height 13
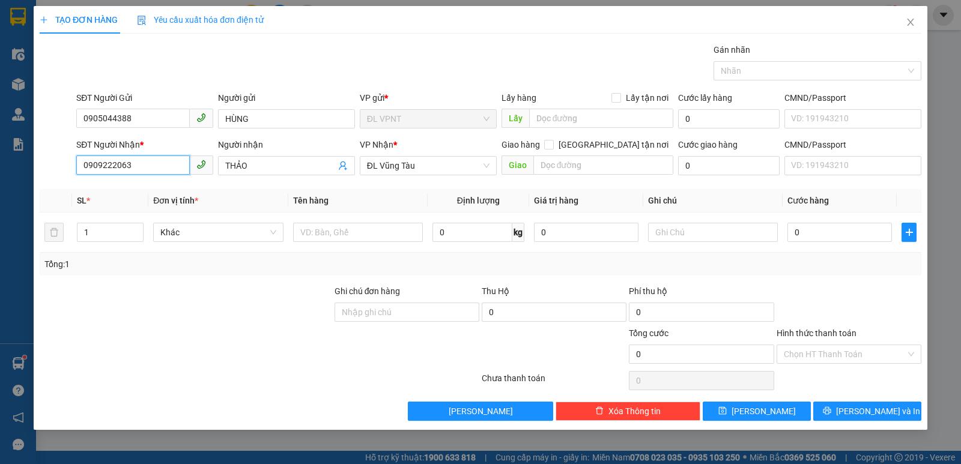
click at [152, 163] on input "0909222063" at bounding box center [132, 165] width 113 height 19
click at [267, 162] on input "THẢO" at bounding box center [280, 165] width 110 height 13
paste input "ŨNG"
paste input "ÀU"
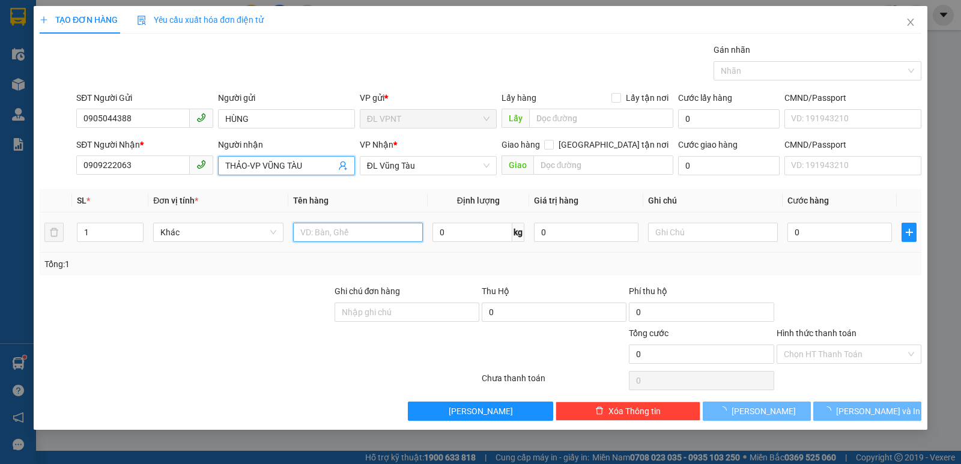
click at [341, 231] on input "text" at bounding box center [358, 232] width 130 height 19
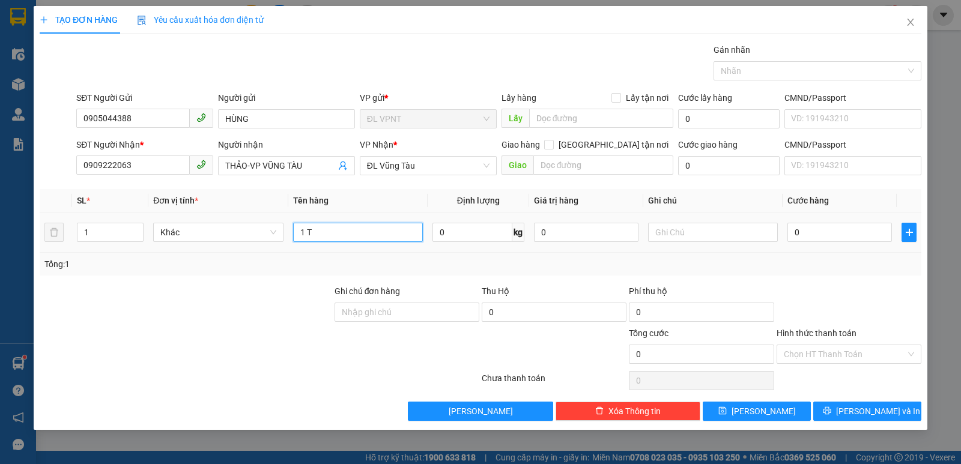
paste input "ẤM"
paste input "Đ"
click at [316, 234] on input "1 TẤẤM ĐEN" at bounding box center [358, 232] width 130 height 19
click at [811, 234] on input "0" at bounding box center [839, 232] width 104 height 19
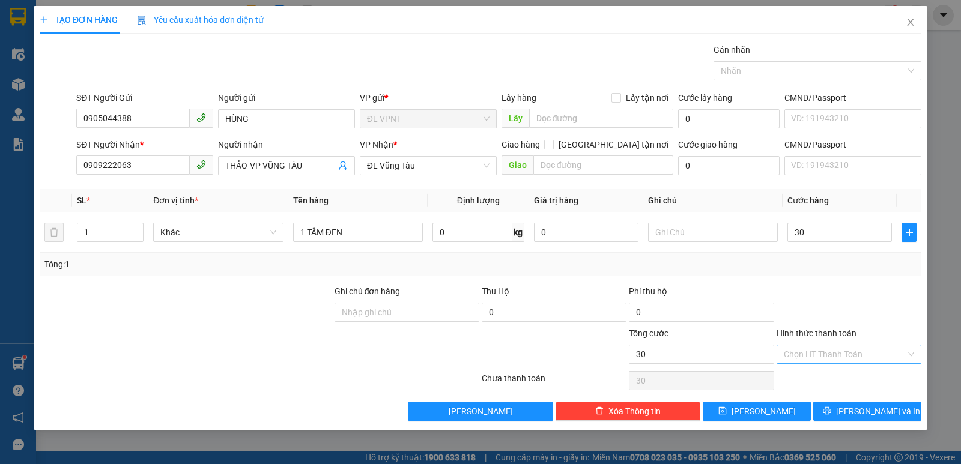
click at [833, 352] on input "Hình thức thanh toán" at bounding box center [845, 354] width 122 height 18
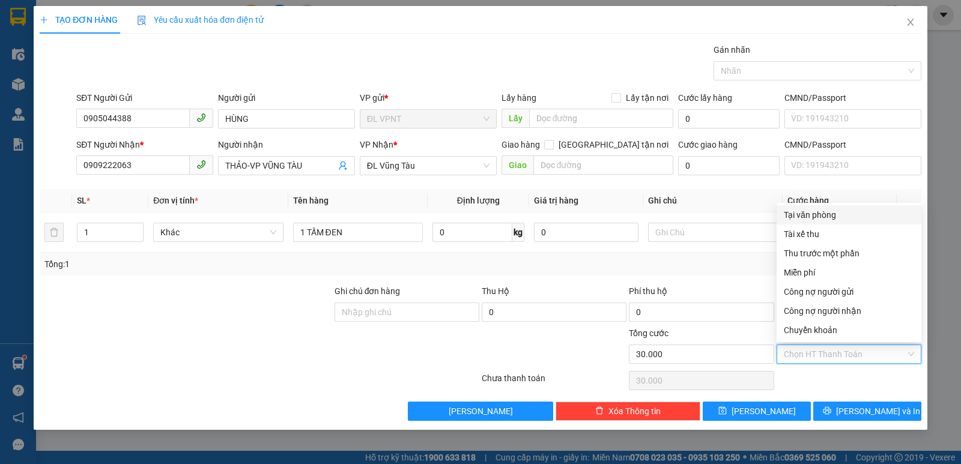
click at [826, 216] on div "Tại văn phòng" at bounding box center [849, 214] width 130 height 13
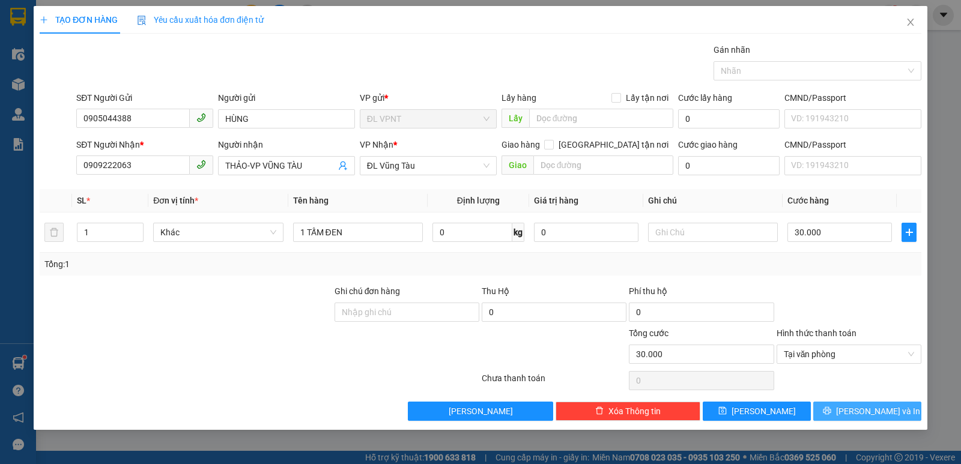
click at [889, 409] on span "[PERSON_NAME] và In" at bounding box center [878, 411] width 84 height 13
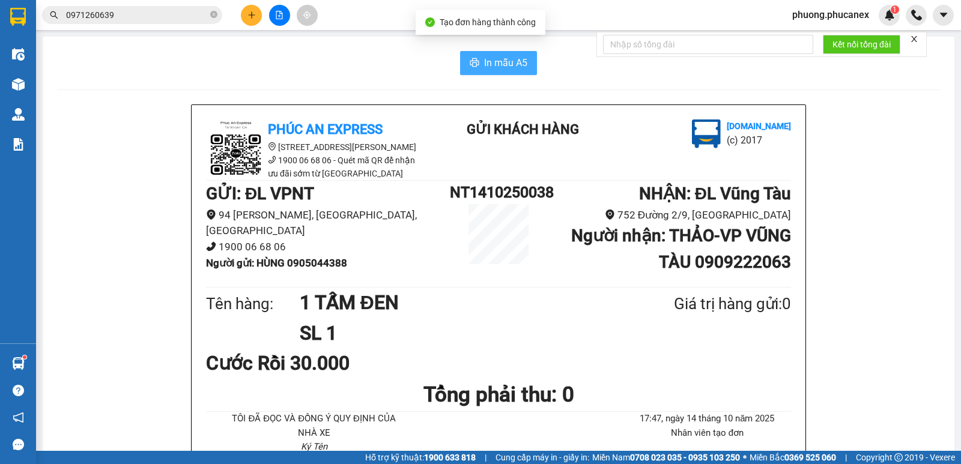
click at [486, 66] on span "In mẫu A5" at bounding box center [505, 62] width 43 height 15
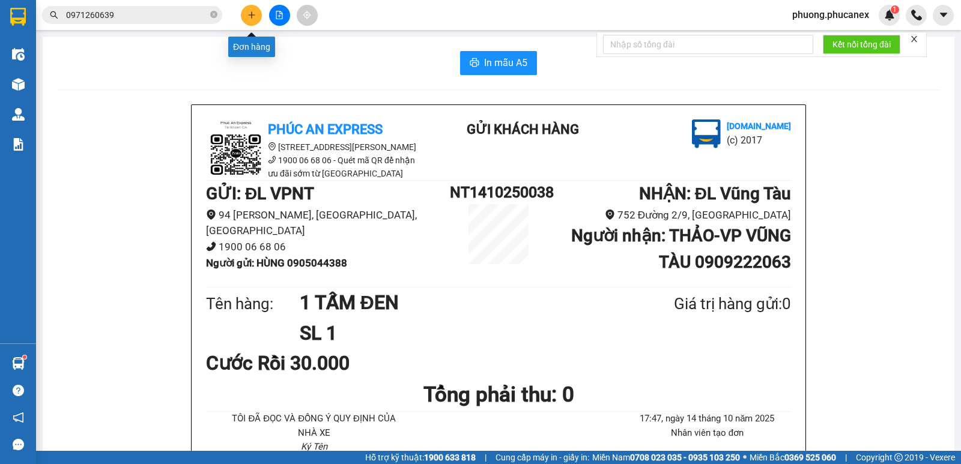
click at [249, 16] on icon "plus" at bounding box center [251, 15] width 8 height 8
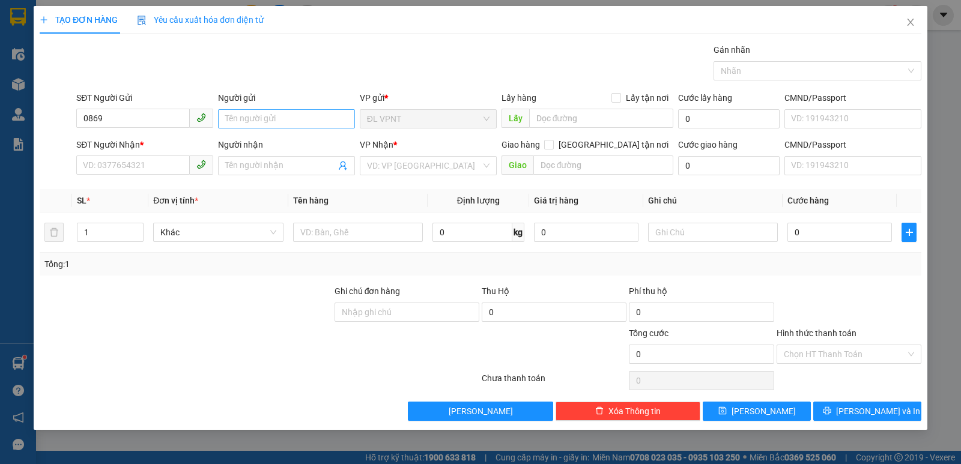
click at [285, 115] on div "TẠO ĐƠN HÀNG Yêu cầu xuất hóa đơn điện tử Transit Pickup Surcharge Ids Transit …" at bounding box center [480, 213] width 881 height 415
click at [126, 116] on input "0869" at bounding box center [132, 118] width 113 height 19
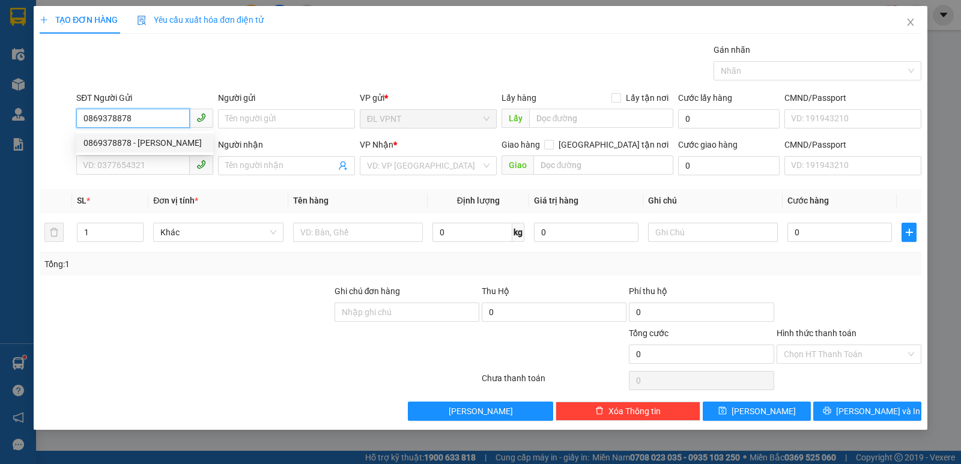
drag, startPoint x: 135, startPoint y: 141, endPoint x: 127, endPoint y: 138, distance: 8.4
click at [127, 138] on div "0869378878 - [PERSON_NAME]" at bounding box center [144, 142] width 122 height 13
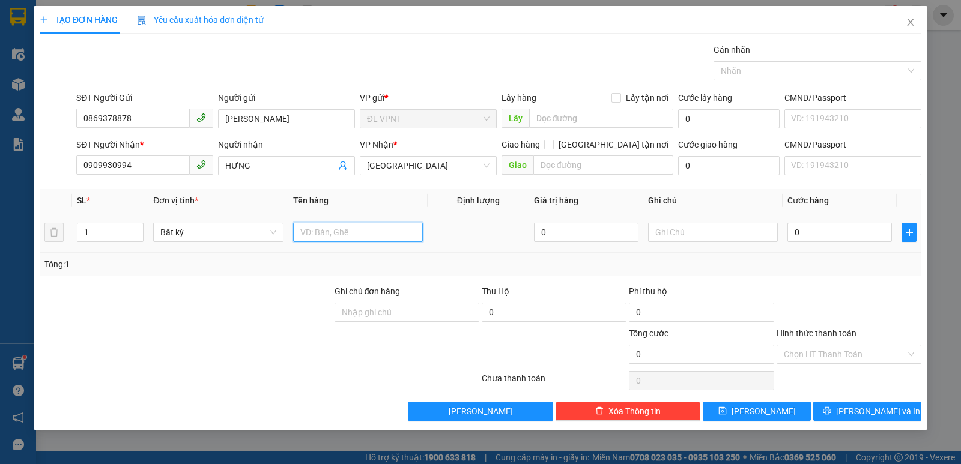
click at [309, 229] on input "text" at bounding box center [358, 232] width 130 height 19
click at [812, 235] on input "0" at bounding box center [839, 232] width 104 height 19
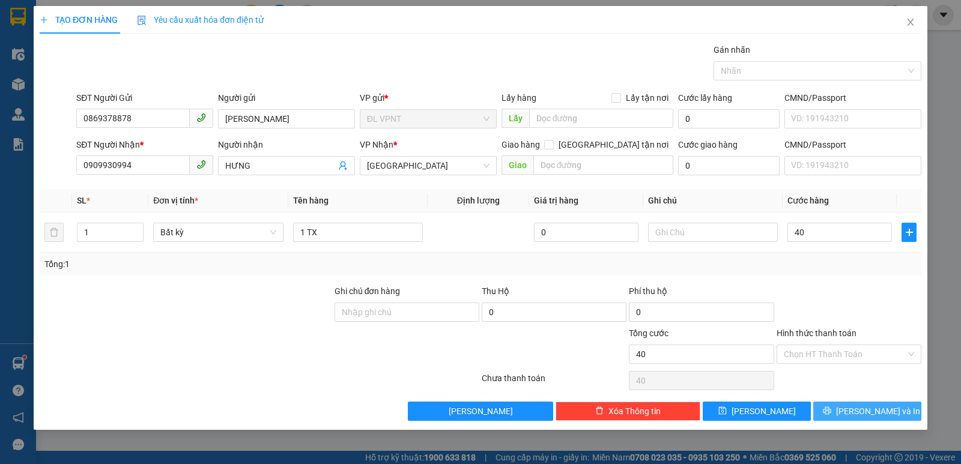
click at [865, 408] on span "[PERSON_NAME] và In" at bounding box center [878, 411] width 84 height 13
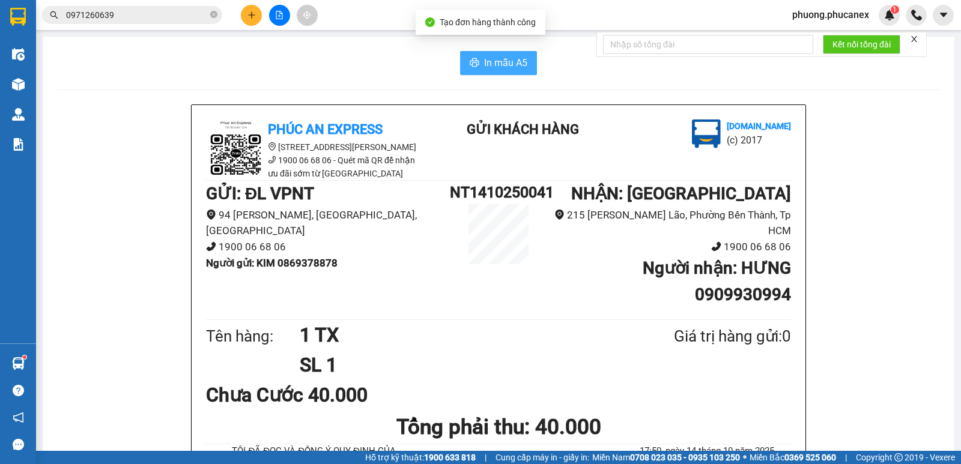
drag, startPoint x: 477, startPoint y: 53, endPoint x: 481, endPoint y: 83, distance: 30.2
click at [478, 53] on button "In mẫu A5" at bounding box center [498, 63] width 77 height 24
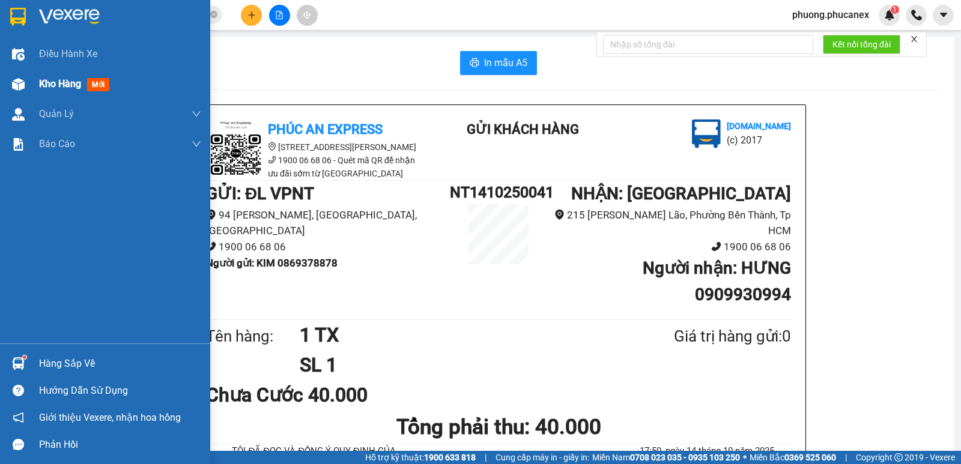
click at [52, 83] on span "Kho hàng" at bounding box center [60, 83] width 42 height 11
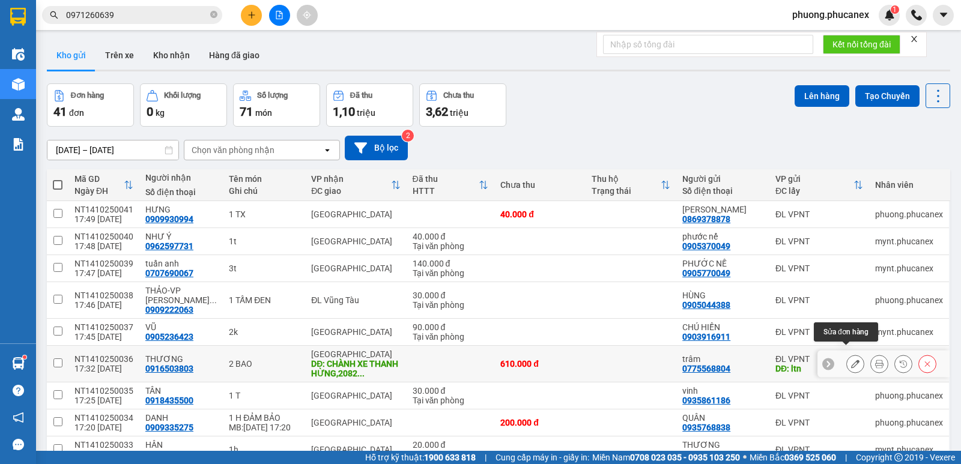
click at [851, 360] on icon at bounding box center [855, 364] width 8 height 8
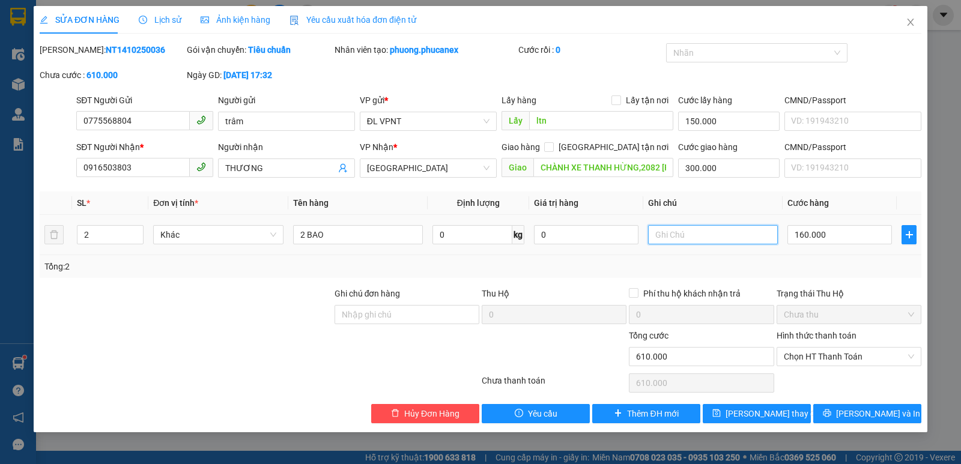
click at [680, 237] on input "text" at bounding box center [713, 234] width 130 height 19
paste input "[DATE] 17:48"
click at [874, 414] on span "[PERSON_NAME] và In" at bounding box center [878, 413] width 84 height 13
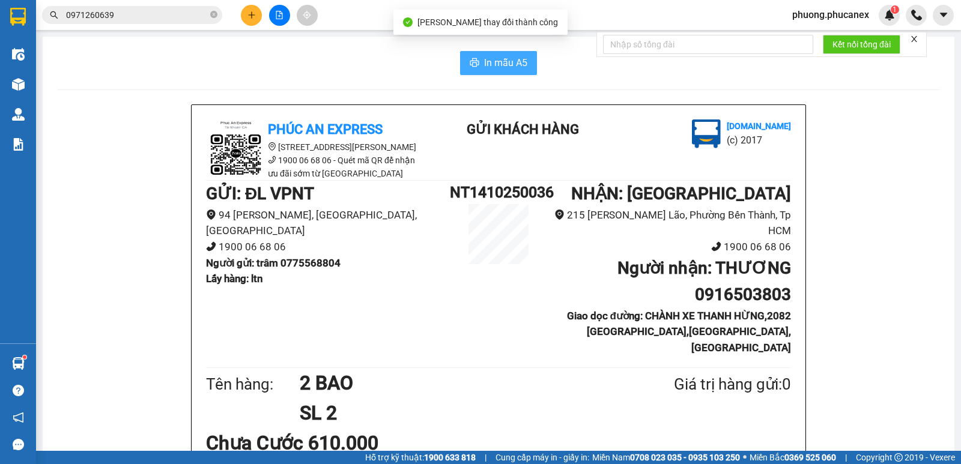
click at [485, 58] on span "In mẫu A5" at bounding box center [505, 62] width 43 height 15
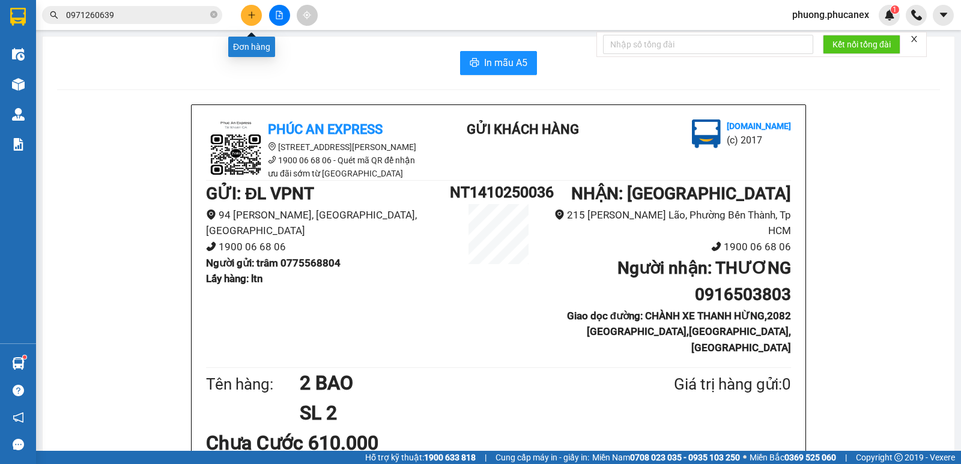
click at [251, 10] on button at bounding box center [251, 15] width 21 height 21
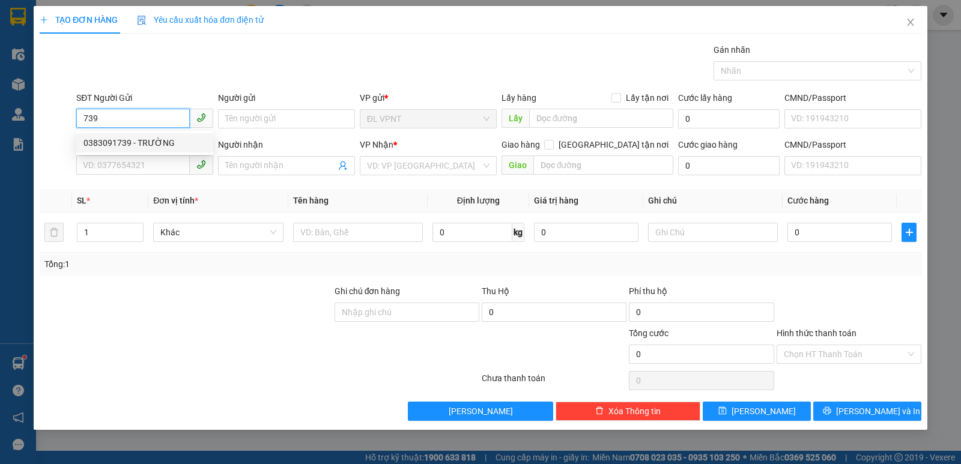
click at [127, 142] on div "0383091739 - TRƯỜNG" at bounding box center [144, 142] width 122 height 13
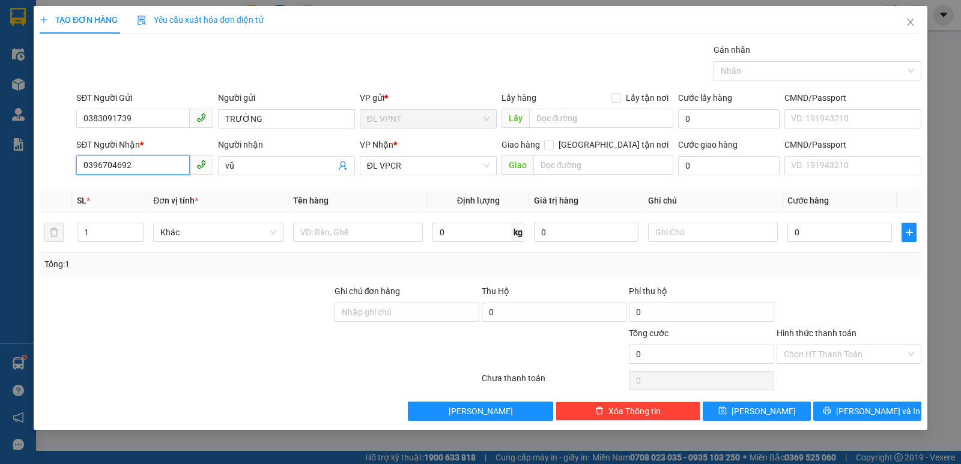
drag, startPoint x: 144, startPoint y: 166, endPoint x: 47, endPoint y: 172, distance: 97.4
click at [47, 172] on div "SĐT Người Nhận * 0396704692 0396704692 Người nhận vũ VP Nhận * ĐL VPCR Giao hàn…" at bounding box center [480, 159] width 884 height 42
click at [164, 192] on div "0984841700 - [PERSON_NAME]" at bounding box center [144, 189] width 122 height 13
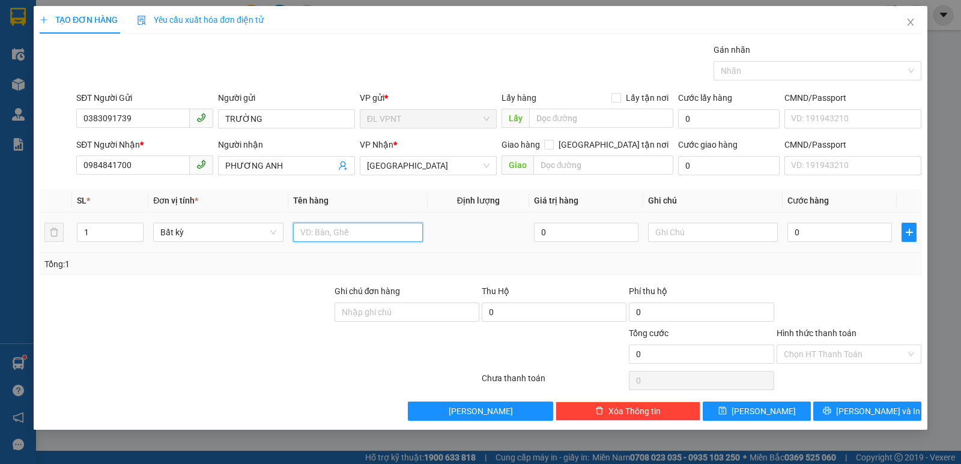
click at [366, 237] on input "text" at bounding box center [358, 232] width 130 height 19
click at [811, 226] on input "0" at bounding box center [839, 232] width 104 height 19
click at [852, 398] on div "Transit Pickup Surcharge Ids Transit Deliver Surcharge Ids Transit Deliver Surc…" at bounding box center [480, 232] width 881 height 378
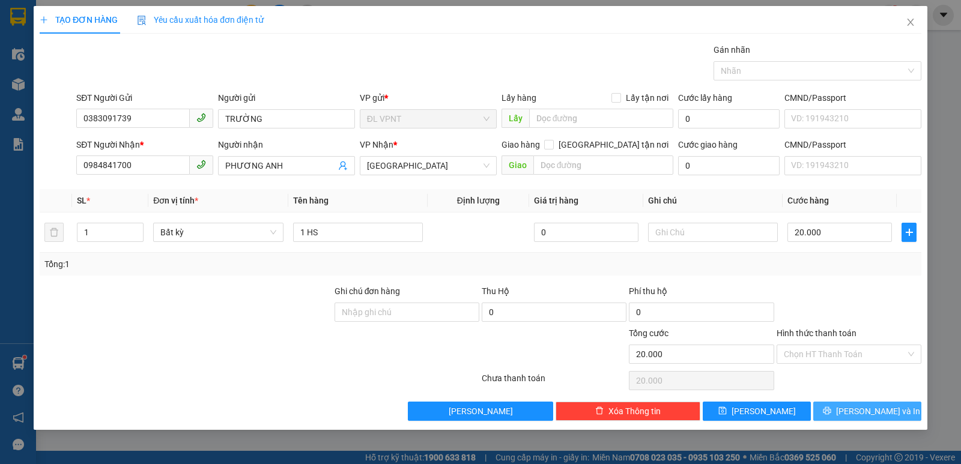
click at [857, 413] on span "[PERSON_NAME] và In" at bounding box center [878, 411] width 84 height 13
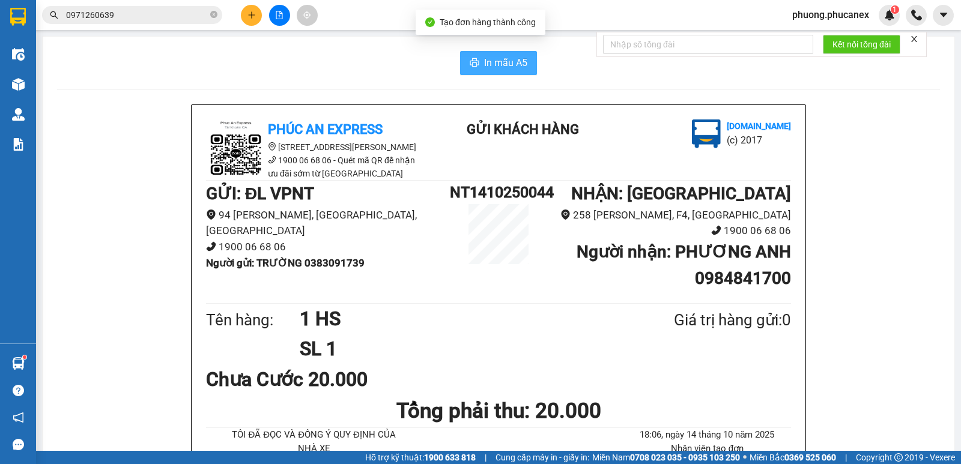
click at [507, 56] on span "In mẫu A5" at bounding box center [505, 62] width 43 height 15
click at [249, 16] on icon "plus" at bounding box center [251, 15] width 8 height 8
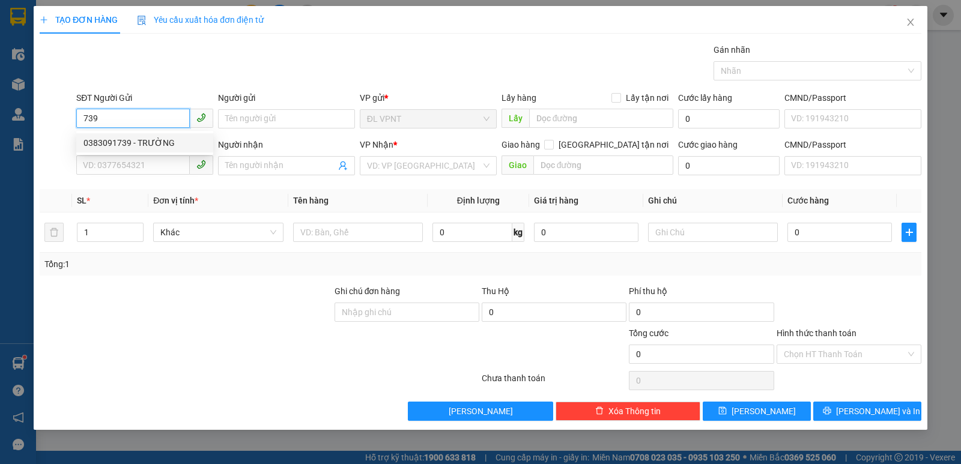
click at [127, 144] on div "0383091739 - TRƯỜNG" at bounding box center [144, 142] width 122 height 13
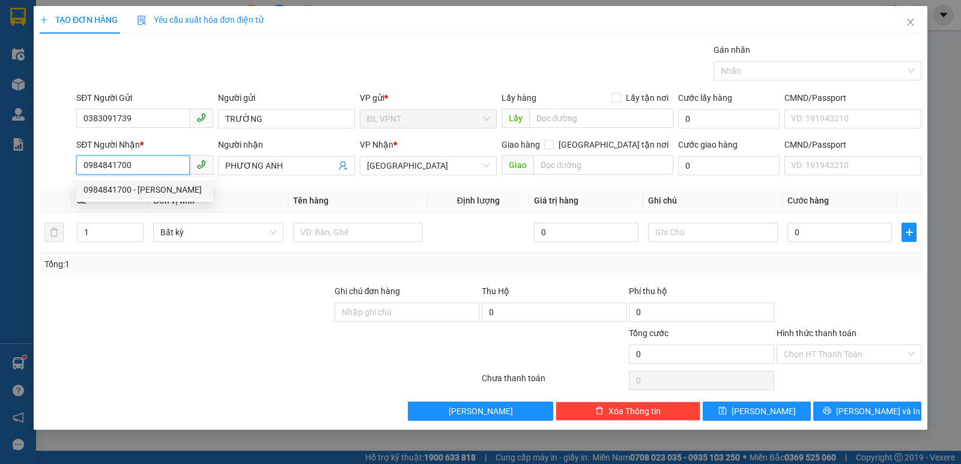
drag, startPoint x: 123, startPoint y: 162, endPoint x: 55, endPoint y: 177, distance: 70.1
click at [65, 171] on div "SĐT Người Nhận * 0984841700 Người nhận PHƯƠNG ANH VP Nhận * ĐL Quận 5 Giao hàng…" at bounding box center [480, 159] width 884 height 42
paste input "Ý"
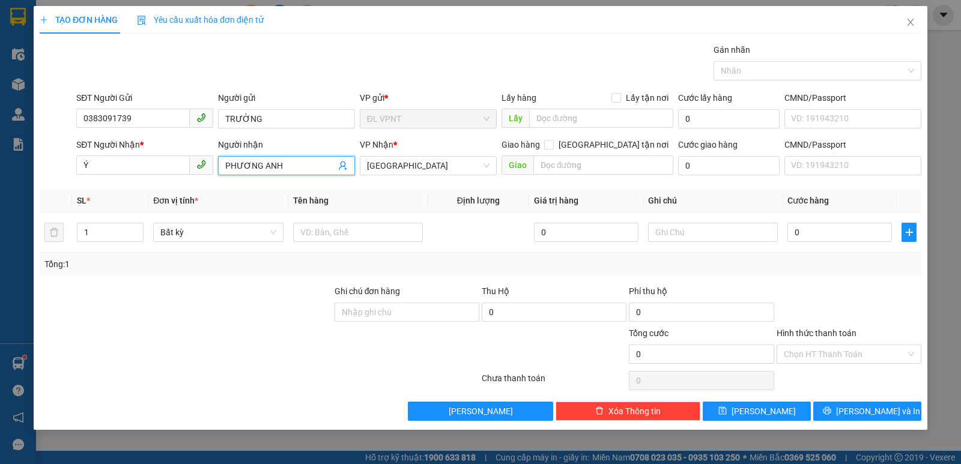
drag, startPoint x: 281, startPoint y: 170, endPoint x: 217, endPoint y: 166, distance: 63.8
click at [217, 166] on div "Người nhận PHƯƠNG [PERSON_NAME]" at bounding box center [287, 159] width 142 height 42
paste input "Ý"
drag, startPoint x: 100, startPoint y: 160, endPoint x: 71, endPoint y: 165, distance: 29.2
click at [71, 165] on div "SĐT Người Nhận * Ý Ý Người nhận Ý VP Nhận * ĐL Quận 5 Giao hàng [GEOGRAPHIC_DAT…" at bounding box center [480, 159] width 884 height 42
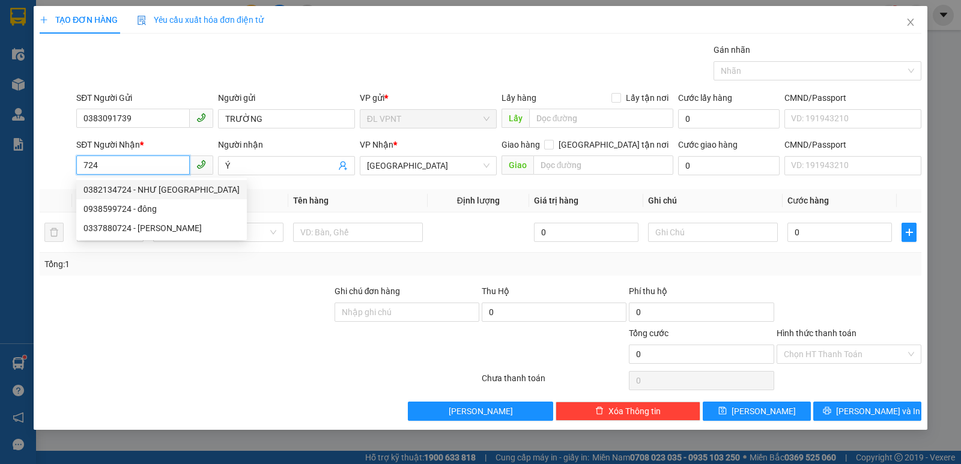
click at [144, 192] on div "0382134724 - NHƯ [GEOGRAPHIC_DATA]" at bounding box center [161, 189] width 156 height 13
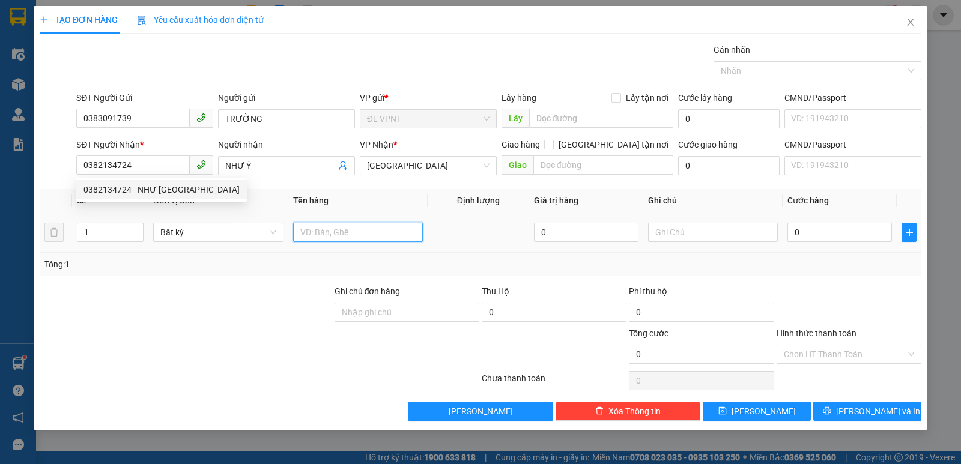
click at [358, 232] on input "text" at bounding box center [358, 232] width 130 height 19
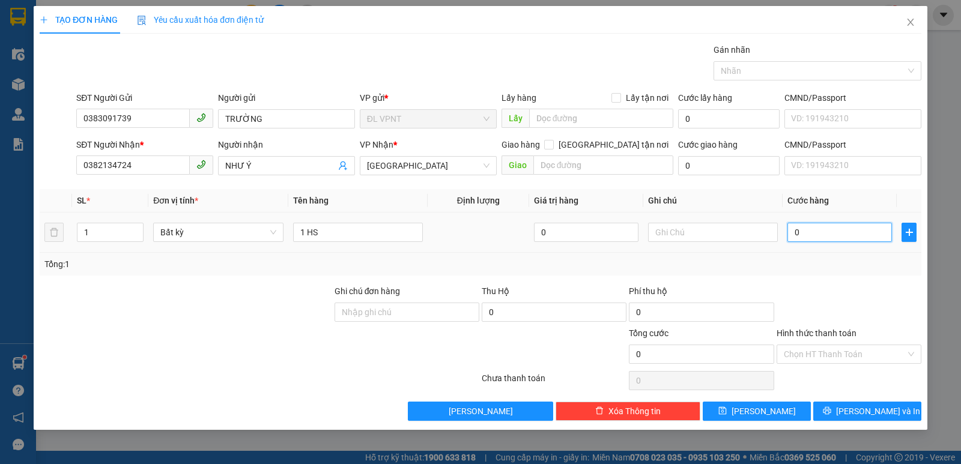
click at [835, 235] on input "0" at bounding box center [839, 232] width 104 height 19
click at [850, 402] on button "[PERSON_NAME] và In" at bounding box center [867, 411] width 108 height 19
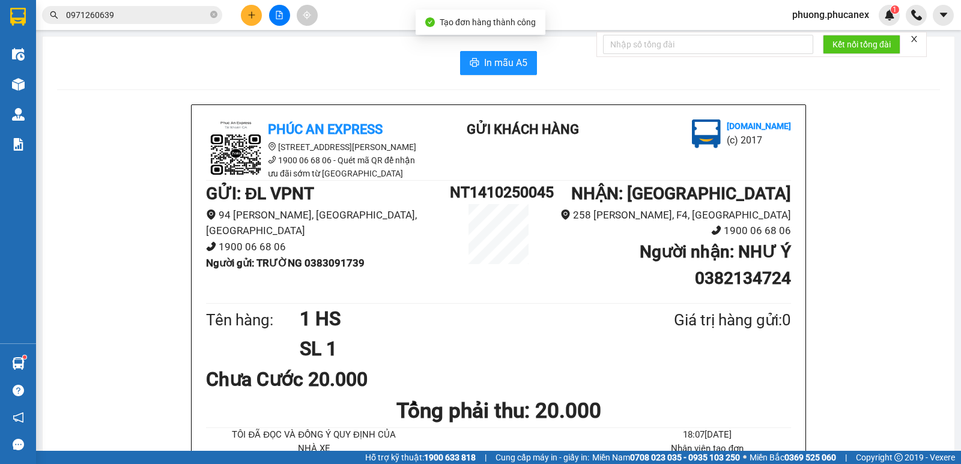
click at [499, 63] on span "In mẫu A5" at bounding box center [505, 62] width 43 height 15
click at [252, 13] on icon "plus" at bounding box center [251, 15] width 8 height 8
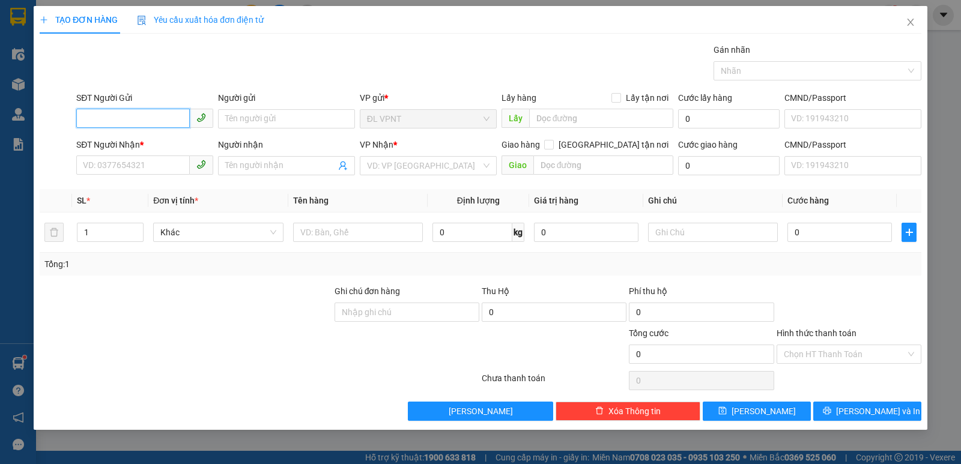
click at [134, 112] on input "SĐT Người Gửi" at bounding box center [132, 118] width 113 height 19
click at [114, 136] on div "0333332559 - thái" at bounding box center [144, 142] width 122 height 13
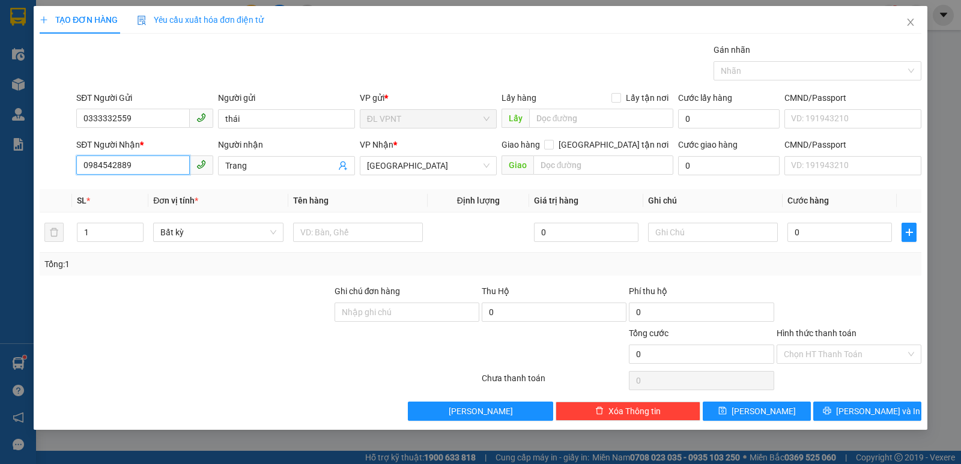
click at [145, 168] on input "0984542889" at bounding box center [132, 165] width 113 height 19
drag, startPoint x: 258, startPoint y: 171, endPoint x: 222, endPoint y: 171, distance: 36.6
click at [222, 171] on span "Trang" at bounding box center [286, 165] width 137 height 19
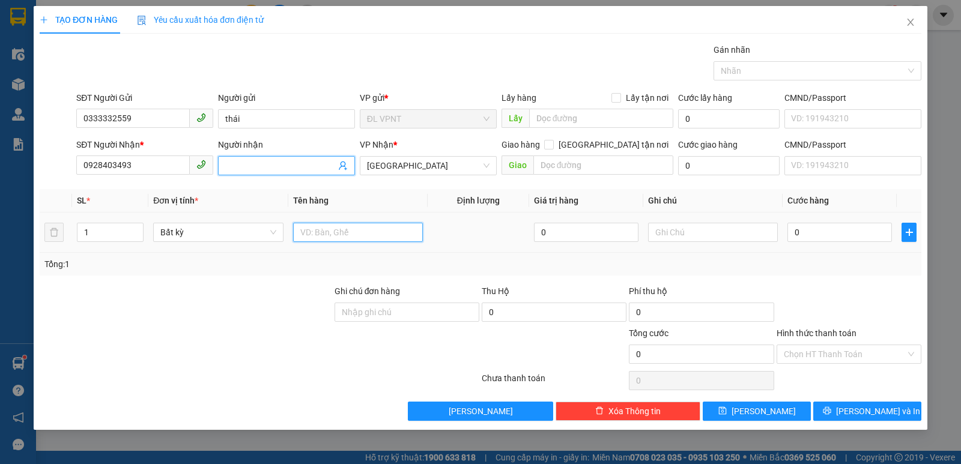
click at [407, 232] on input "text" at bounding box center [358, 232] width 130 height 19
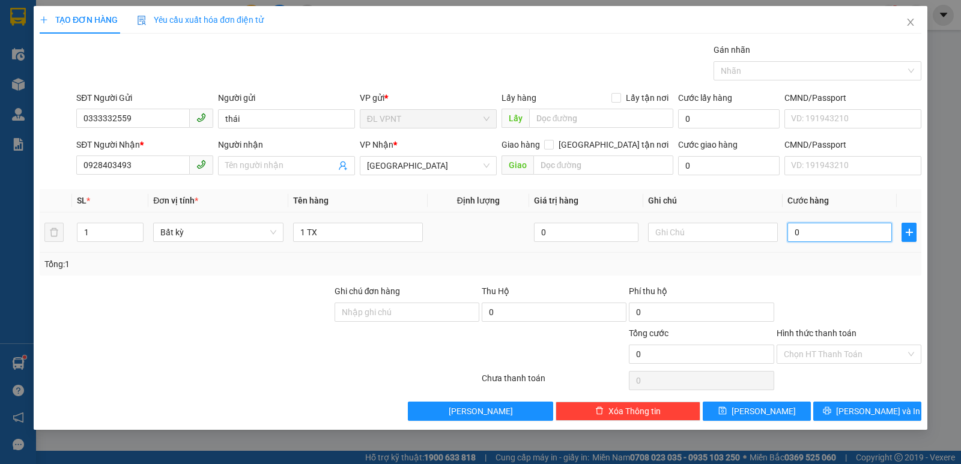
click at [821, 234] on input "0" at bounding box center [839, 232] width 104 height 19
click at [814, 357] on input "Hình thức thanh toán" at bounding box center [845, 354] width 122 height 18
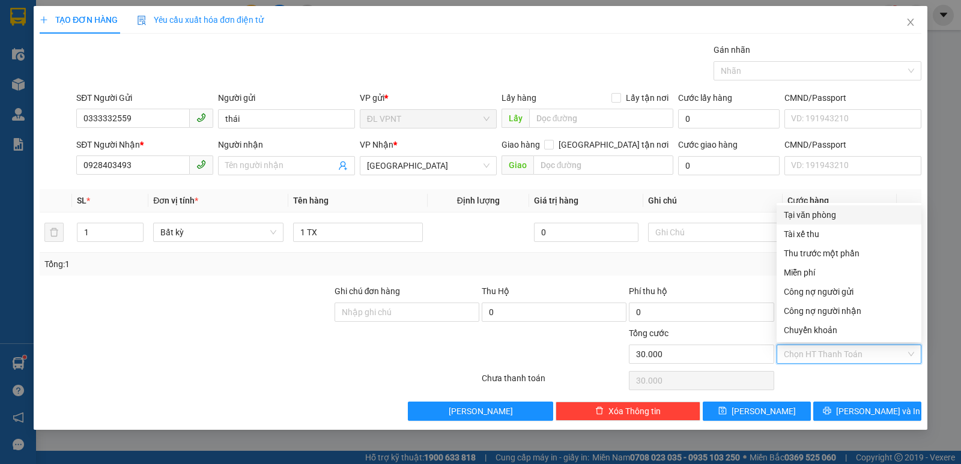
click at [799, 217] on div "Tại văn phòng" at bounding box center [849, 214] width 130 height 13
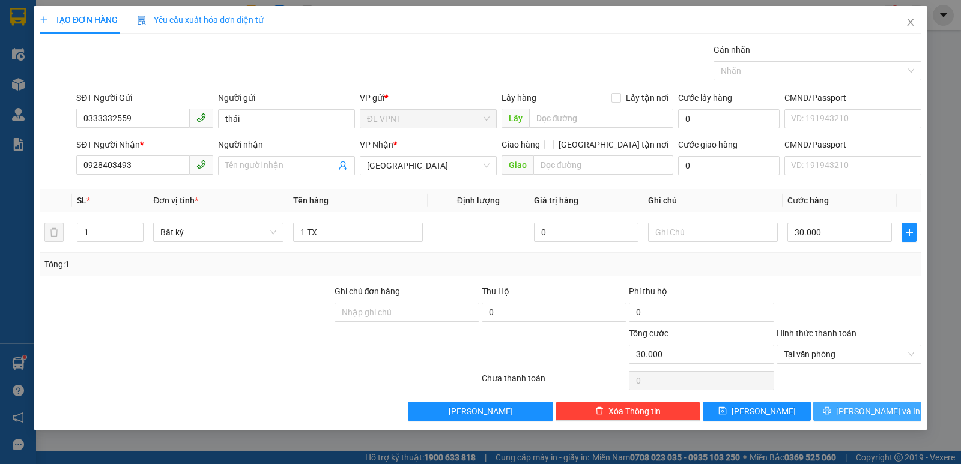
drag, startPoint x: 878, startPoint y: 409, endPoint x: 651, endPoint y: 22, distance: 448.7
click at [877, 405] on span "[PERSON_NAME] và In" at bounding box center [878, 411] width 84 height 13
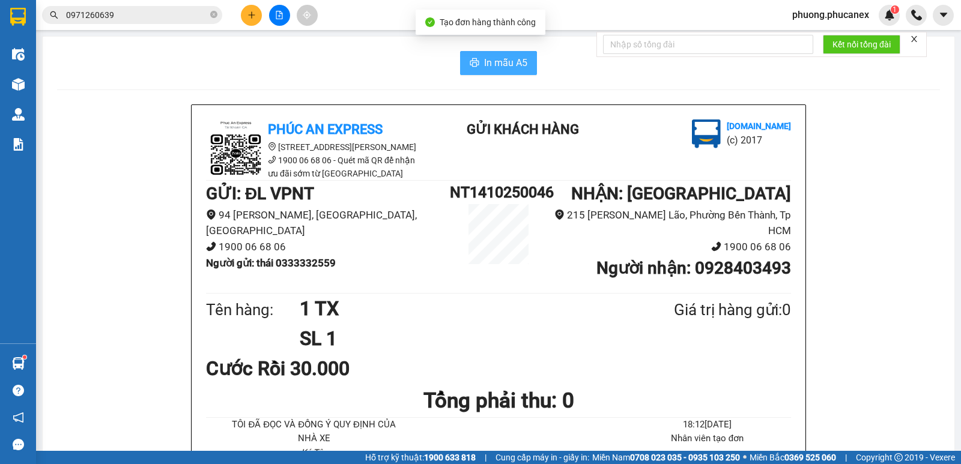
click at [474, 52] on button "In mẫu A5" at bounding box center [498, 63] width 77 height 24
click at [240, 14] on div at bounding box center [279, 15] width 90 height 21
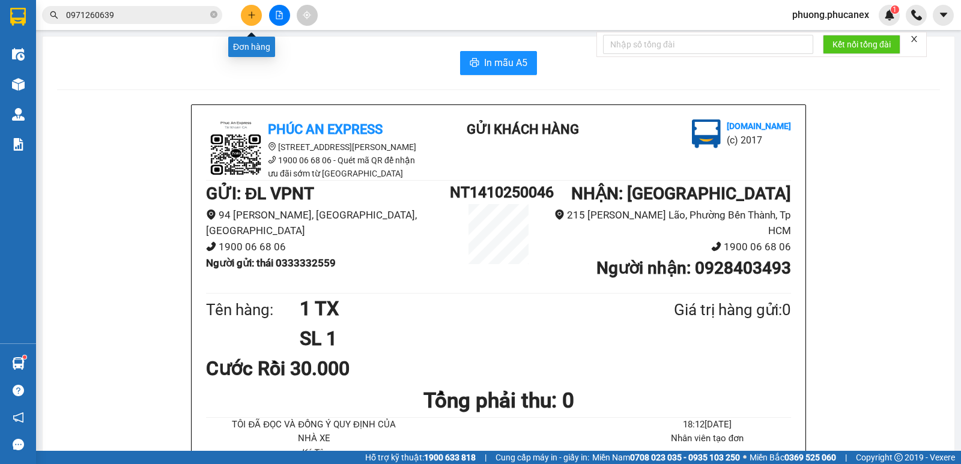
click at [248, 16] on icon "plus" at bounding box center [251, 15] width 8 height 8
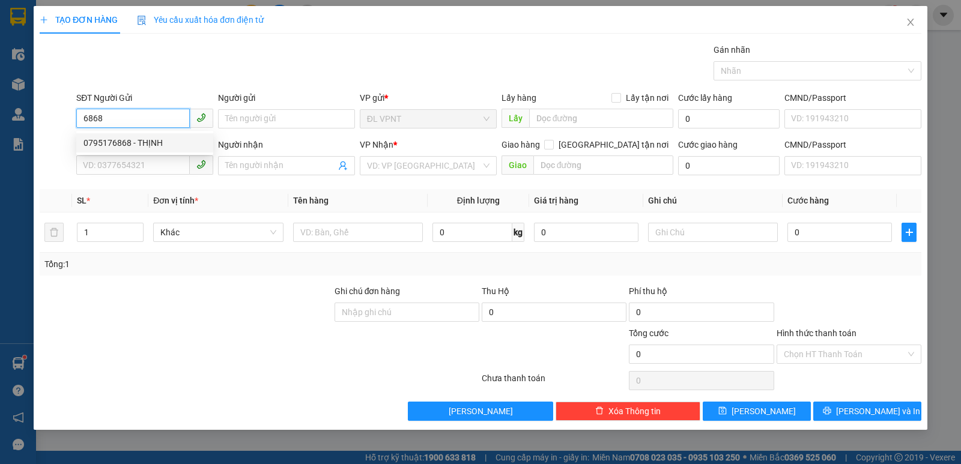
click at [145, 139] on div "0795176868 - THỊNH" at bounding box center [144, 142] width 122 height 13
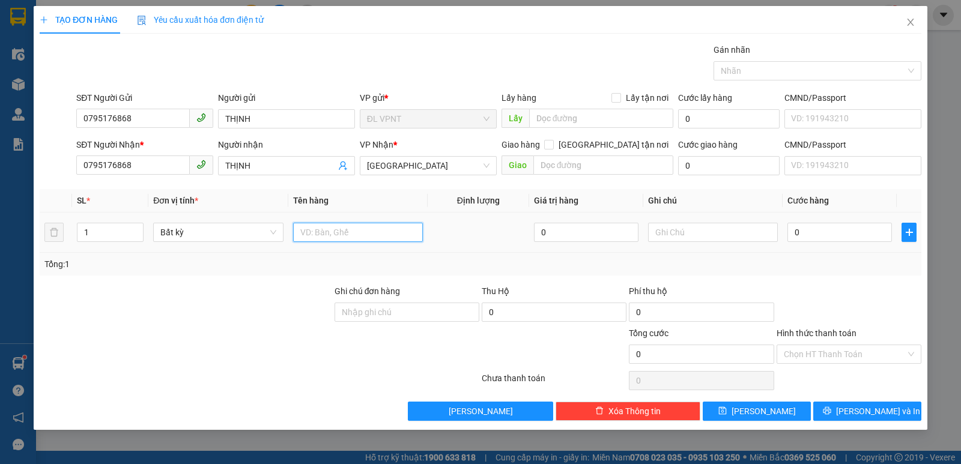
click at [343, 229] on input "text" at bounding box center [358, 232] width 130 height 19
paste input "ỤC"
click at [106, 234] on input "1" at bounding box center [109, 232] width 65 height 18
click at [911, 20] on icon "close" at bounding box center [911, 22] width 10 height 10
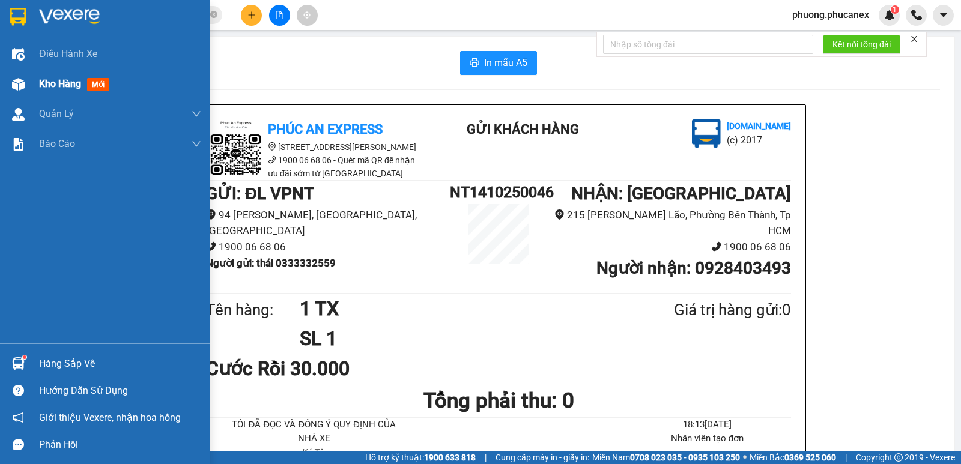
click at [47, 81] on span "Kho hàng" at bounding box center [60, 83] width 42 height 11
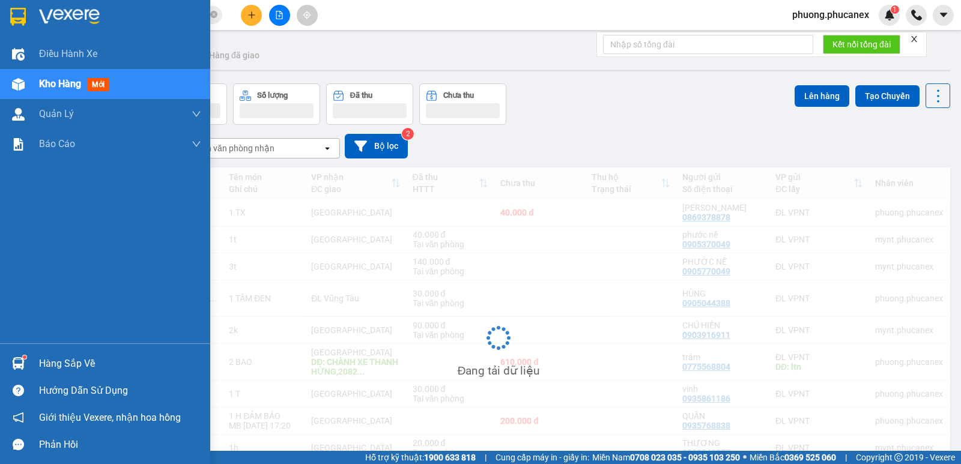
click at [61, 83] on span "Kho hàng" at bounding box center [60, 83] width 42 height 11
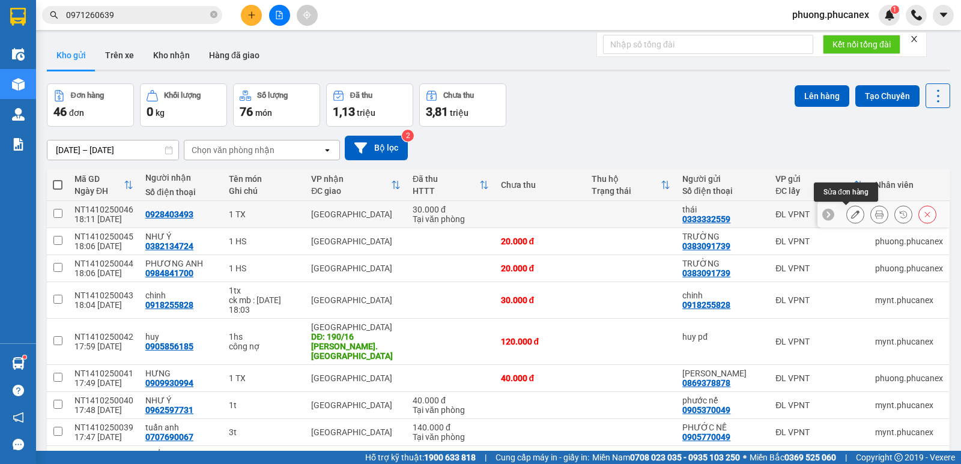
click at [851, 213] on icon at bounding box center [855, 214] width 8 height 8
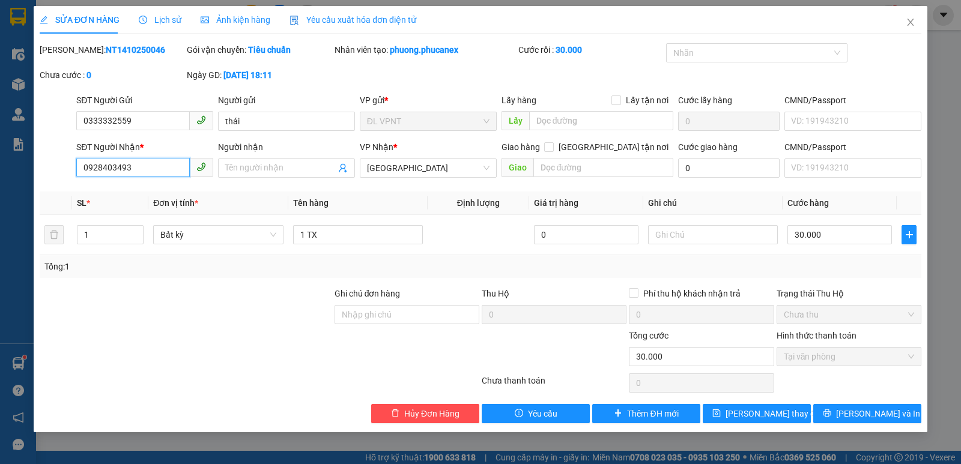
click at [96, 167] on input "0928403493" at bounding box center [132, 167] width 113 height 19
click at [96, 168] on input "098403493" at bounding box center [132, 167] width 113 height 19
click at [855, 413] on button "[PERSON_NAME] và In" at bounding box center [867, 413] width 108 height 19
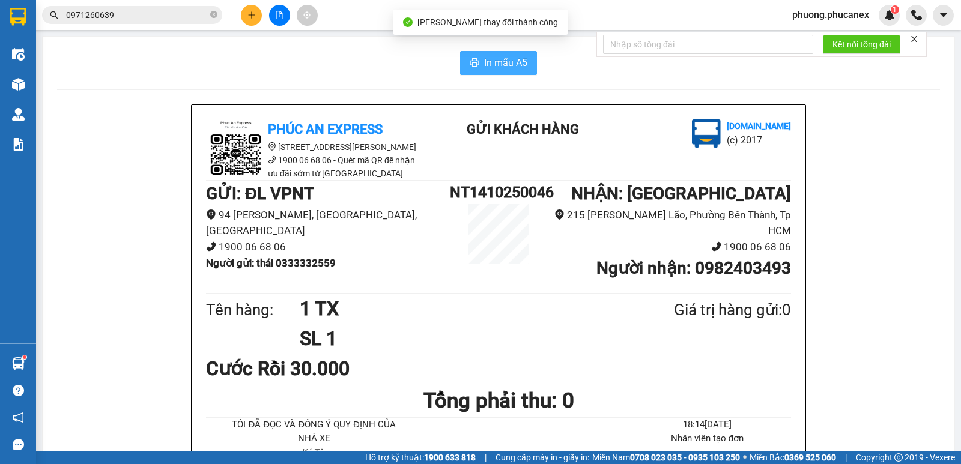
click at [507, 61] on span "In mẫu A5" at bounding box center [505, 62] width 43 height 15
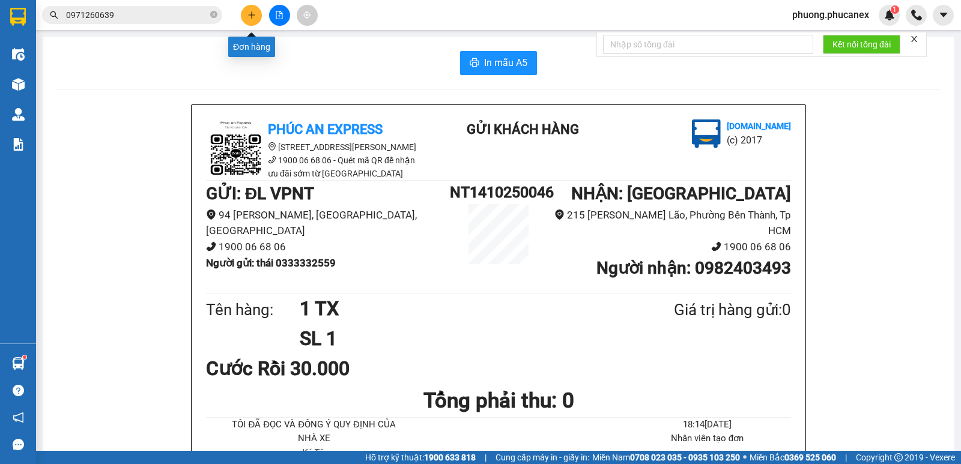
click at [259, 11] on button at bounding box center [251, 15] width 21 height 21
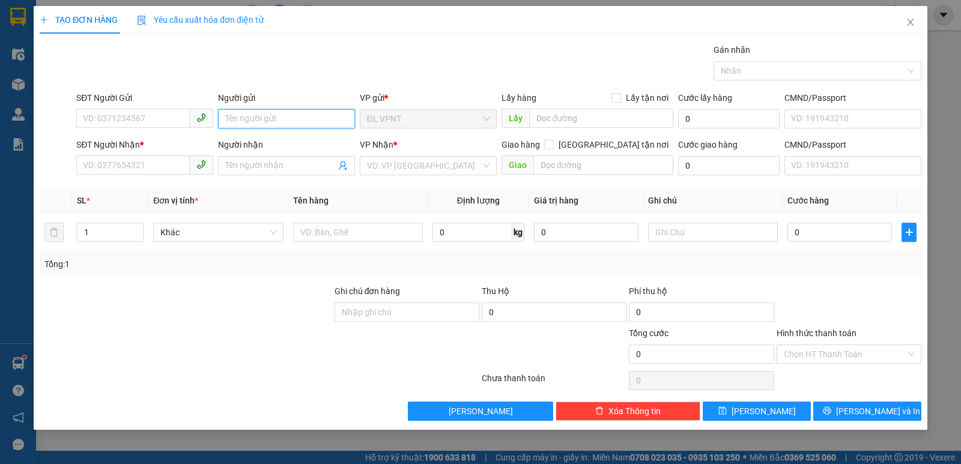
click at [231, 120] on input "Người gửi" at bounding box center [286, 118] width 137 height 19
paste input "ẠNH"
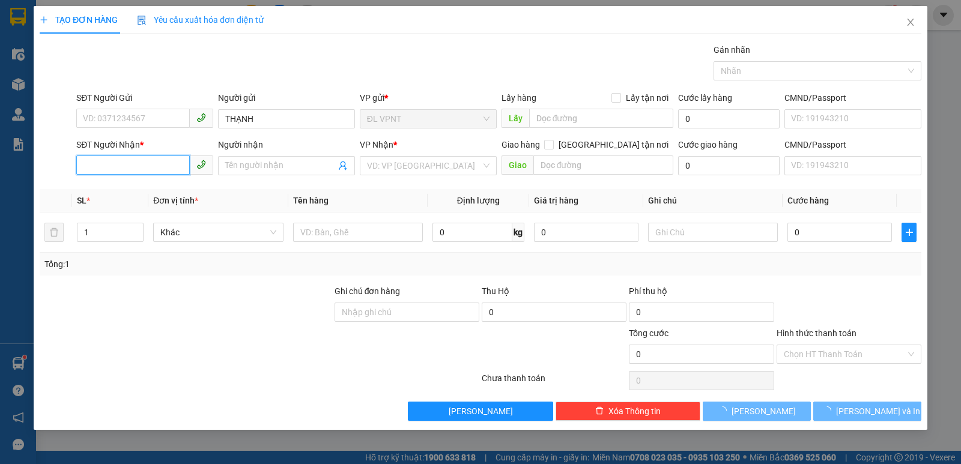
click at [121, 163] on input "SĐT Người Nhận *" at bounding box center [132, 165] width 113 height 19
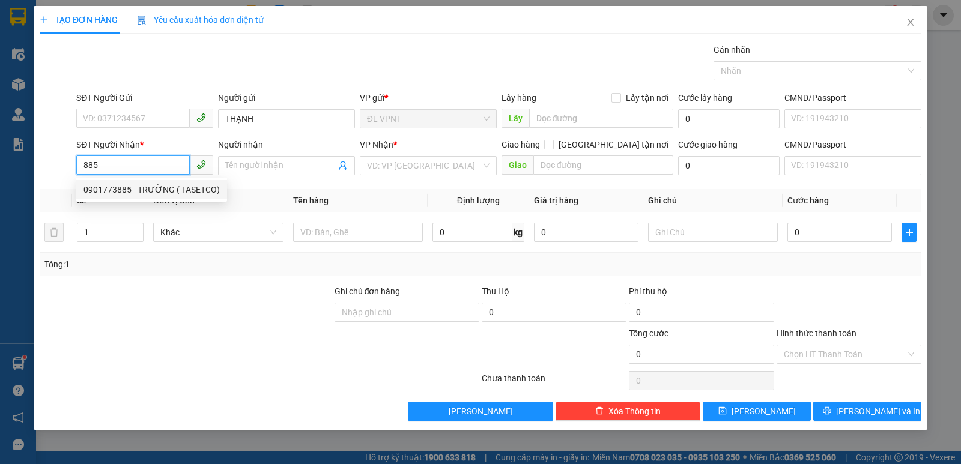
click at [151, 193] on div "0901773885 - TRƯỜNG ( TASETCO)" at bounding box center [151, 189] width 136 height 13
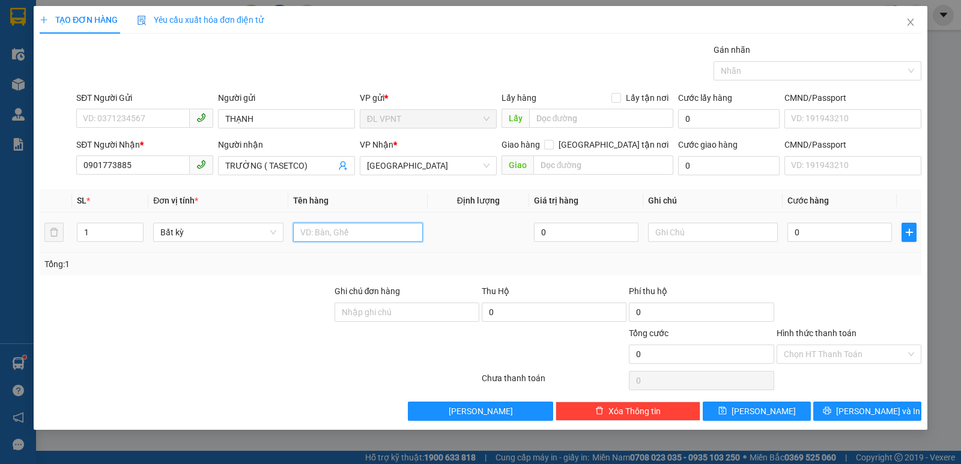
click at [324, 231] on input "text" at bounding box center [358, 232] width 130 height 19
paste input "ỤC"
drag, startPoint x: 101, startPoint y: 237, endPoint x: 71, endPoint y: 241, distance: 30.3
click at [101, 237] on input "1" at bounding box center [109, 232] width 65 height 18
click at [803, 229] on input "0" at bounding box center [839, 232] width 104 height 19
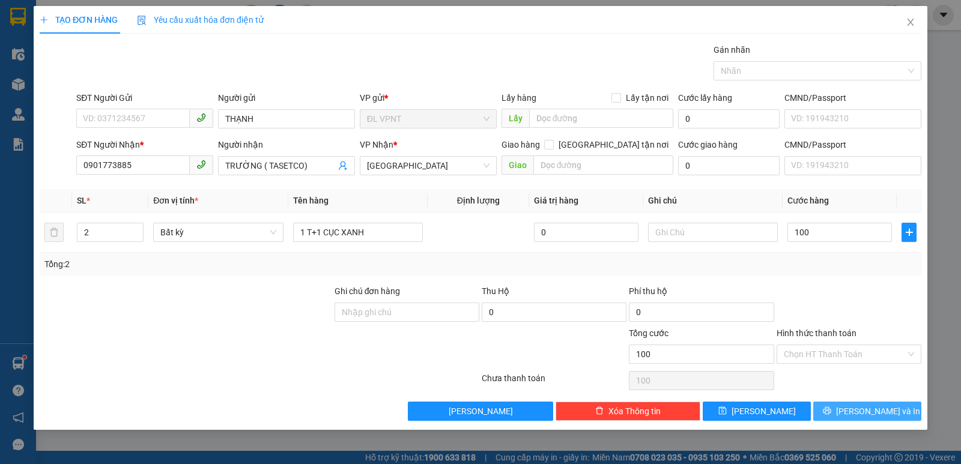
click at [830, 408] on icon "printer" at bounding box center [827, 411] width 8 height 8
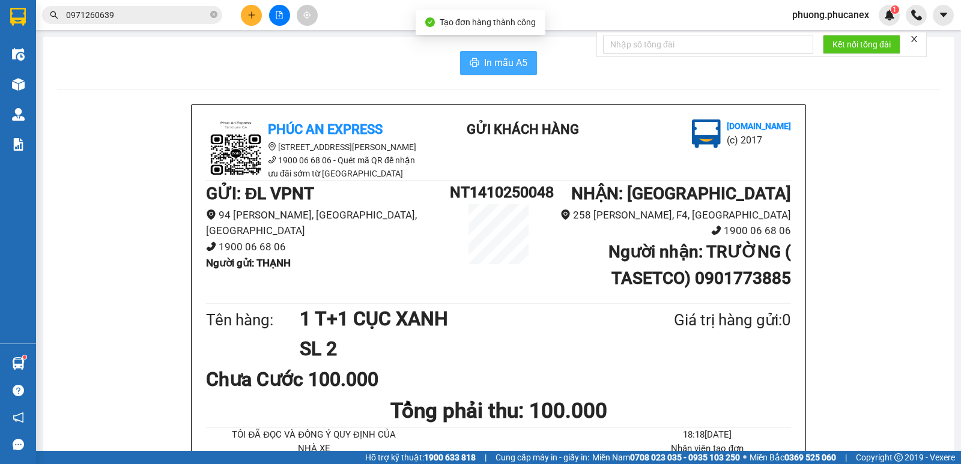
click at [497, 61] on span "In mẫu A5" at bounding box center [505, 62] width 43 height 15
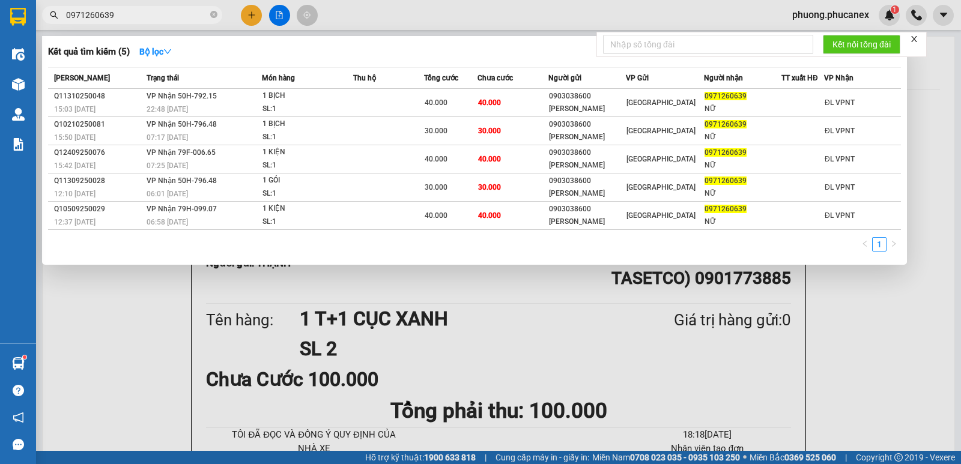
drag, startPoint x: 96, startPoint y: 18, endPoint x: 25, endPoint y: 25, distance: 71.2
click at [49, 18] on span "0971260639" at bounding box center [132, 15] width 180 height 18
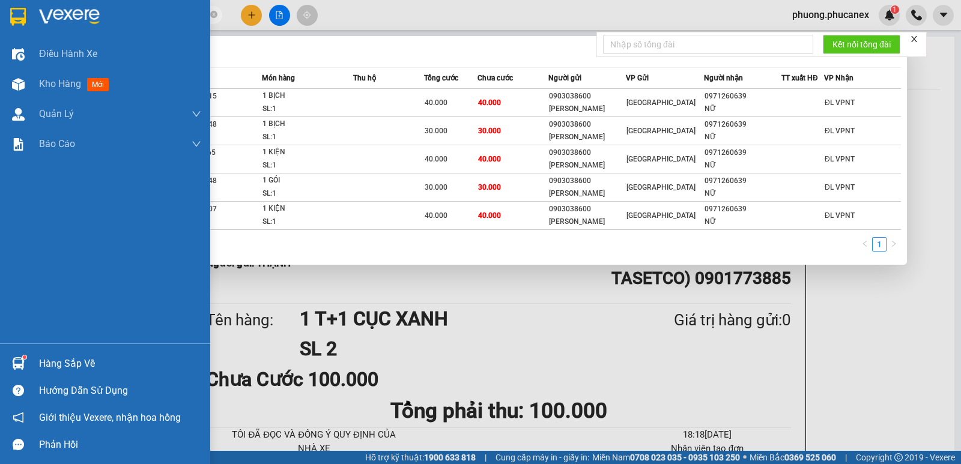
paste input "ẠNH"
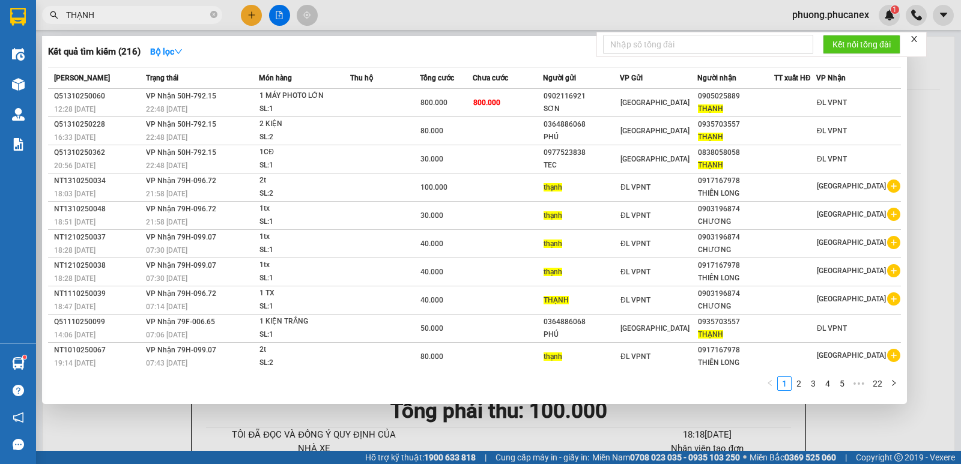
click at [890, 430] on div at bounding box center [480, 232] width 961 height 464
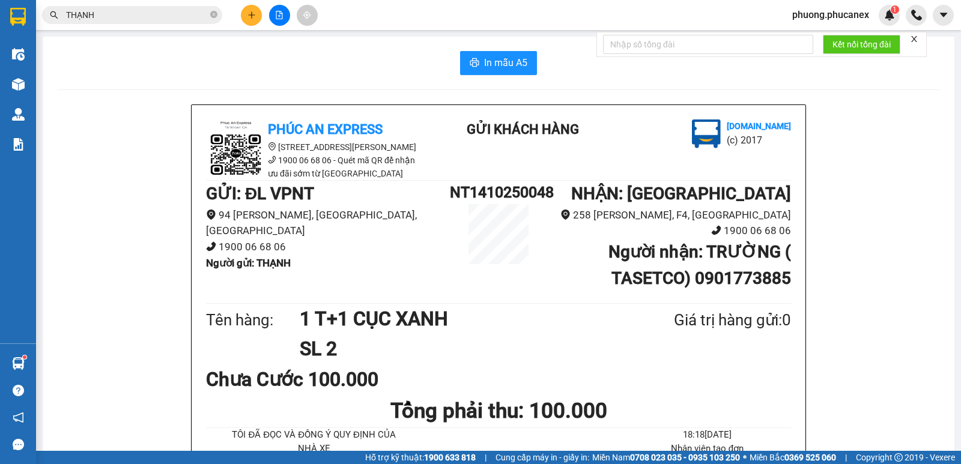
click at [244, 13] on button at bounding box center [251, 15] width 21 height 21
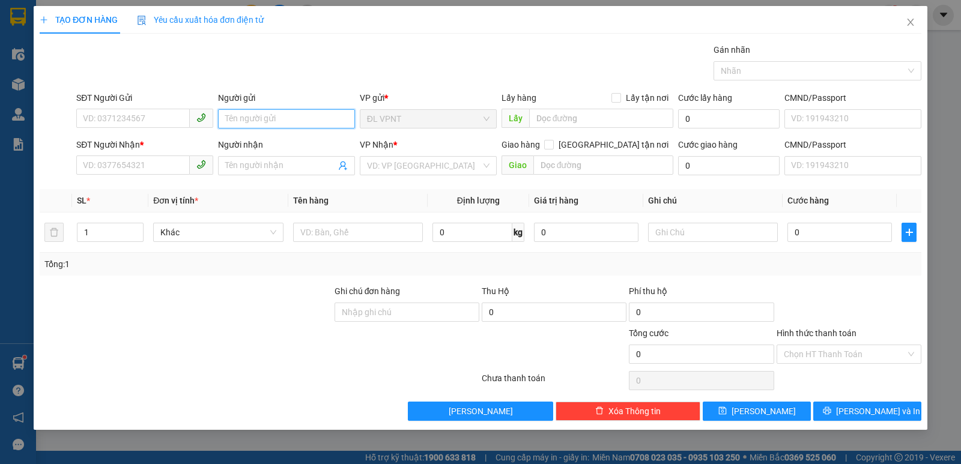
click at [243, 123] on input "Người gửi" at bounding box center [286, 118] width 137 height 19
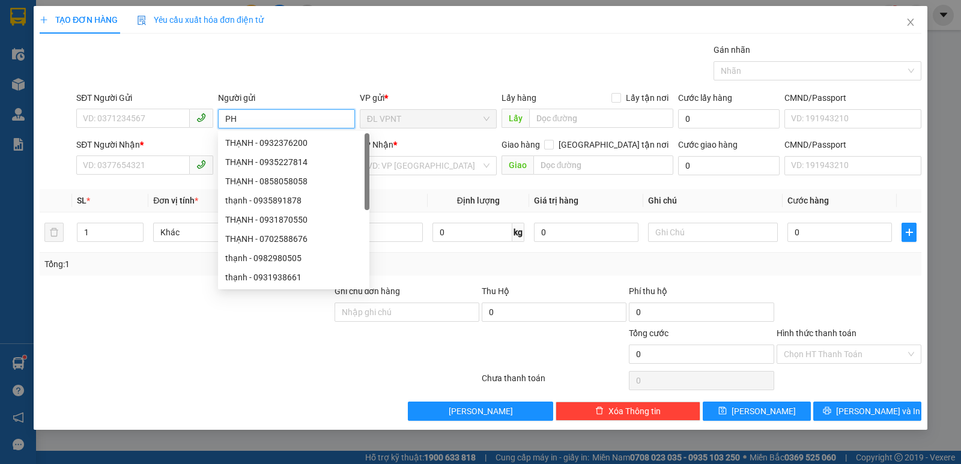
paste input "ƯƠ"
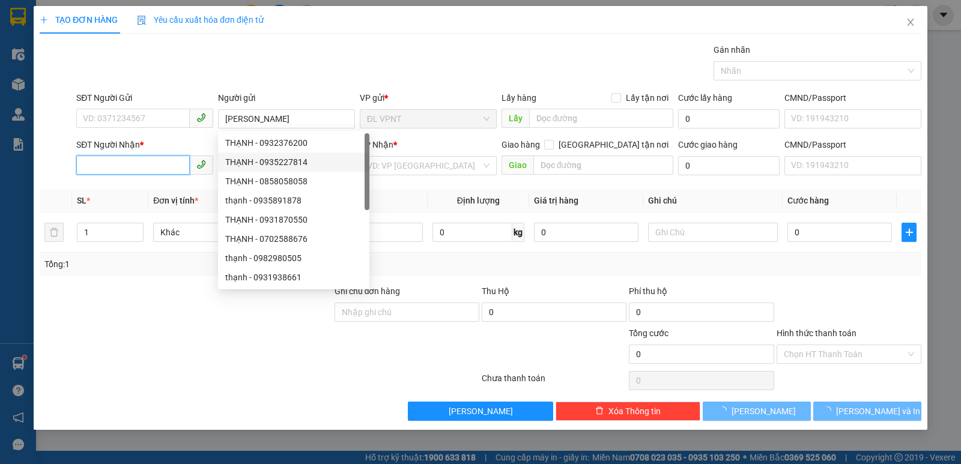
click at [139, 163] on input "SĐT Người Nhận *" at bounding box center [132, 165] width 113 height 19
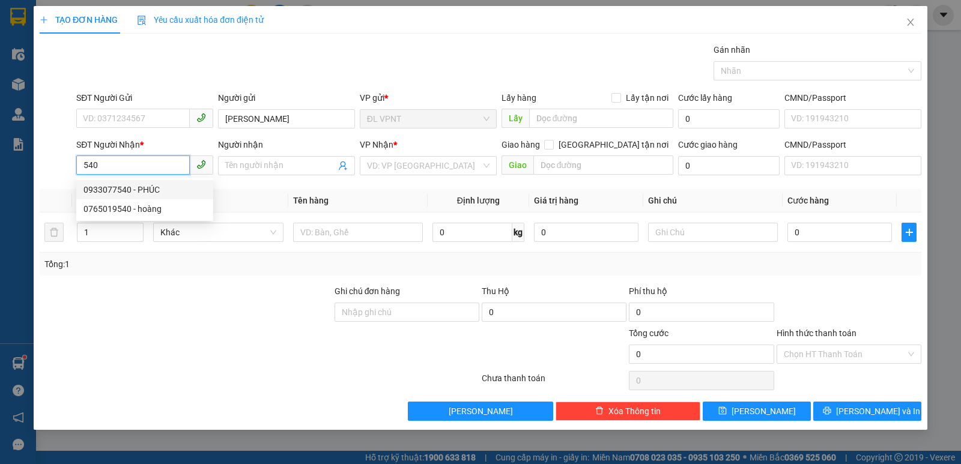
click at [137, 190] on div "0933077540 - PHÚC" at bounding box center [144, 189] width 122 height 13
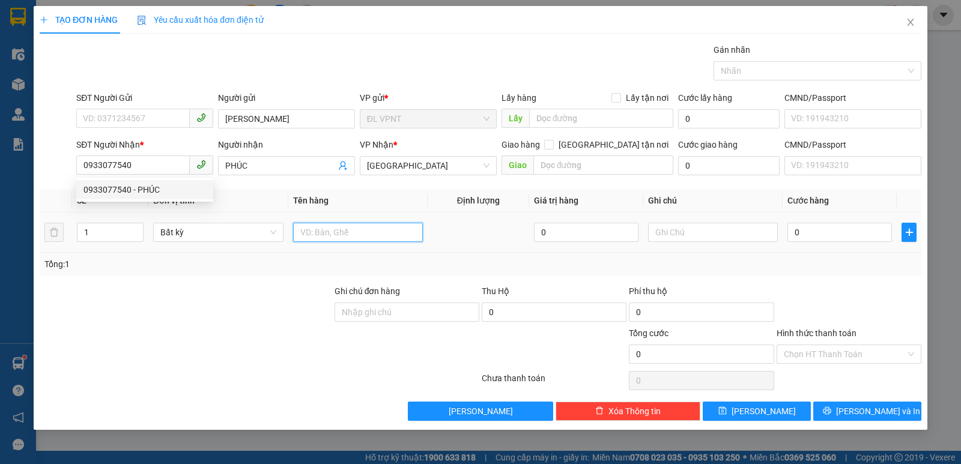
click at [342, 230] on input "text" at bounding box center [358, 232] width 130 height 19
click at [836, 235] on input "0" at bounding box center [839, 232] width 104 height 19
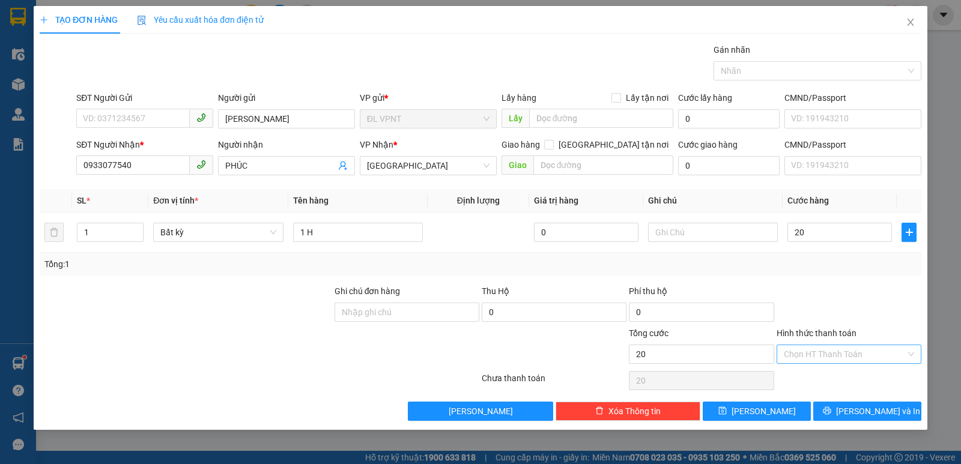
click at [833, 352] on input "Hình thức thanh toán" at bounding box center [845, 354] width 122 height 18
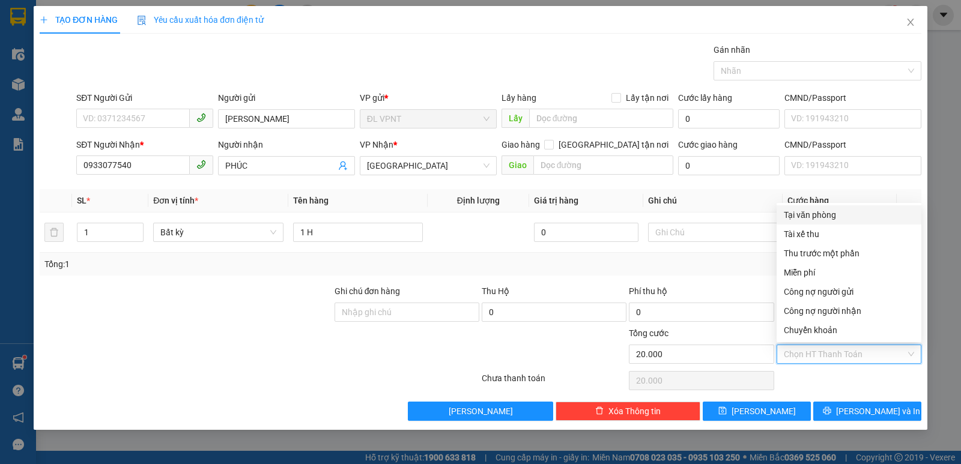
click at [820, 215] on div "Tại văn phòng" at bounding box center [849, 214] width 130 height 13
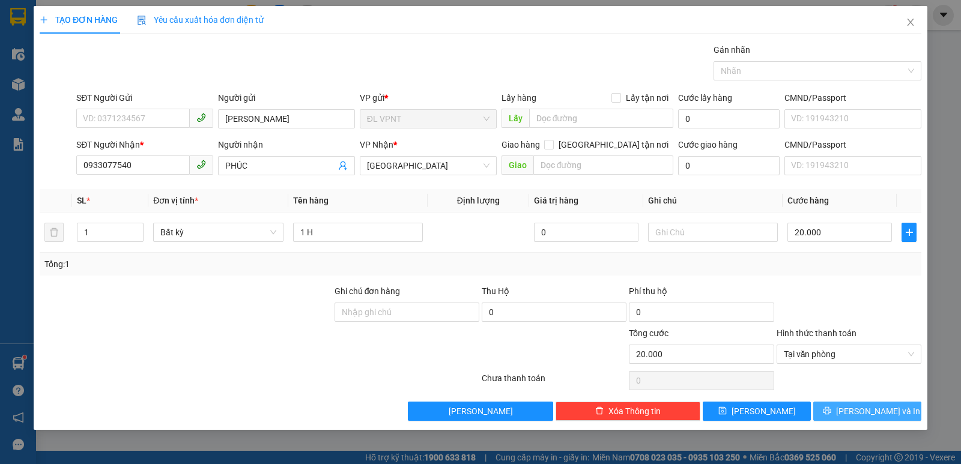
click at [856, 404] on button "[PERSON_NAME] và In" at bounding box center [867, 411] width 108 height 19
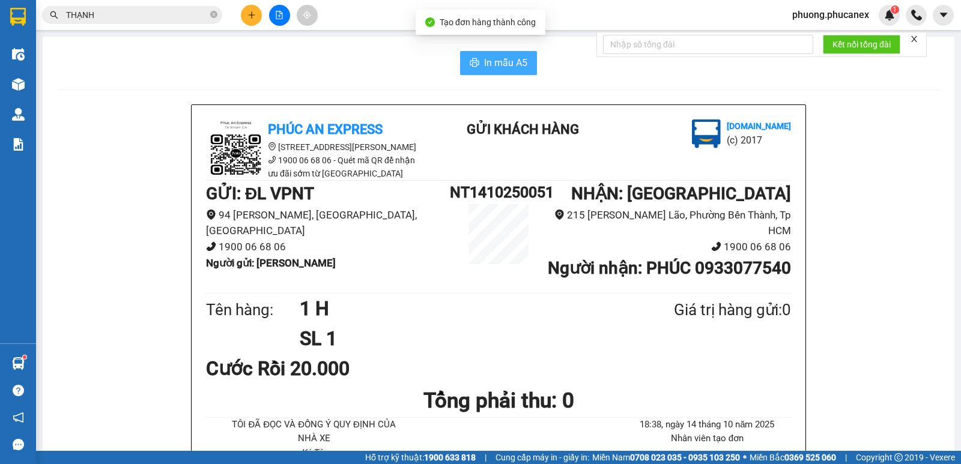
click at [484, 56] on span "In mẫu A5" at bounding box center [505, 62] width 43 height 15
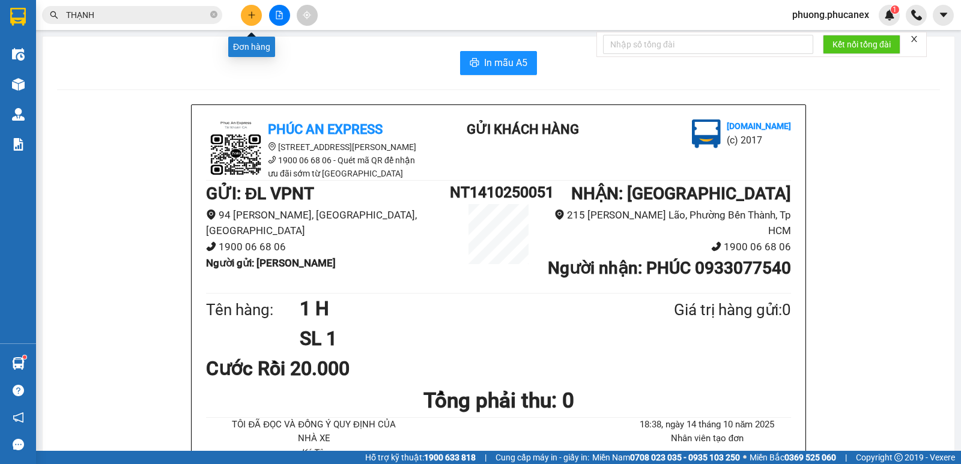
click at [258, 19] on button at bounding box center [251, 15] width 21 height 21
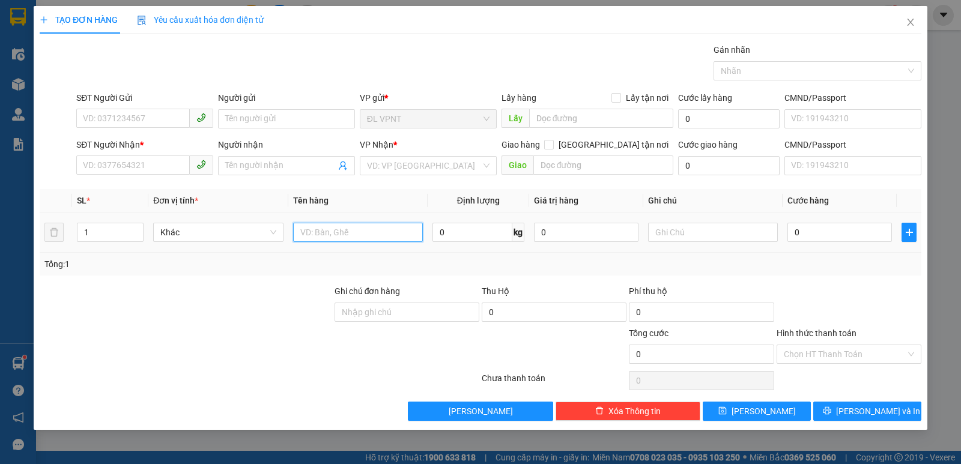
click at [318, 228] on input "text" at bounding box center [358, 232] width 130 height 19
click at [304, 234] on input "5792" at bounding box center [358, 232] width 130 height 19
click at [300, 235] on input "5,792" at bounding box center [358, 232] width 130 height 19
click at [343, 235] on input "1 PB (5,792" at bounding box center [358, 232] width 130 height 19
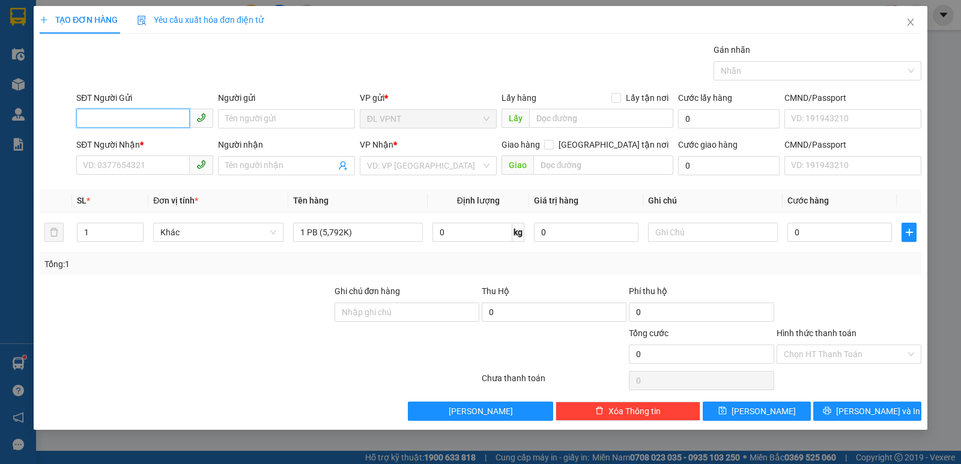
click at [154, 119] on input "SĐT Người Gửi" at bounding box center [132, 118] width 113 height 19
click at [156, 138] on div "0896646764 - QUỐC" at bounding box center [144, 142] width 122 height 13
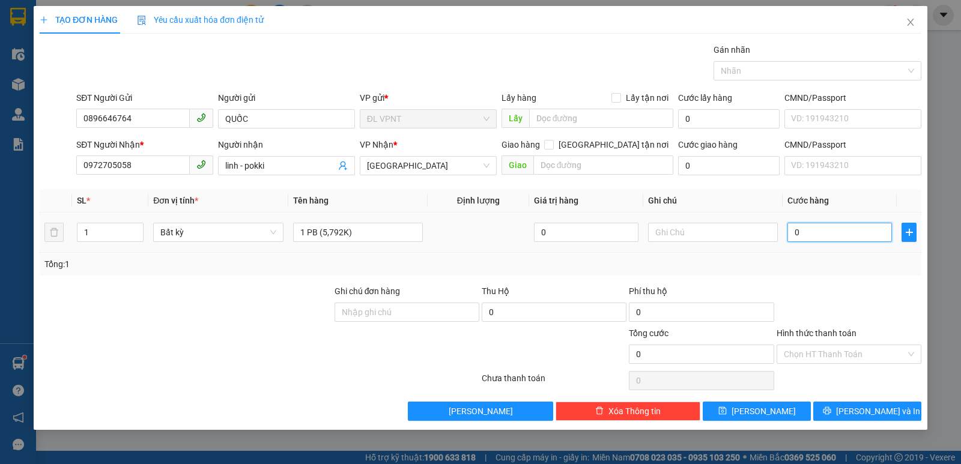
click at [808, 231] on input "0" at bounding box center [839, 232] width 104 height 19
click at [832, 351] on input "Hình thức thanh toán" at bounding box center [845, 354] width 122 height 18
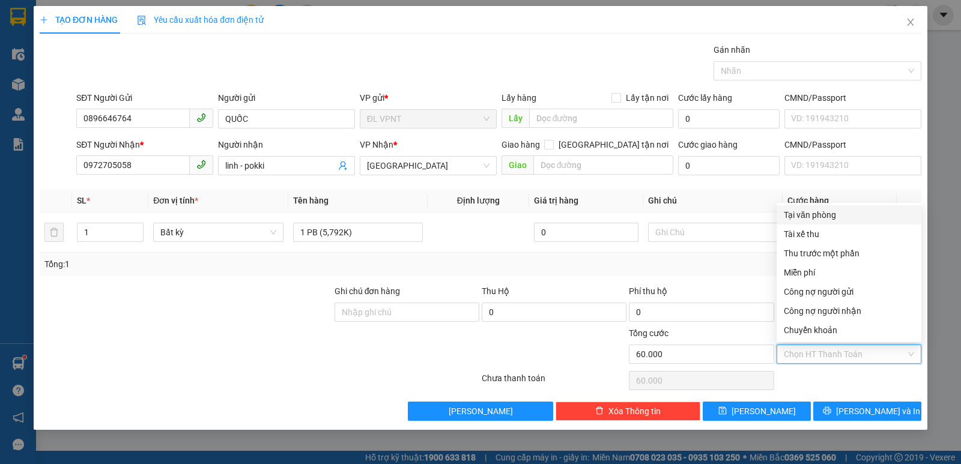
click at [799, 220] on div "Tại văn phòng" at bounding box center [849, 214] width 130 height 13
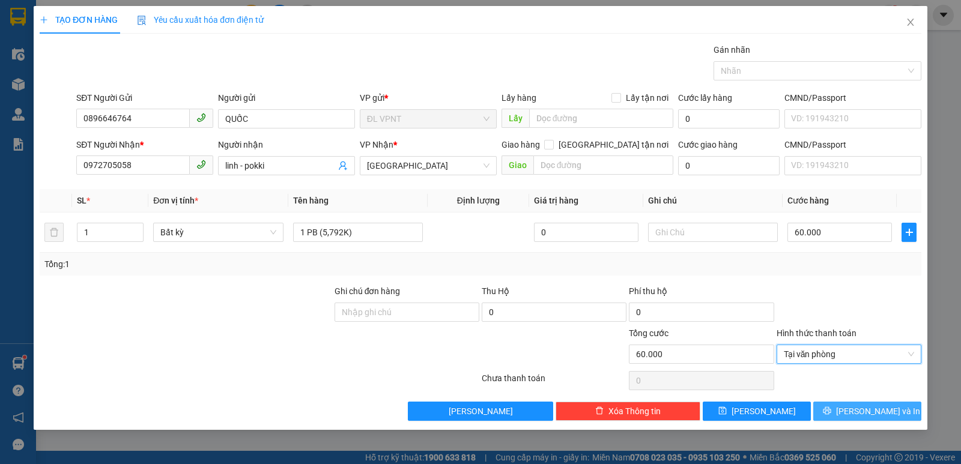
click at [868, 414] on span "[PERSON_NAME] và In" at bounding box center [878, 411] width 84 height 13
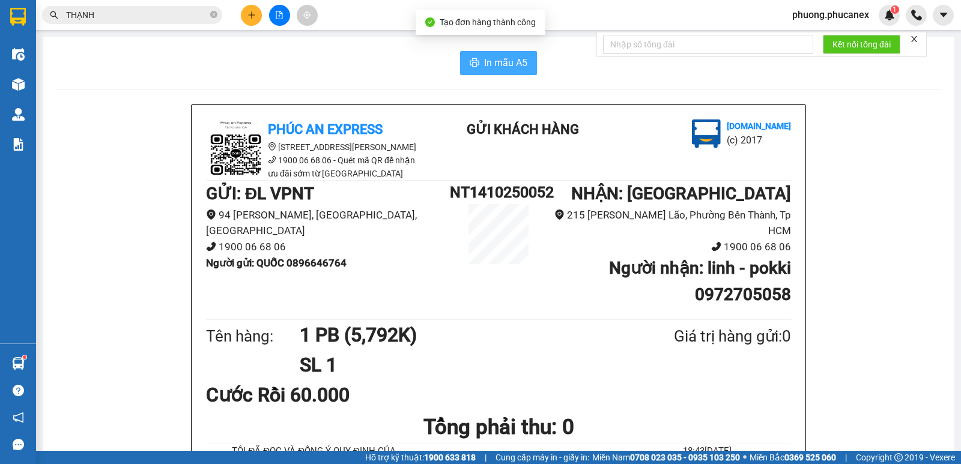
click at [482, 53] on button "In mẫu A5" at bounding box center [498, 63] width 77 height 24
click at [252, 8] on button at bounding box center [251, 15] width 21 height 21
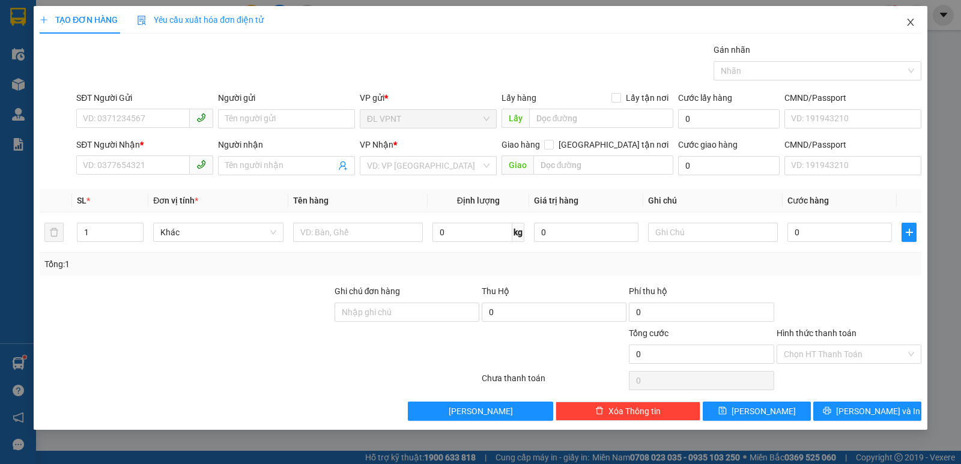
click at [911, 25] on icon "close" at bounding box center [911, 22] width 10 height 10
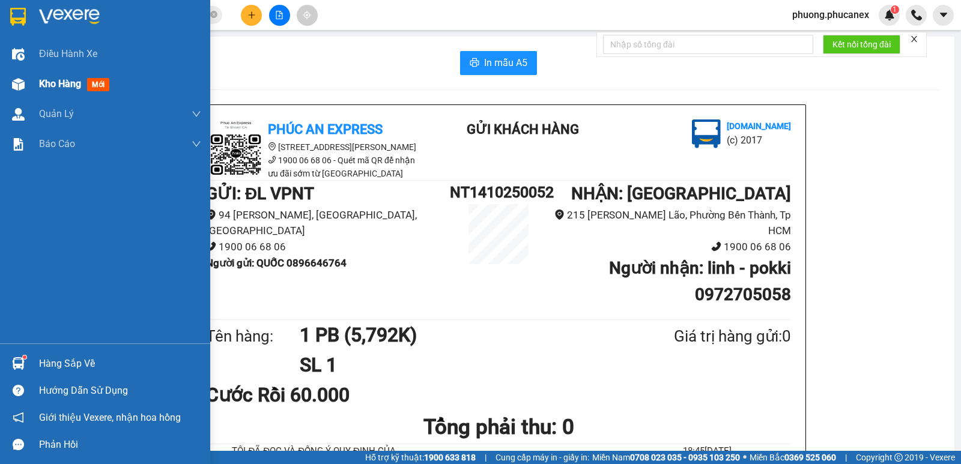
click at [41, 80] on span "Kho hàng" at bounding box center [60, 83] width 42 height 11
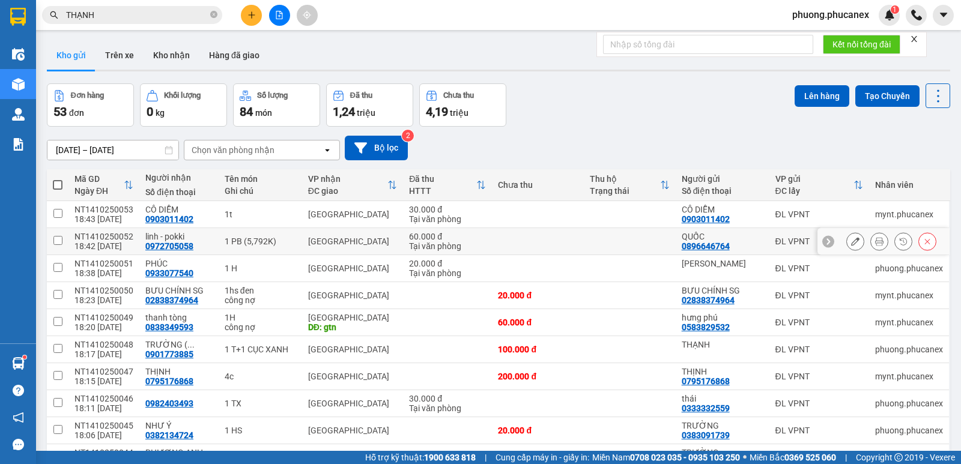
click at [850, 239] on button at bounding box center [855, 241] width 17 height 21
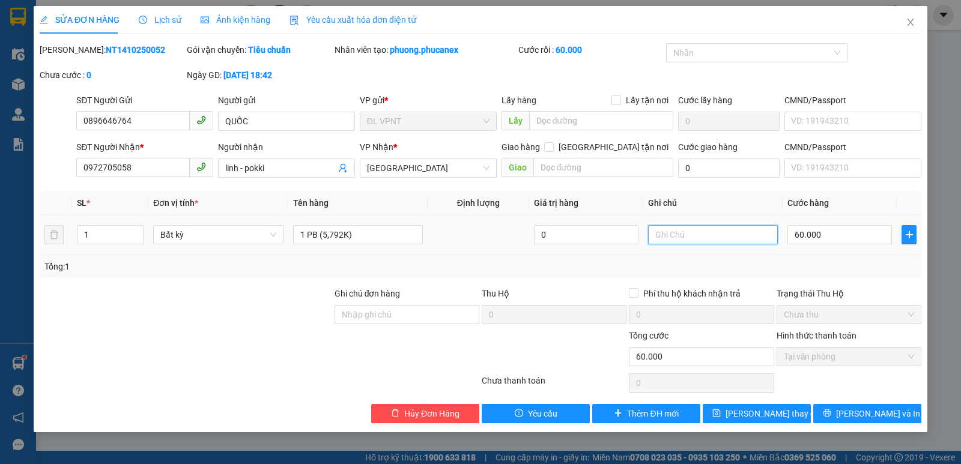
click at [679, 237] on input "text" at bounding box center [713, 234] width 130 height 19
paste input "Â"
paste input "Ư"
paste input "Ữ"
click at [838, 408] on button "[PERSON_NAME] và In" at bounding box center [867, 413] width 108 height 19
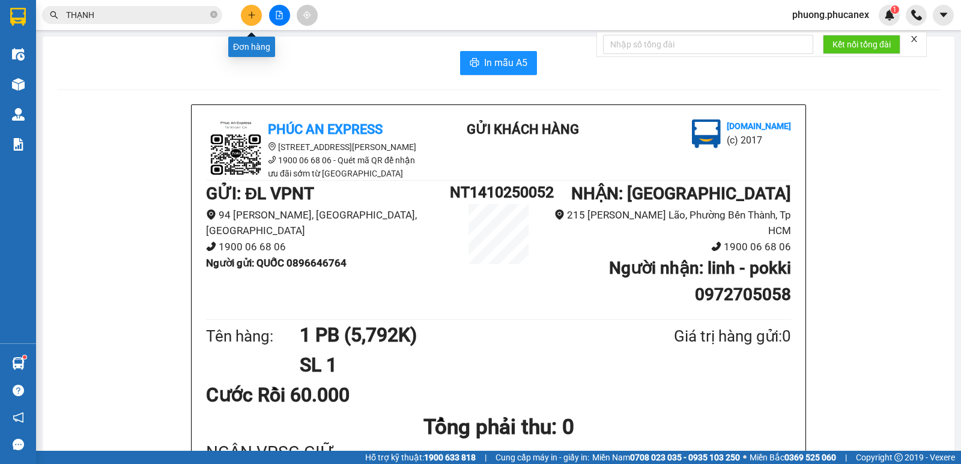
click at [258, 21] on button at bounding box center [251, 15] width 21 height 21
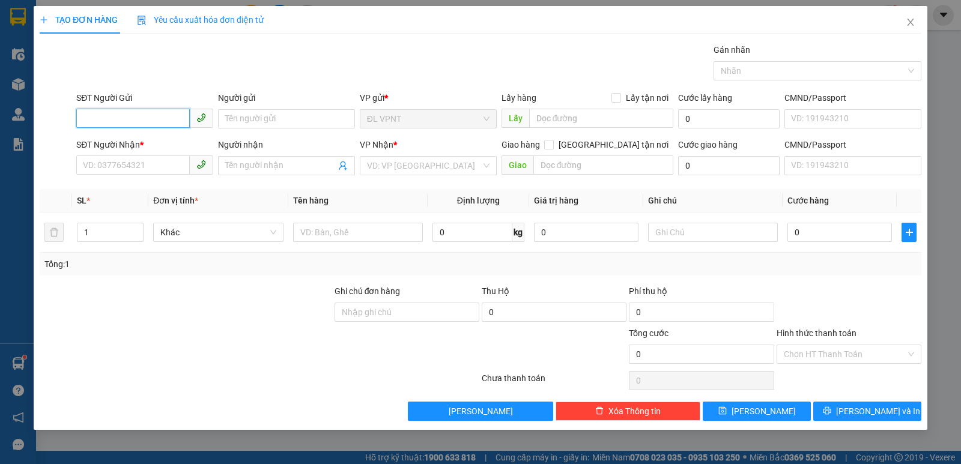
click at [132, 116] on input "SĐT Người Gửi" at bounding box center [132, 118] width 113 height 19
click at [151, 294] on div at bounding box center [185, 306] width 295 height 42
click at [119, 121] on input "SĐT Người Gửi" at bounding box center [132, 118] width 113 height 19
click at [136, 139] on div "0914095735 - MAI" at bounding box center [144, 142] width 122 height 13
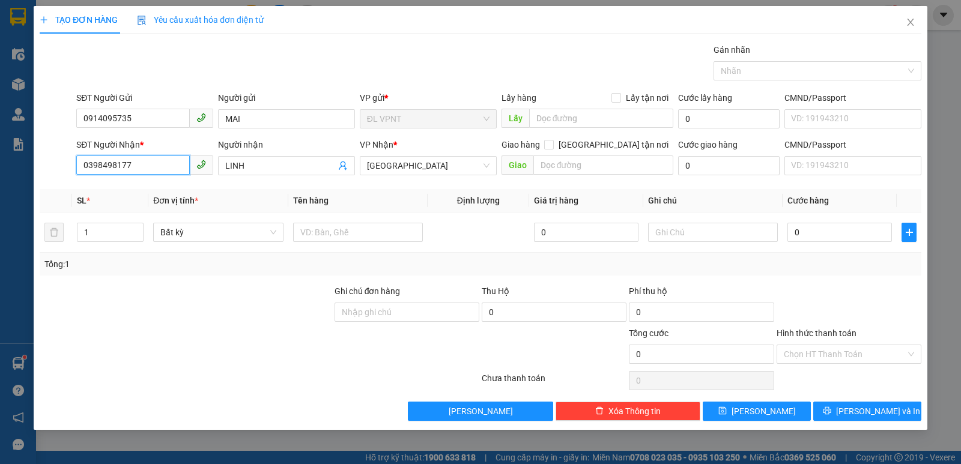
drag, startPoint x: 141, startPoint y: 170, endPoint x: 64, endPoint y: 173, distance: 76.3
click at [64, 173] on div "SĐT Người Nhận * 0398498177 Người nhận LINH VP Nhận * [GEOGRAPHIC_DATA] tận nơi…" at bounding box center [480, 159] width 884 height 42
click at [110, 203] on div "0933446359 - THỦY" at bounding box center [144, 208] width 122 height 13
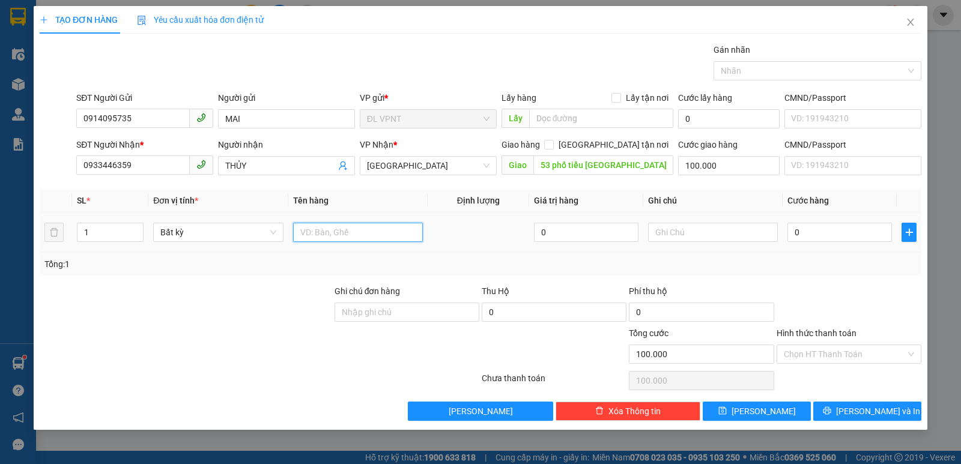
click at [325, 234] on input "text" at bounding box center [358, 232] width 130 height 19
paste input "ỤC"
paste input "Ê"
paste input "ỆN"
click at [831, 228] on input "0" at bounding box center [839, 232] width 104 height 19
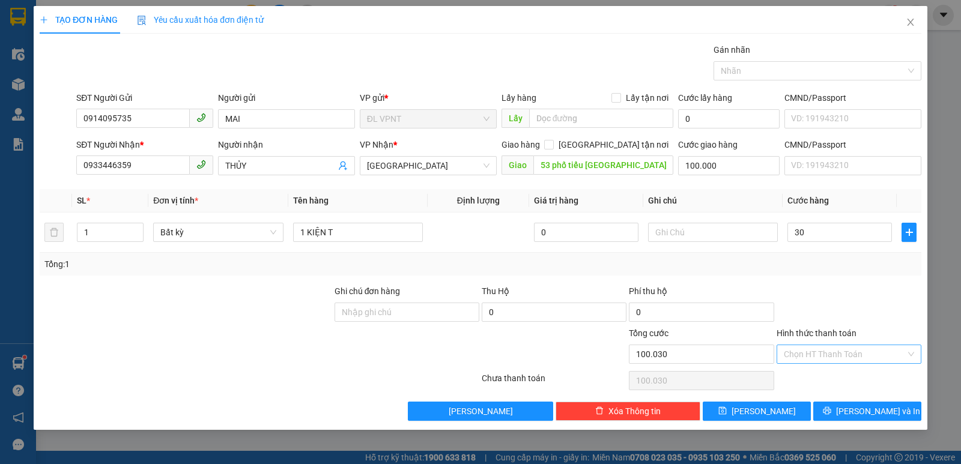
click at [841, 355] on input "Hình thức thanh toán" at bounding box center [845, 354] width 122 height 18
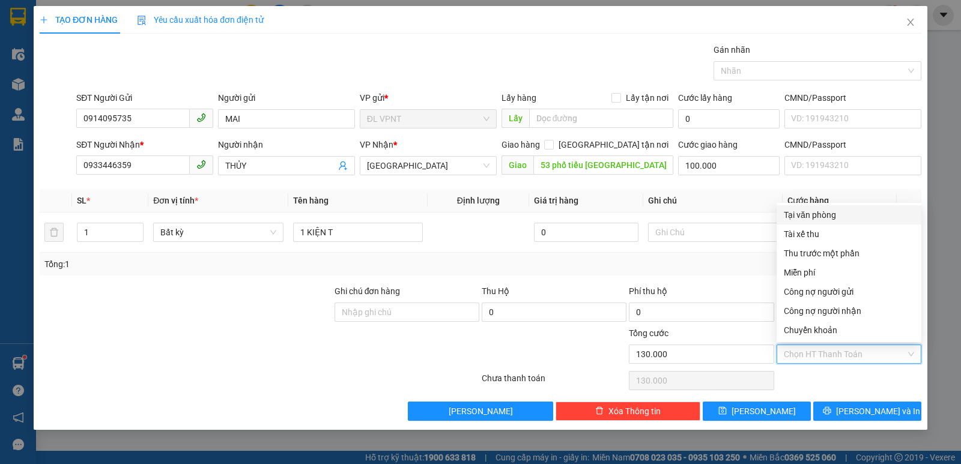
drag, startPoint x: 730, startPoint y: 202, endPoint x: 716, endPoint y: 183, distance: 24.5
click at [730, 198] on th "Ghi chú" at bounding box center [712, 200] width 139 height 23
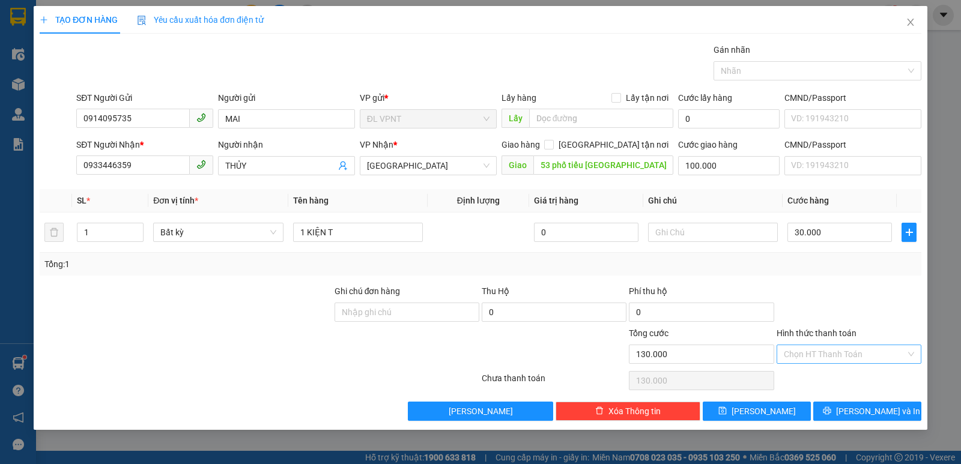
click at [794, 358] on input "Hình thức thanh toán" at bounding box center [845, 354] width 122 height 18
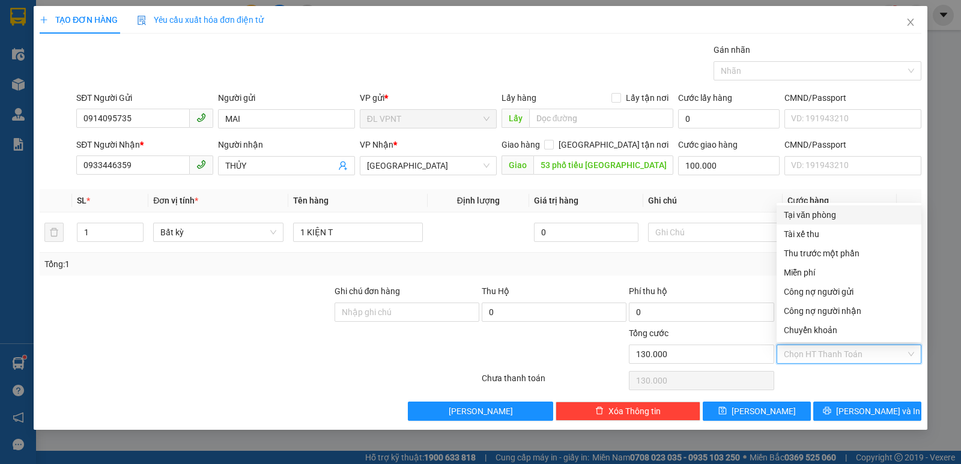
click at [814, 215] on div "Tại văn phòng" at bounding box center [849, 214] width 130 height 13
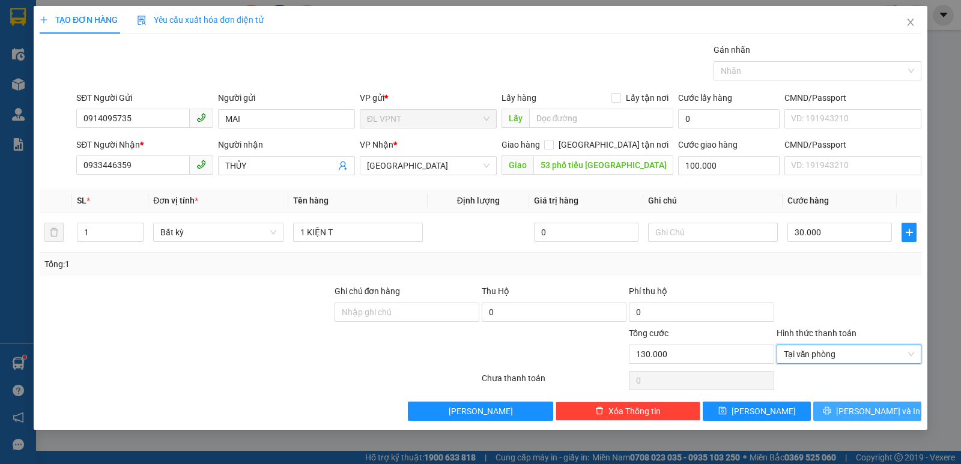
click at [842, 406] on button "[PERSON_NAME] và In" at bounding box center [867, 411] width 108 height 19
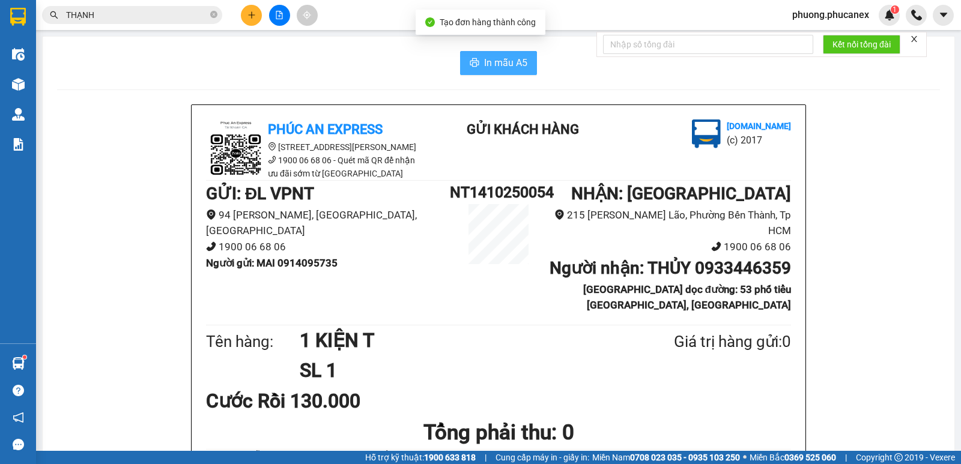
click at [503, 61] on span "In mẫu A5" at bounding box center [505, 62] width 43 height 15
click at [255, 11] on icon "plus" at bounding box center [251, 15] width 8 height 8
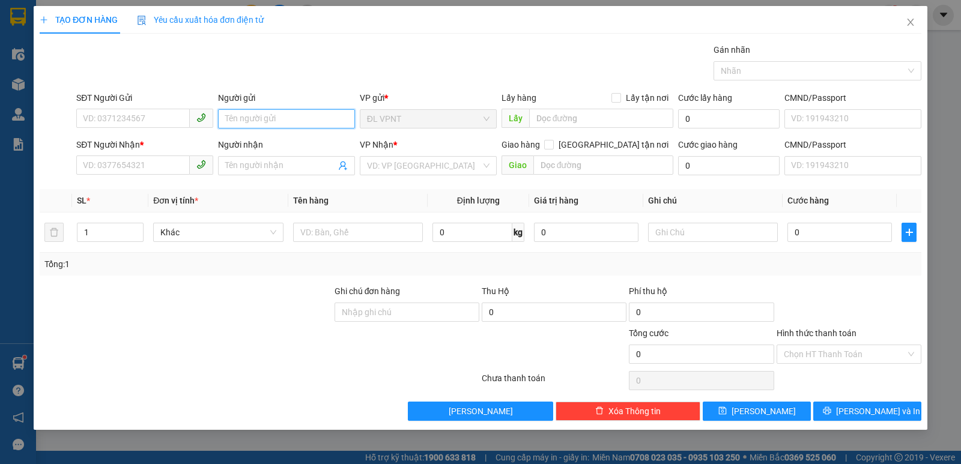
click at [241, 116] on input "Người gửi" at bounding box center [286, 118] width 137 height 19
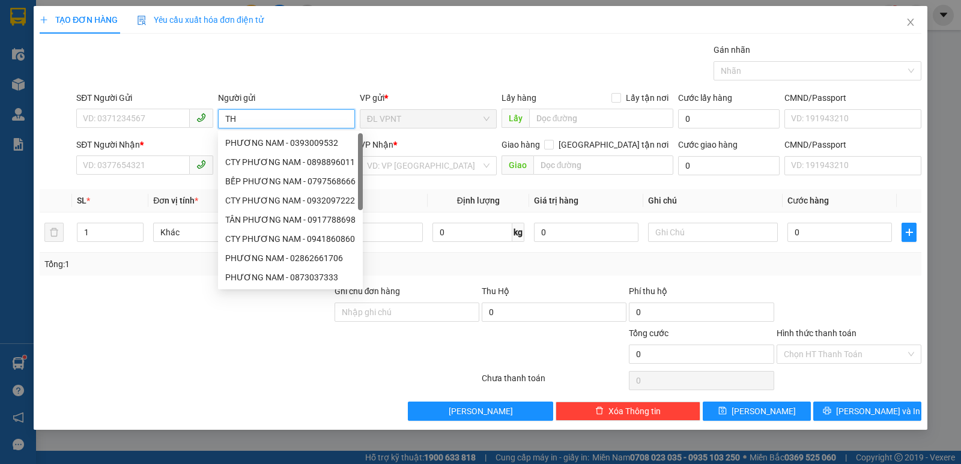
paste input "ẠNH"
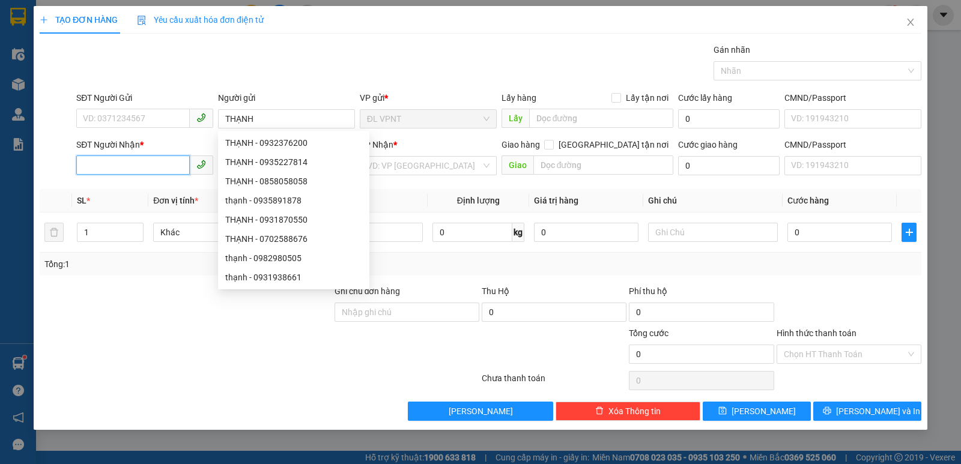
click at [89, 168] on input "SĐT Người Nhận *" at bounding box center [132, 165] width 113 height 19
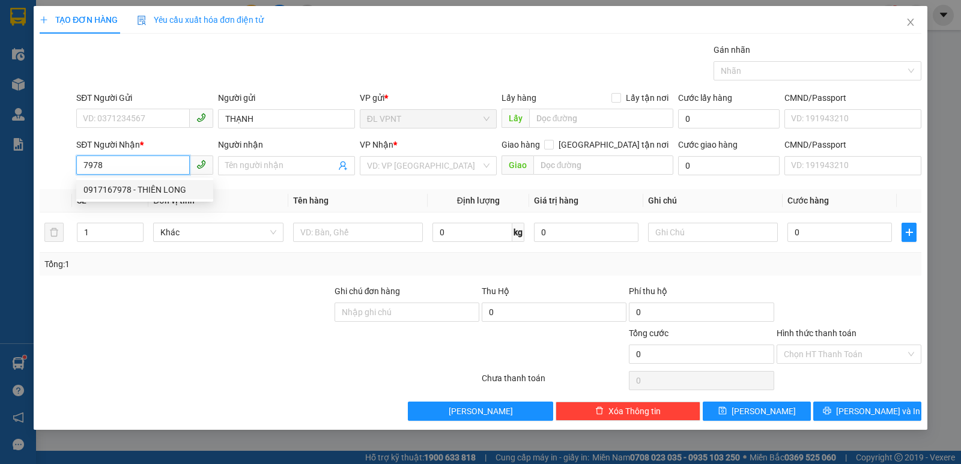
click at [142, 189] on div "0917167978 - THIÊN LONG" at bounding box center [144, 189] width 122 height 13
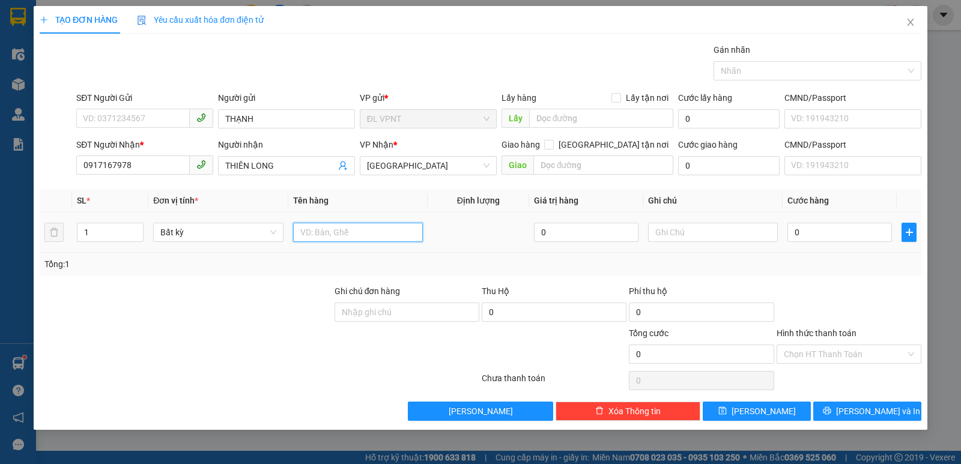
click at [326, 233] on input "text" at bounding box center [358, 232] width 130 height 19
paste input "ỤC"
paste input "Đ"
click at [814, 234] on input "0" at bounding box center [839, 232] width 104 height 19
click at [793, 351] on input "Hình thức thanh toán" at bounding box center [845, 354] width 122 height 18
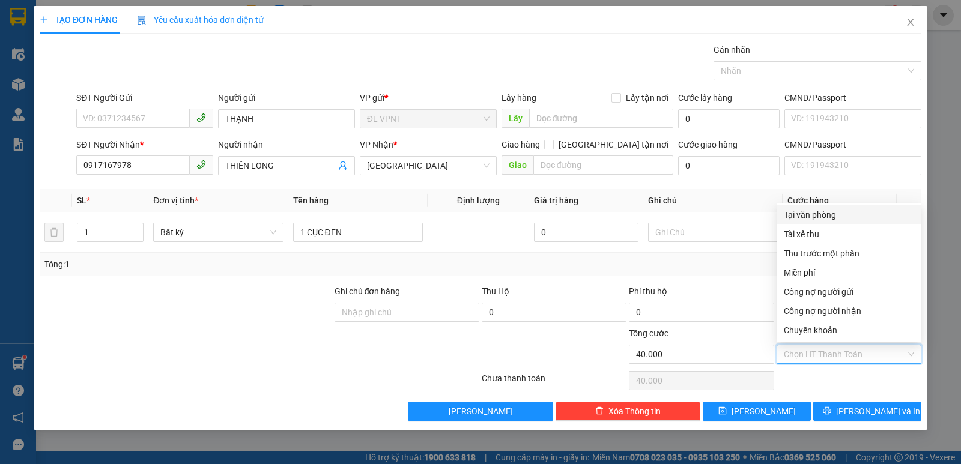
click at [815, 211] on div "Tại văn phòng" at bounding box center [849, 214] width 130 height 13
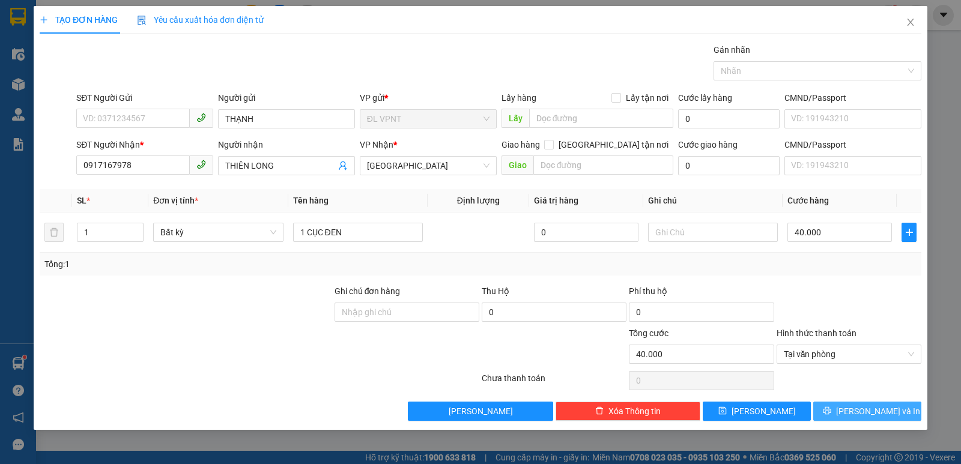
click at [854, 415] on button "[PERSON_NAME] và In" at bounding box center [867, 411] width 108 height 19
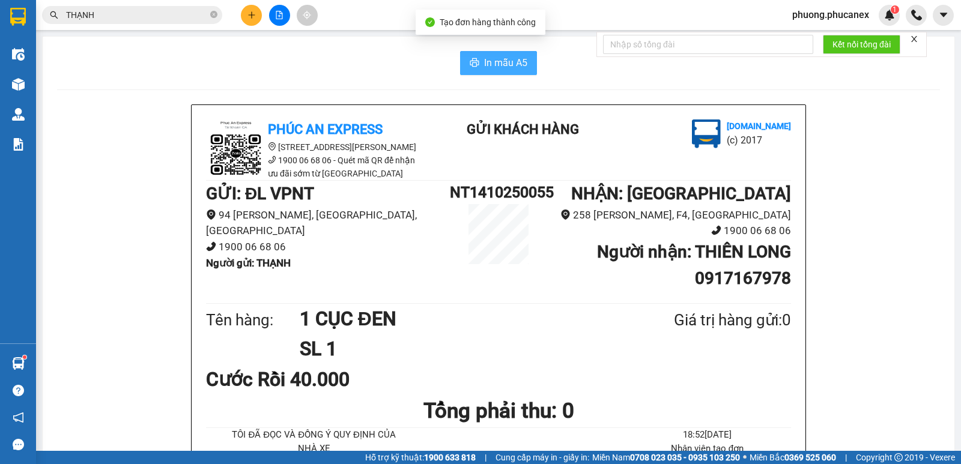
click at [479, 61] on button "In mẫu A5" at bounding box center [498, 63] width 77 height 24
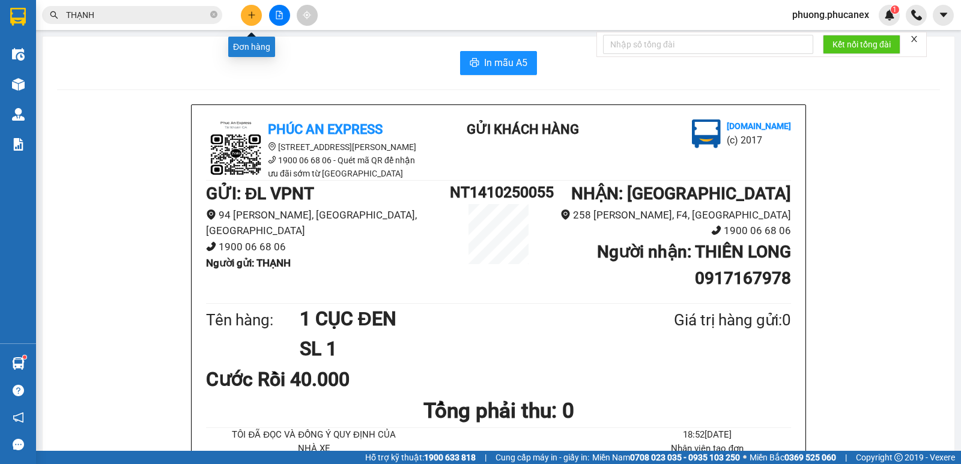
click at [255, 16] on icon "plus" at bounding box center [251, 15] width 8 height 8
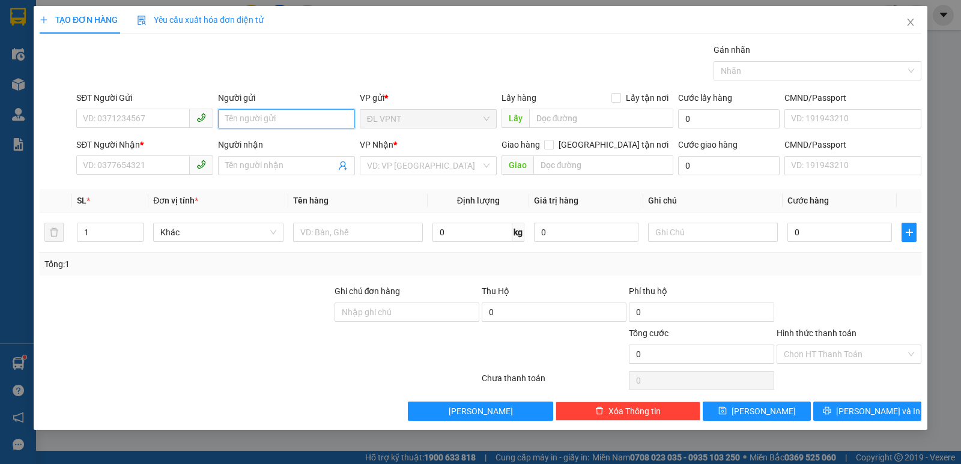
click at [243, 122] on input "Người gửi" at bounding box center [286, 118] width 137 height 19
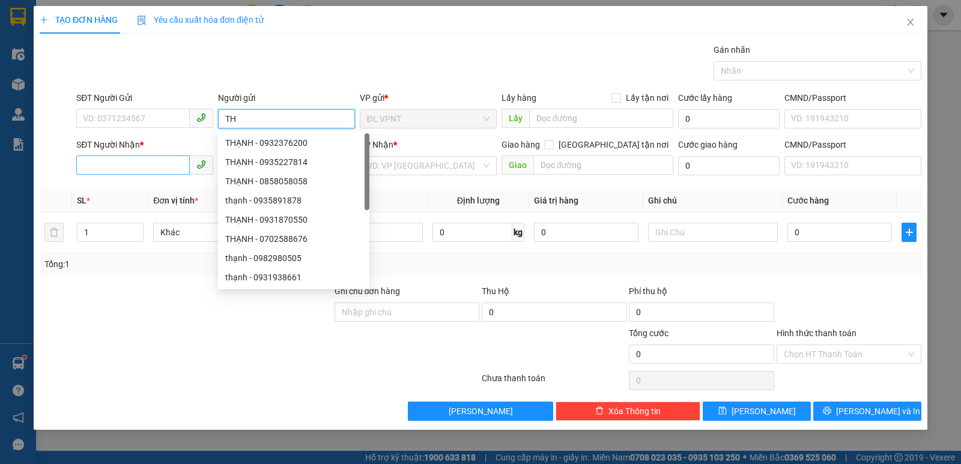
paste input "ẠNH"
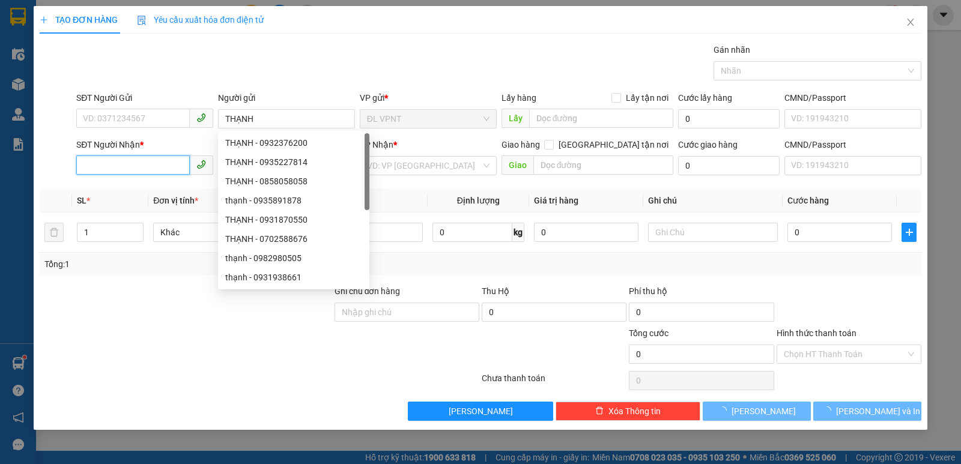
click at [117, 166] on input "SĐT Người Nhận *" at bounding box center [132, 165] width 113 height 19
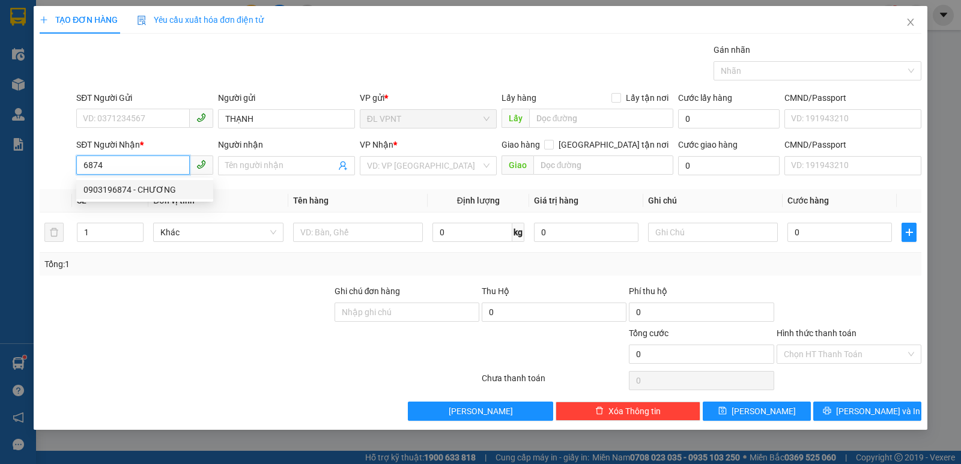
click at [126, 190] on div "0903196874 - CHƯƠNG" at bounding box center [144, 189] width 122 height 13
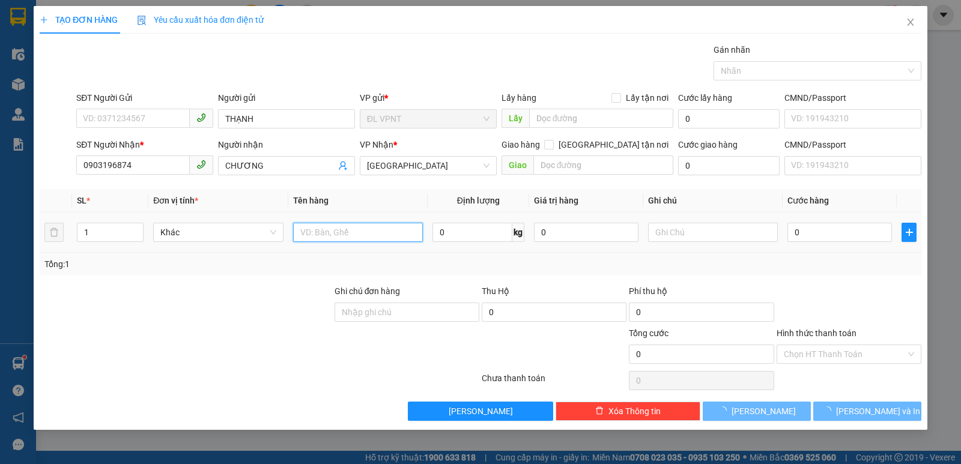
click at [325, 225] on input "text" at bounding box center [358, 232] width 130 height 19
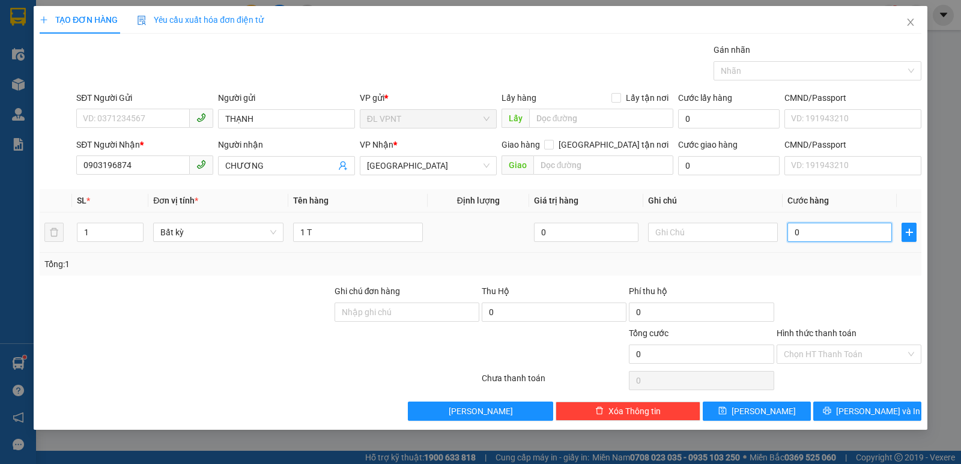
click at [804, 229] on input "0" at bounding box center [839, 232] width 104 height 19
click at [859, 348] on input "Hình thức thanh toán" at bounding box center [845, 354] width 122 height 18
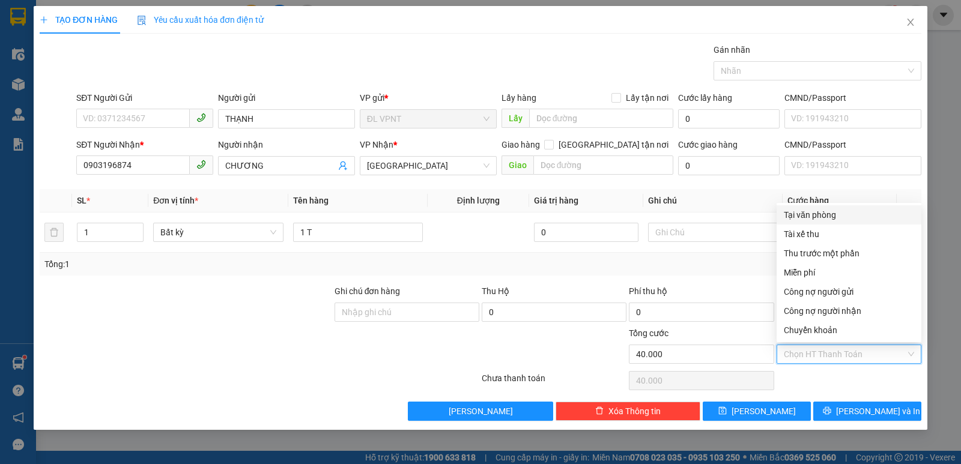
click at [831, 216] on div "Tại văn phòng" at bounding box center [849, 214] width 130 height 13
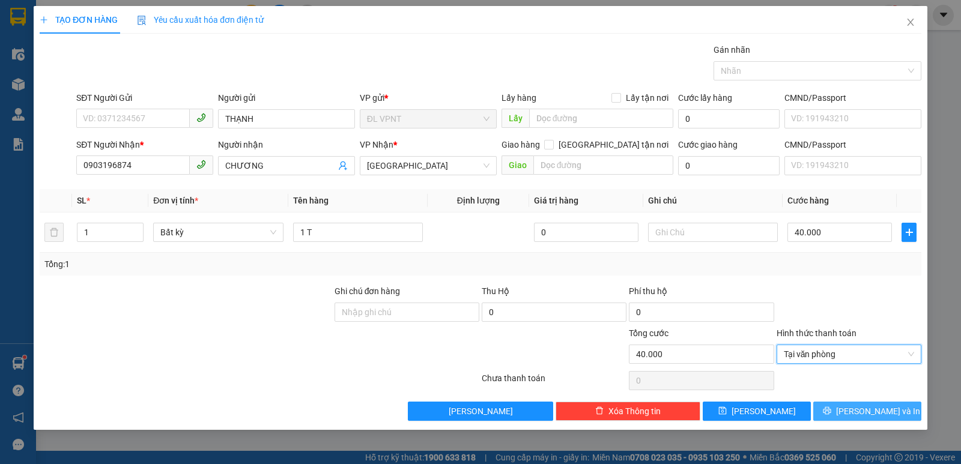
drag, startPoint x: 853, startPoint y: 408, endPoint x: 262, endPoint y: 202, distance: 625.5
click at [853, 408] on button "[PERSON_NAME] và In" at bounding box center [867, 411] width 108 height 19
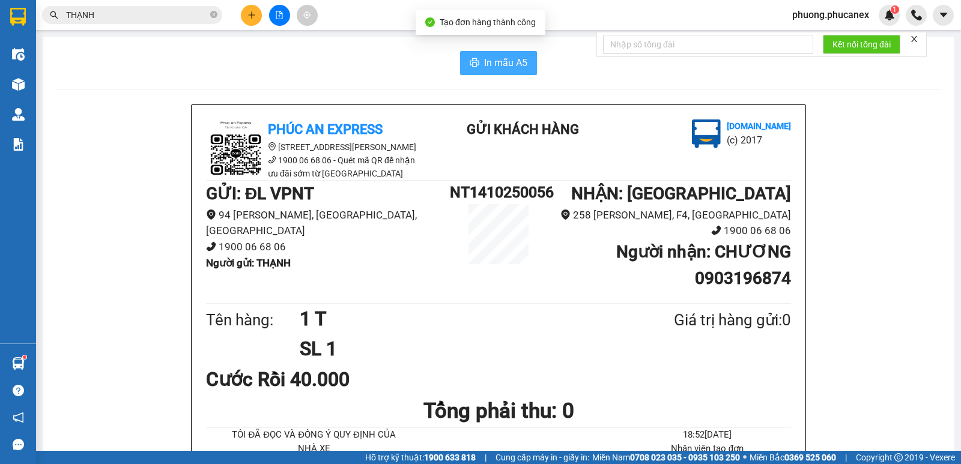
click at [486, 62] on span "In mẫu A5" at bounding box center [505, 62] width 43 height 15
click at [244, 10] on button at bounding box center [251, 15] width 21 height 21
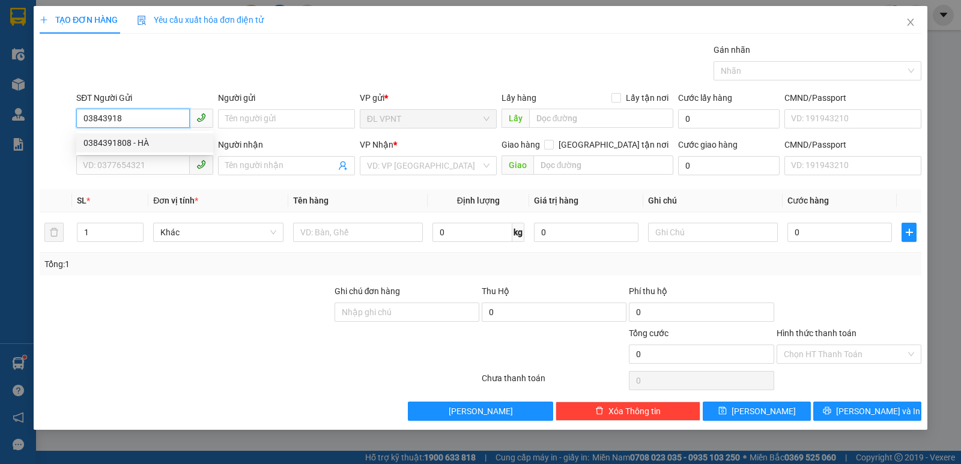
click at [123, 136] on div "0384391808 - HÀ" at bounding box center [144, 142] width 122 height 13
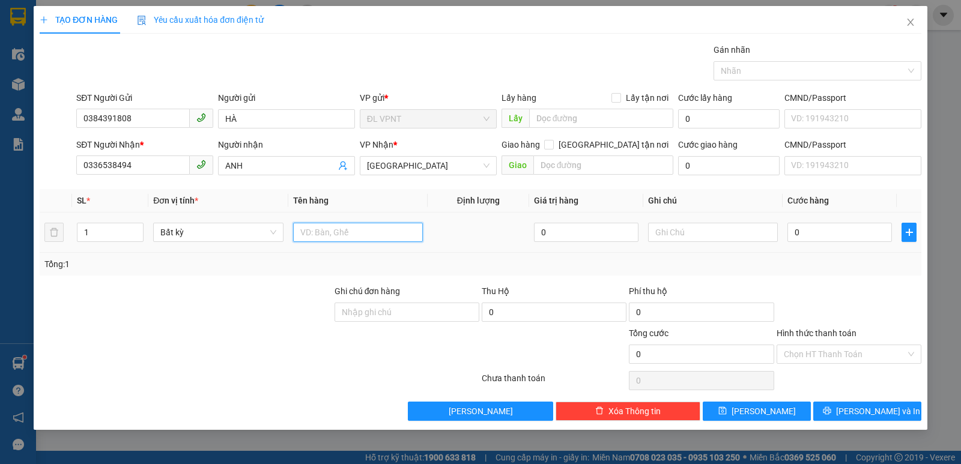
click at [321, 231] on input "text" at bounding box center [358, 232] width 130 height 19
click at [844, 229] on input "0" at bounding box center [839, 232] width 104 height 19
click at [850, 316] on div at bounding box center [848, 306] width 147 height 42
click at [850, 367] on div "Hình thức thanh toán Chọn HT Thanh Toán" at bounding box center [848, 348] width 145 height 42
click at [850, 354] on input "Hình thức thanh toán" at bounding box center [845, 354] width 122 height 18
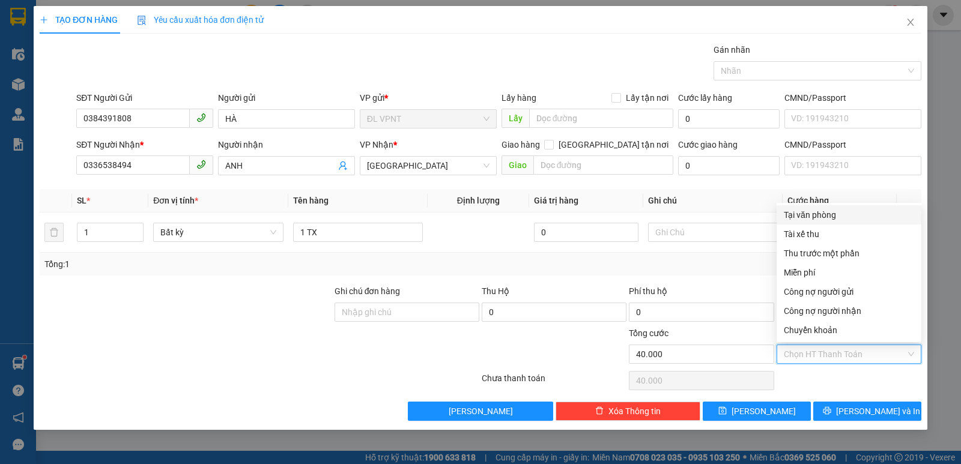
click at [821, 212] on div "Tại văn phòng" at bounding box center [849, 214] width 130 height 13
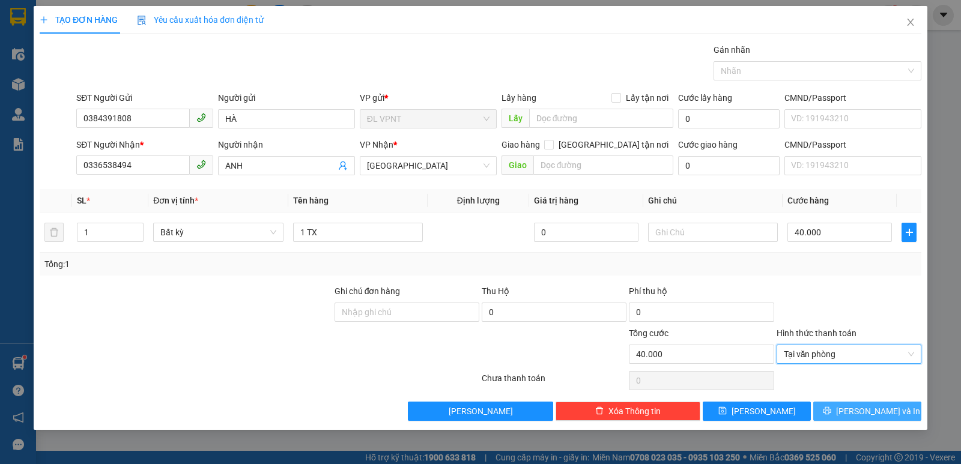
click at [830, 408] on icon "printer" at bounding box center [827, 411] width 8 height 8
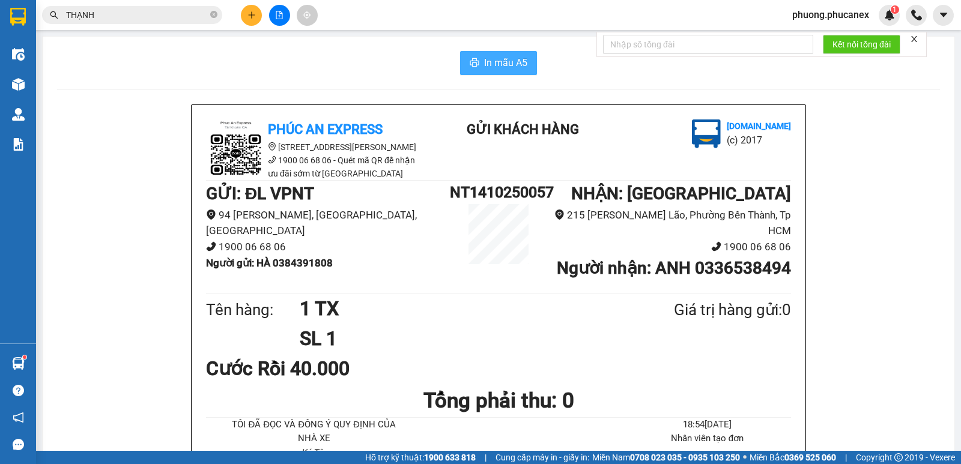
click at [499, 63] on span "In mẫu A5" at bounding box center [505, 62] width 43 height 15
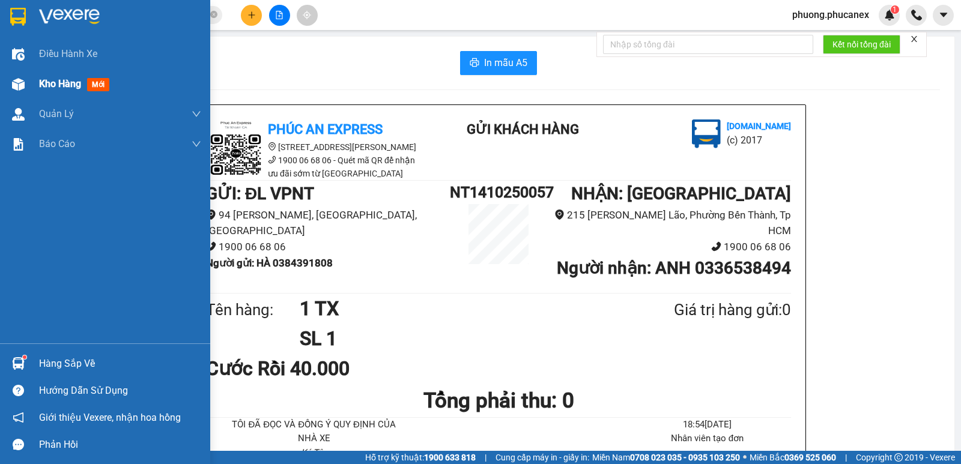
click at [37, 79] on div "Kho hàng mới" at bounding box center [105, 84] width 210 height 30
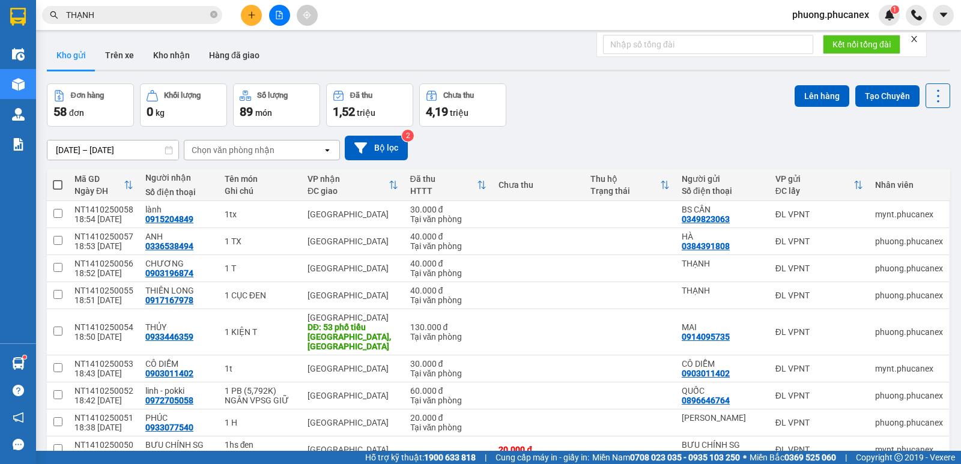
click at [109, 14] on input "THẠNH" at bounding box center [137, 14] width 142 height 13
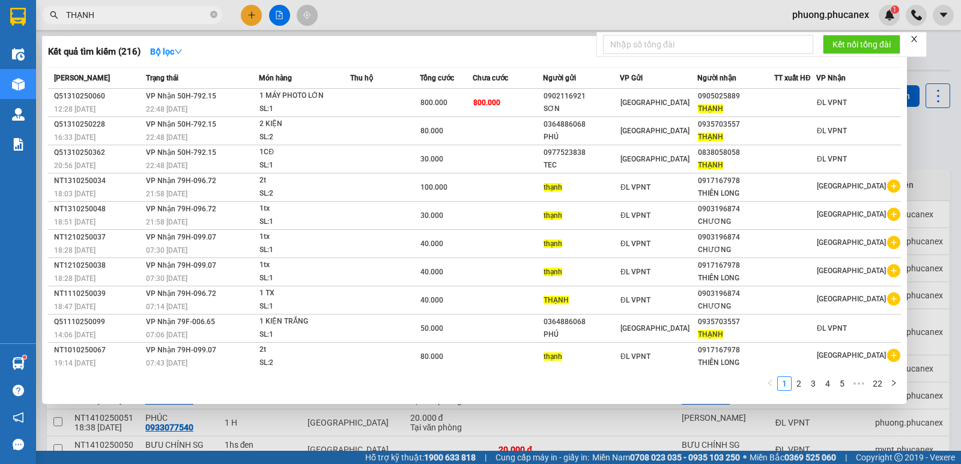
drag, startPoint x: 109, startPoint y: 14, endPoint x: 41, endPoint y: 27, distance: 69.1
click at [41, 26] on div "Kết quả tìm kiếm ( 216 ) Bộ lọc Mã ĐH Trạng thái Món hàng Thu hộ Tổng cước Chưa…" at bounding box center [117, 15] width 234 height 21
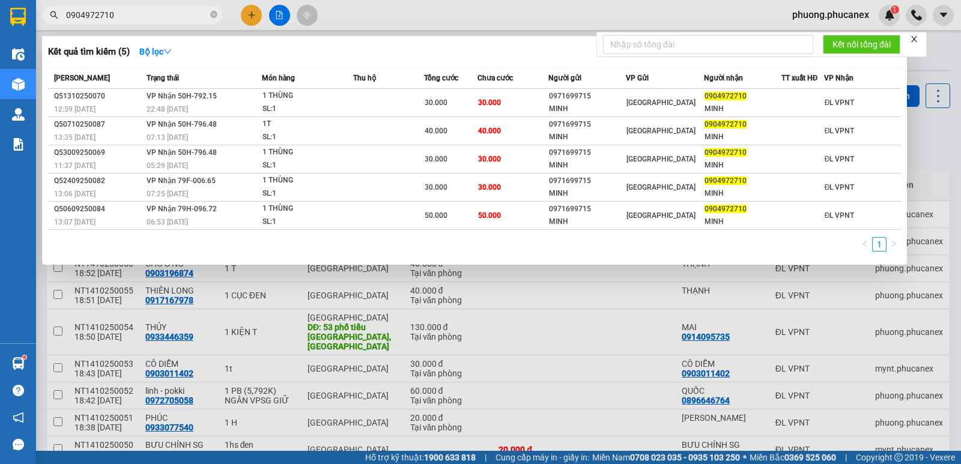
click at [246, 11] on div at bounding box center [480, 232] width 961 height 464
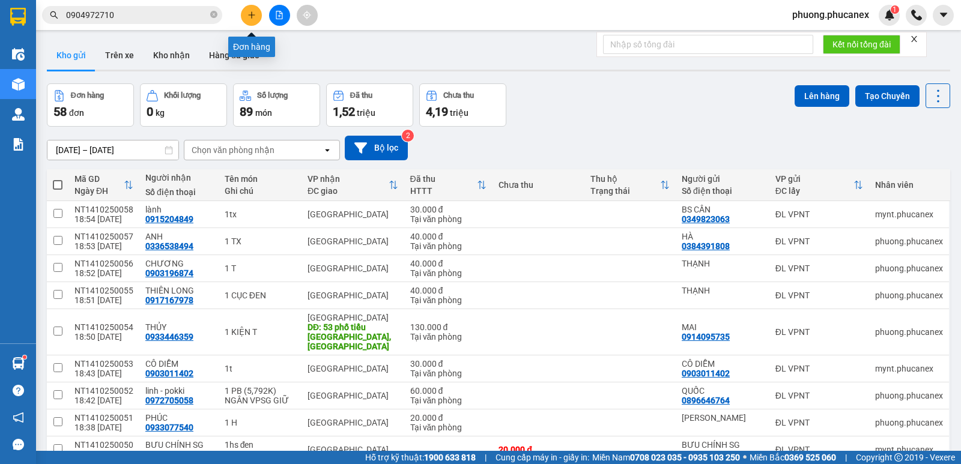
click at [254, 13] on icon "plus" at bounding box center [251, 15] width 8 height 8
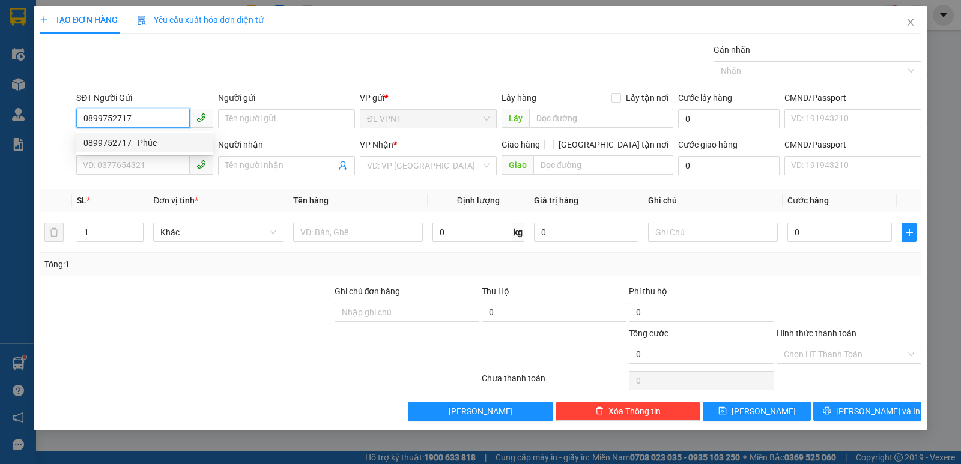
click at [136, 144] on div "0899752717 - Phúc" at bounding box center [144, 142] width 122 height 13
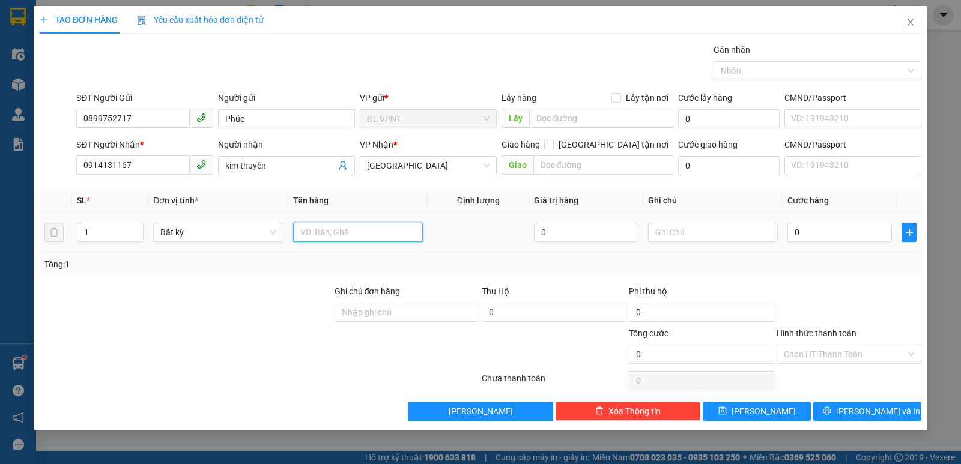
click at [324, 229] on input "text" at bounding box center [358, 232] width 130 height 19
click at [112, 237] on input "1" at bounding box center [109, 232] width 65 height 18
click at [823, 355] on input "Hình thức thanh toán" at bounding box center [845, 354] width 122 height 18
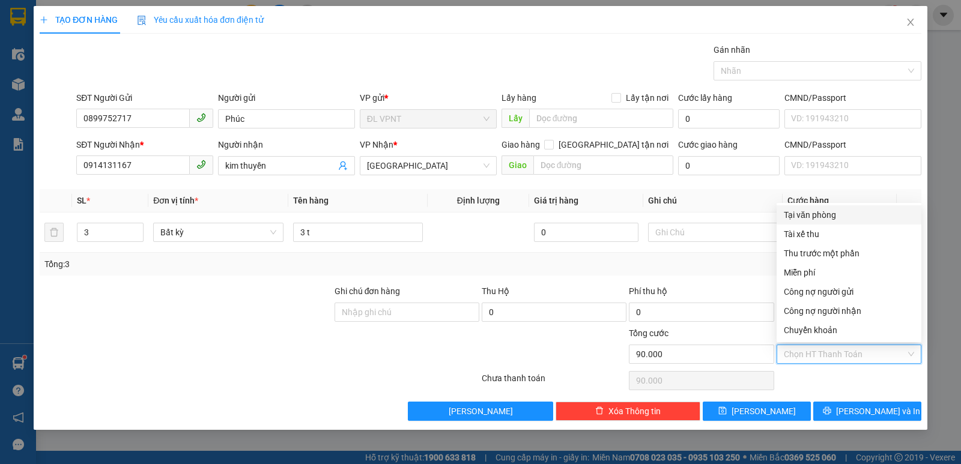
click at [817, 209] on div "Tại văn phòng" at bounding box center [849, 214] width 130 height 13
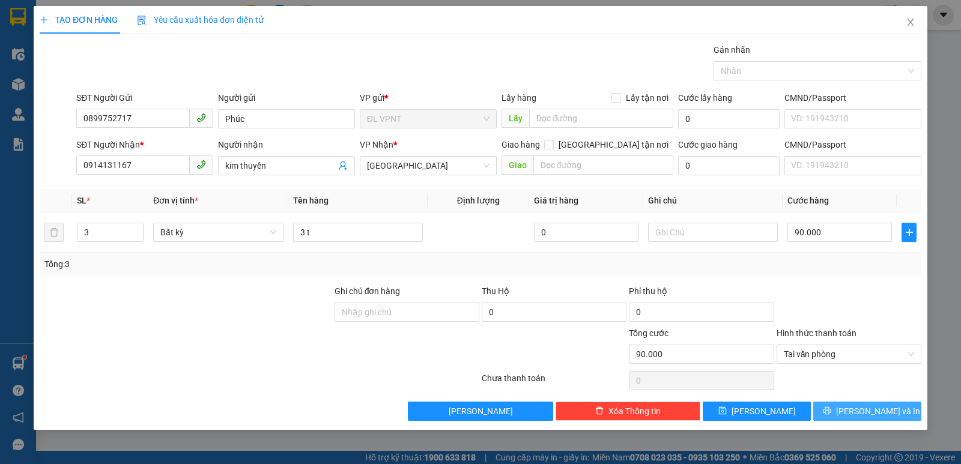
click at [852, 406] on button "[PERSON_NAME] và In" at bounding box center [867, 411] width 108 height 19
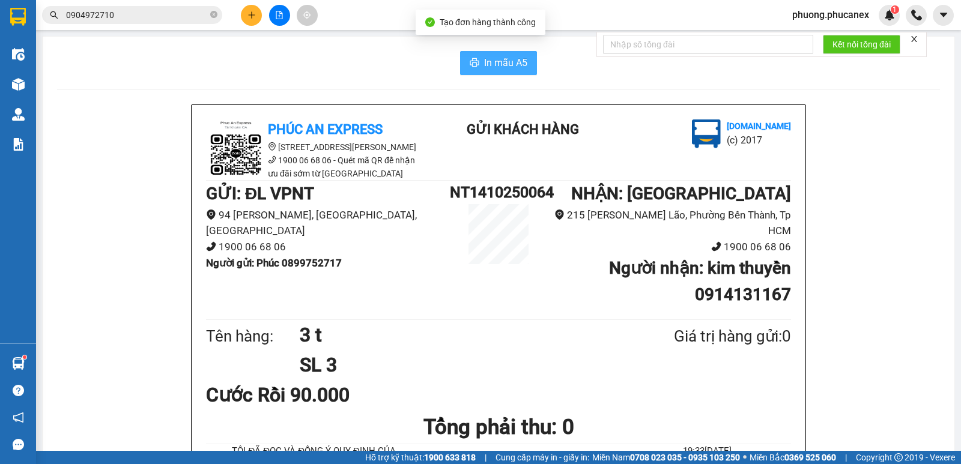
click at [502, 61] on span "In mẫu A5" at bounding box center [505, 62] width 43 height 15
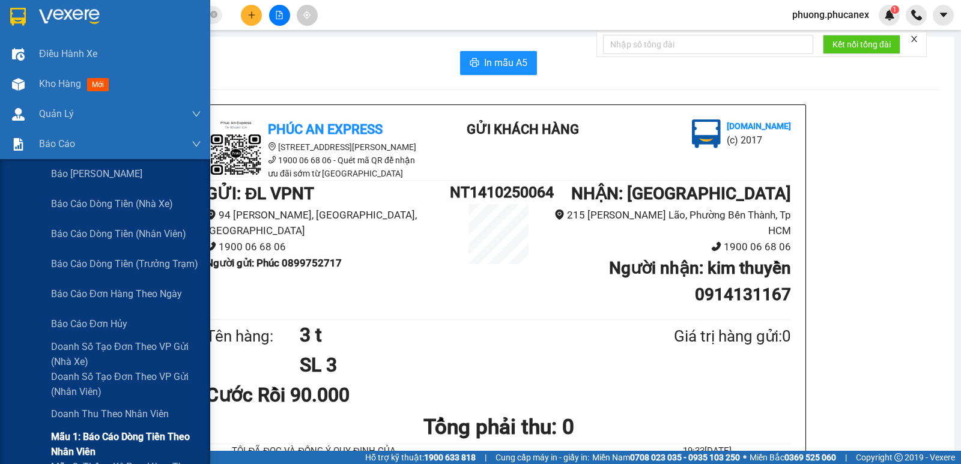
click at [98, 435] on span "Mẫu 1: Báo cáo dòng tiền theo nhân viên" at bounding box center [126, 444] width 150 height 30
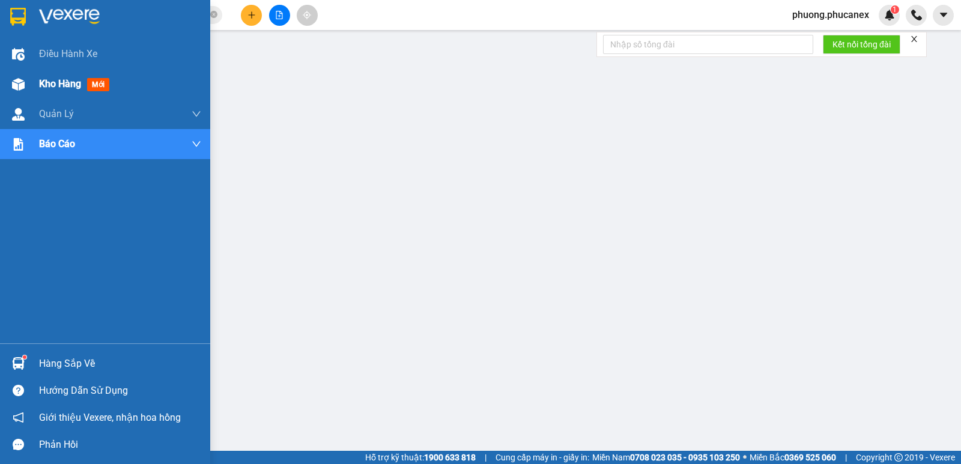
click at [54, 84] on span "Kho hàng" at bounding box center [60, 83] width 42 height 11
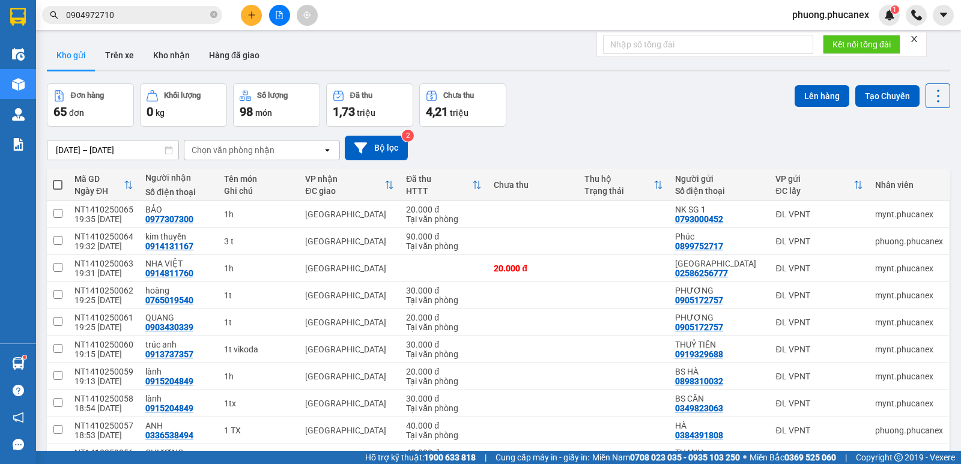
click at [244, 18] on button at bounding box center [251, 15] width 21 height 21
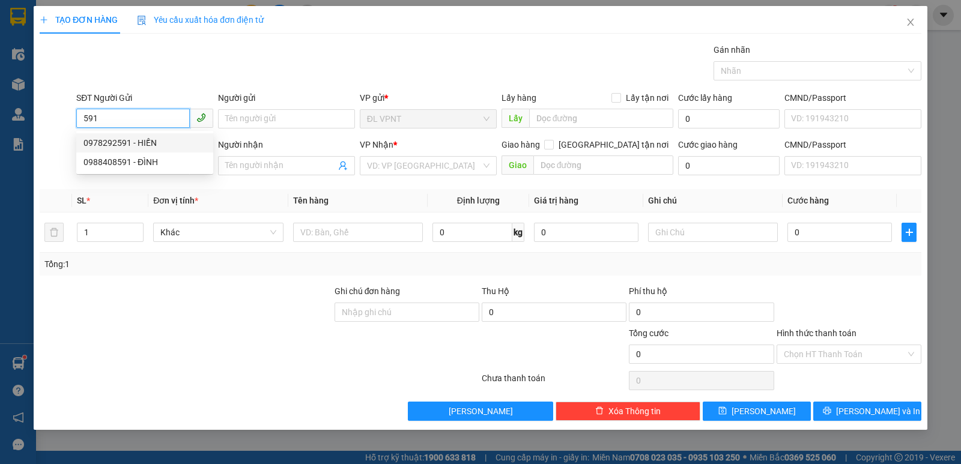
click at [138, 142] on div "0978292591 - HIỀN" at bounding box center [144, 142] width 122 height 13
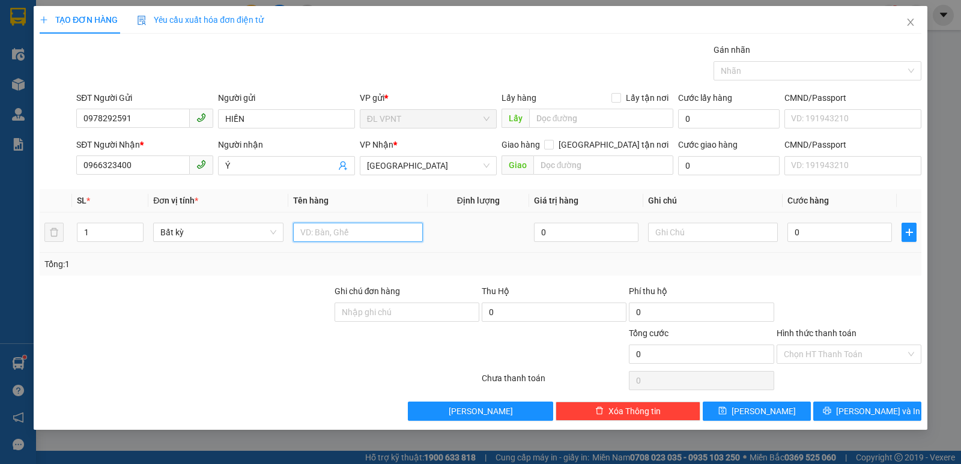
click at [319, 232] on input "text" at bounding box center [358, 232] width 130 height 19
click at [843, 238] on input "0" at bounding box center [839, 232] width 104 height 19
click at [327, 237] on input "1 h" at bounding box center [358, 232] width 130 height 19
paste input "ô"
paste input "ốp"
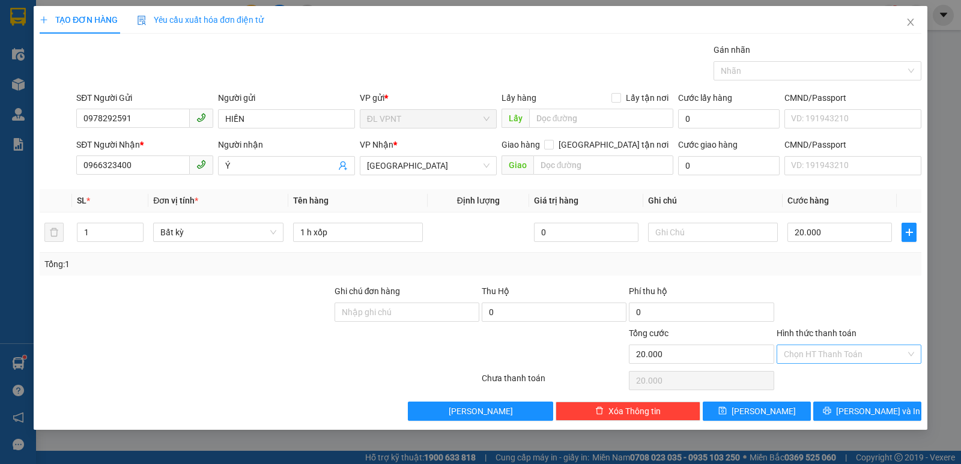
click at [828, 345] on input "Hình thức thanh toán" at bounding box center [845, 354] width 122 height 18
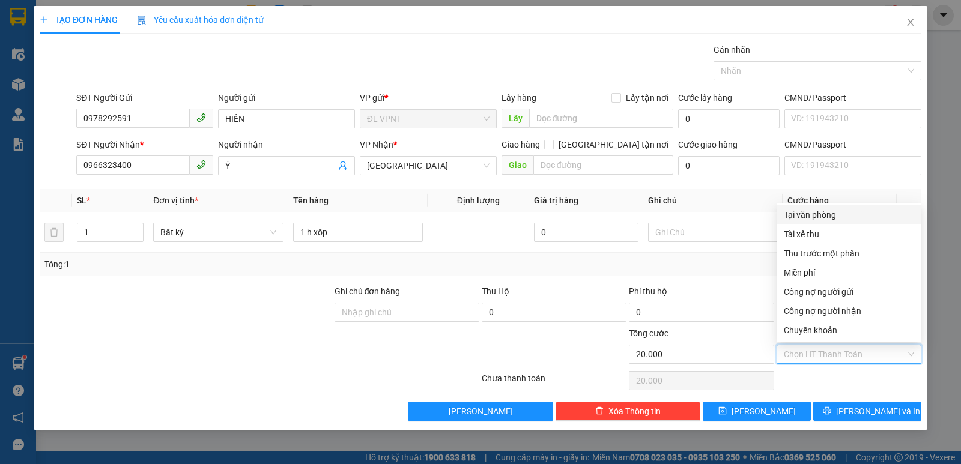
click at [820, 222] on div "Tại văn phòng" at bounding box center [848, 214] width 145 height 19
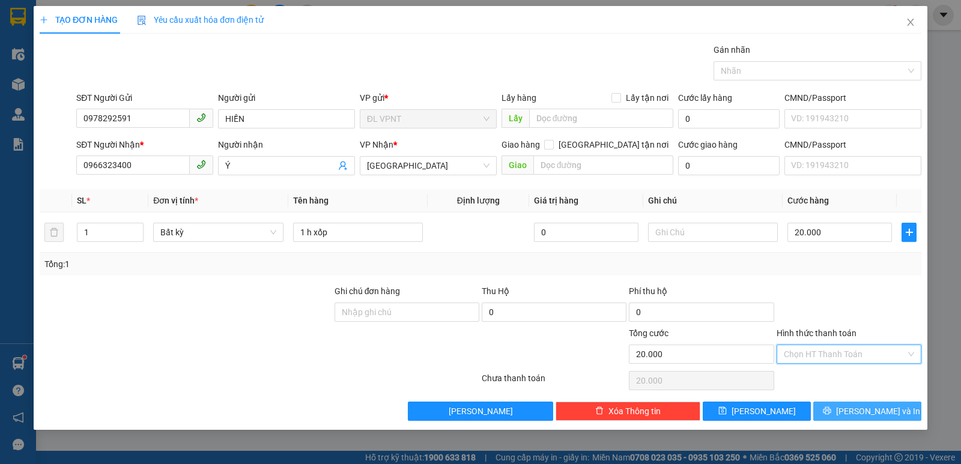
click at [841, 411] on button "[PERSON_NAME] và In" at bounding box center [867, 411] width 108 height 19
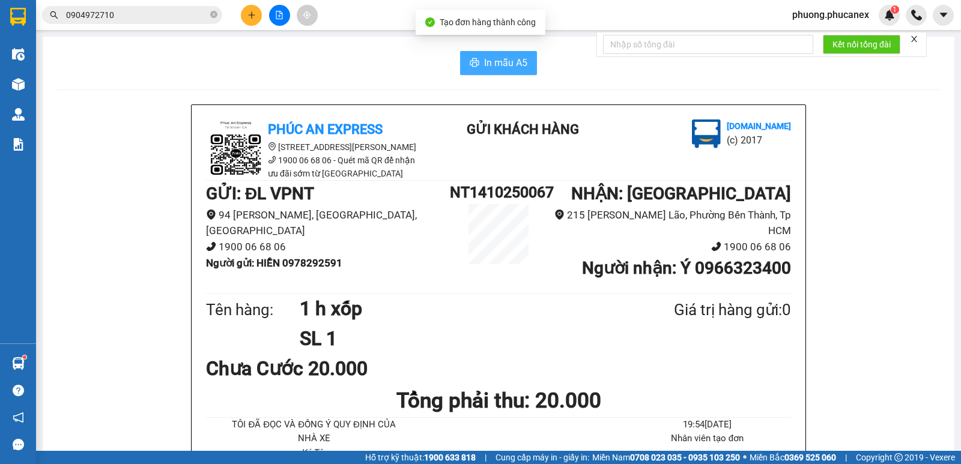
click at [521, 56] on span "In mẫu A5" at bounding box center [505, 62] width 43 height 15
